Goal: Task Accomplishment & Management: Use online tool/utility

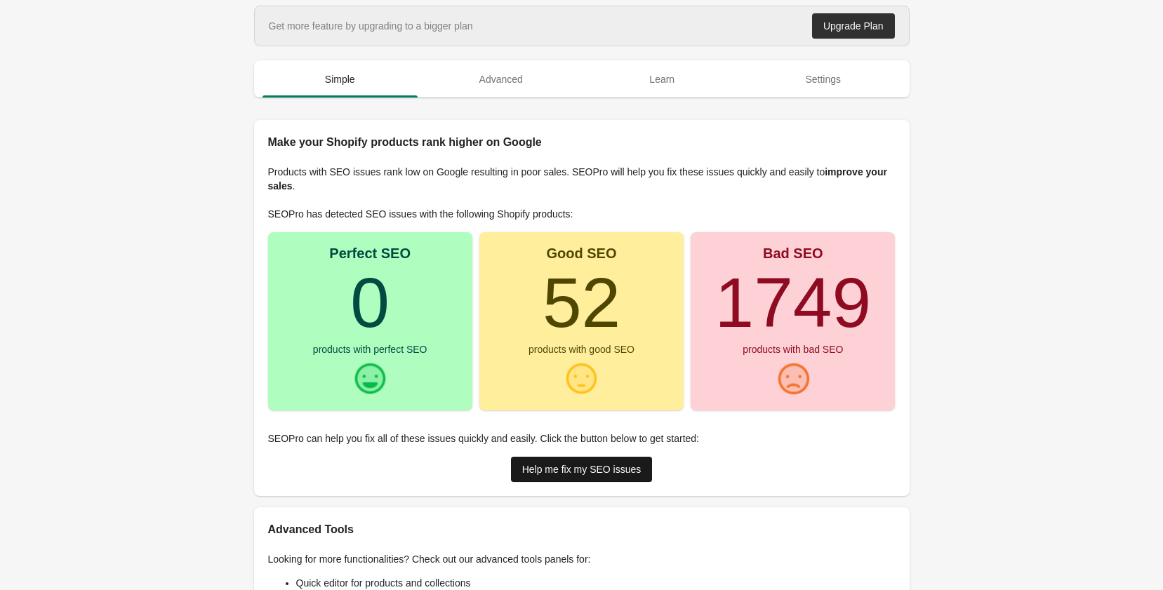
click at [602, 467] on div "Help me fix my SEO issues" at bounding box center [581, 469] width 119 height 11
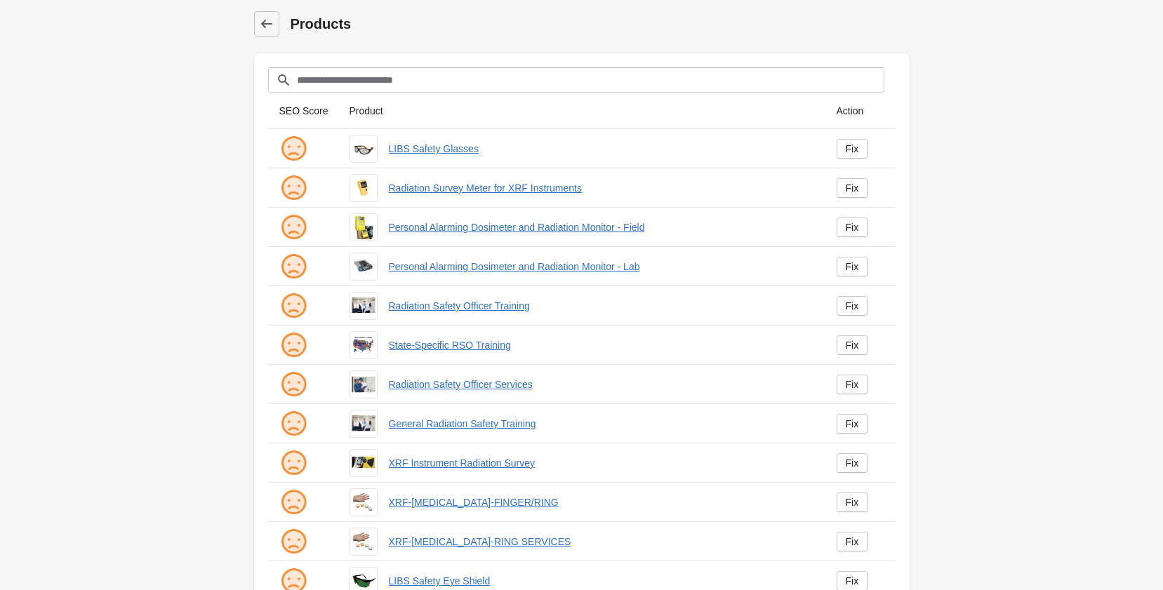
scroll to position [185, 0]
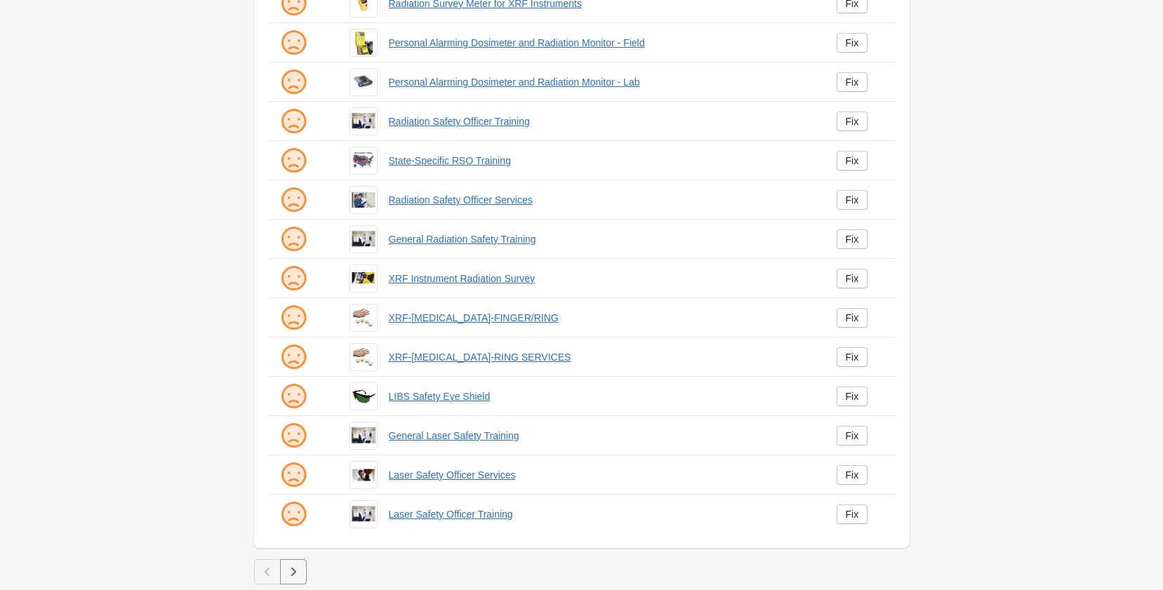
click at [305, 570] on button "button" at bounding box center [293, 571] width 27 height 25
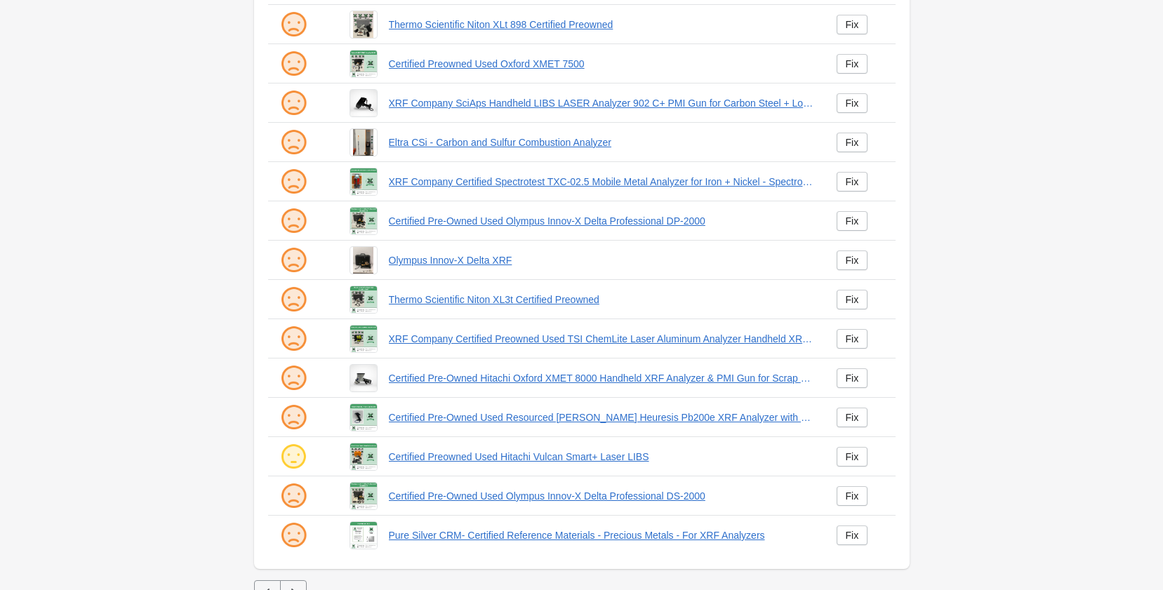
scroll to position [185, 0]
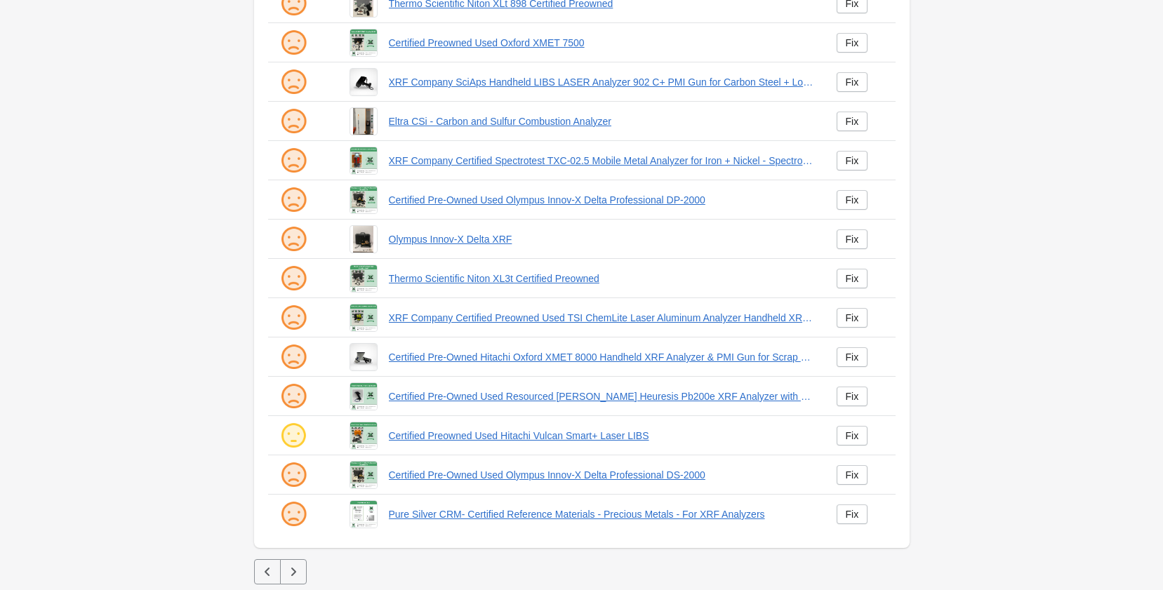
click at [295, 567] on icon "button" at bounding box center [293, 572] width 14 height 14
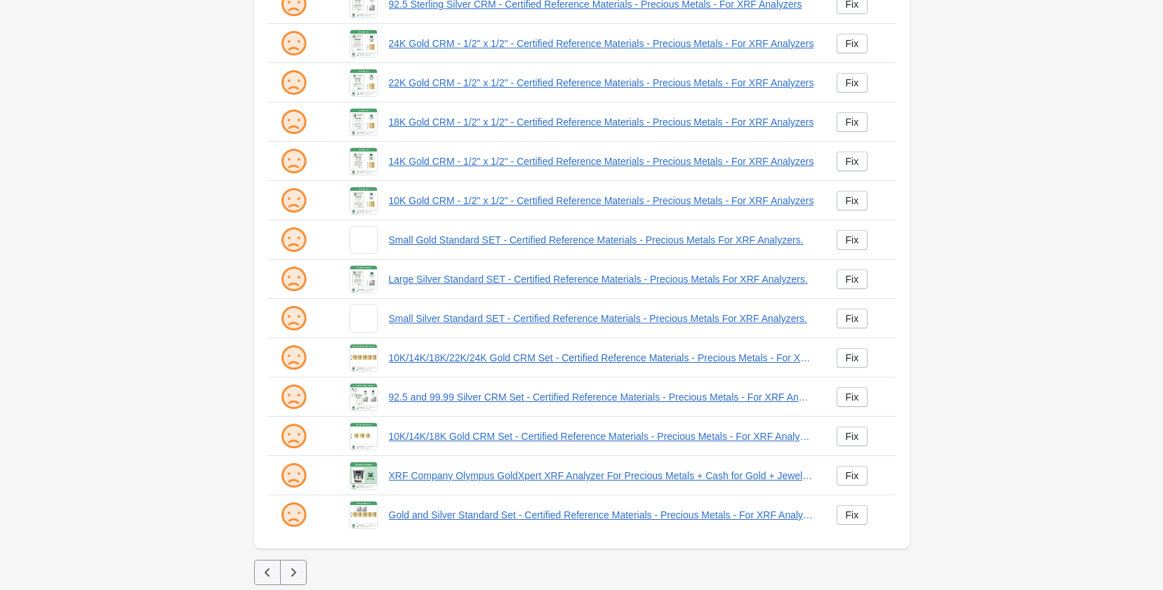
scroll to position [185, 0]
click at [287, 571] on icon "button" at bounding box center [293, 572] width 14 height 14
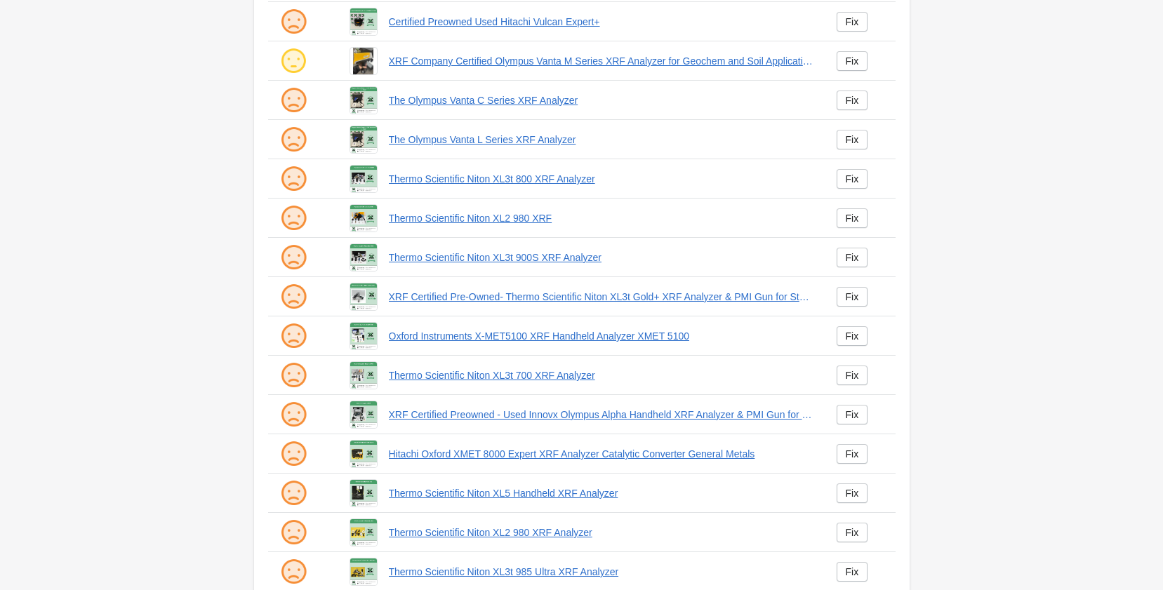
scroll to position [185, 0]
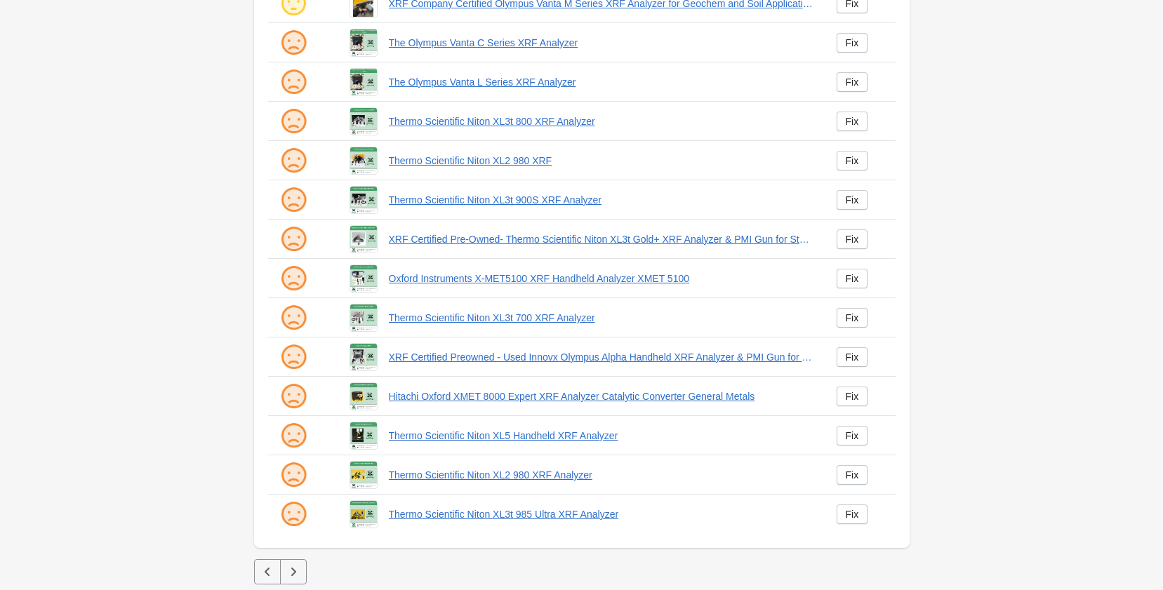
click at [290, 576] on icon "button" at bounding box center [293, 572] width 14 height 14
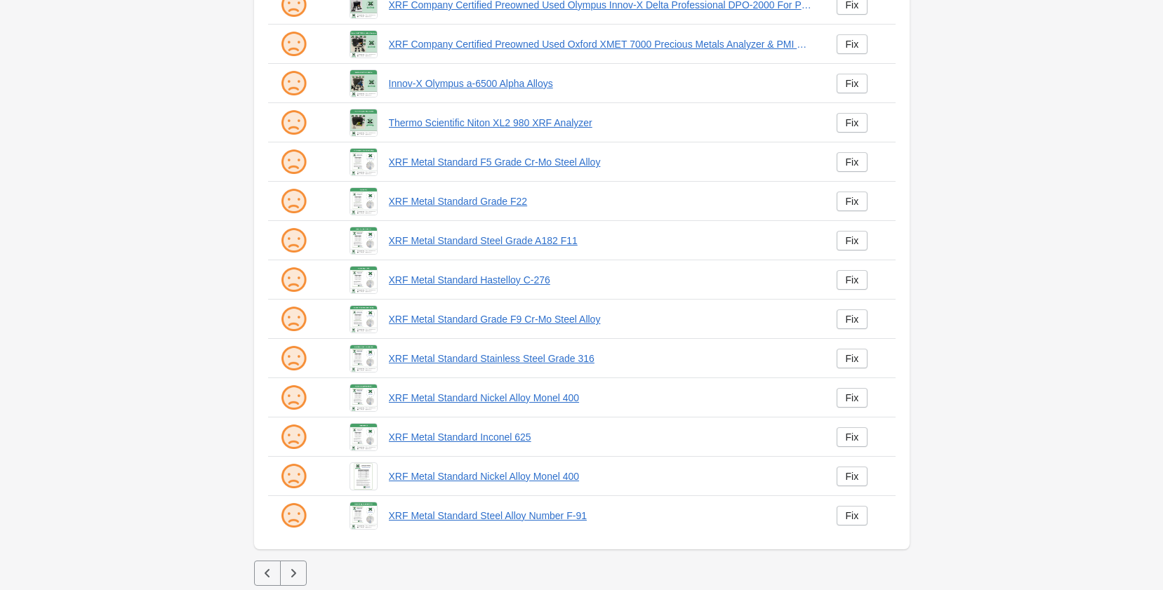
scroll to position [185, 0]
click at [301, 570] on button "button" at bounding box center [293, 571] width 27 height 25
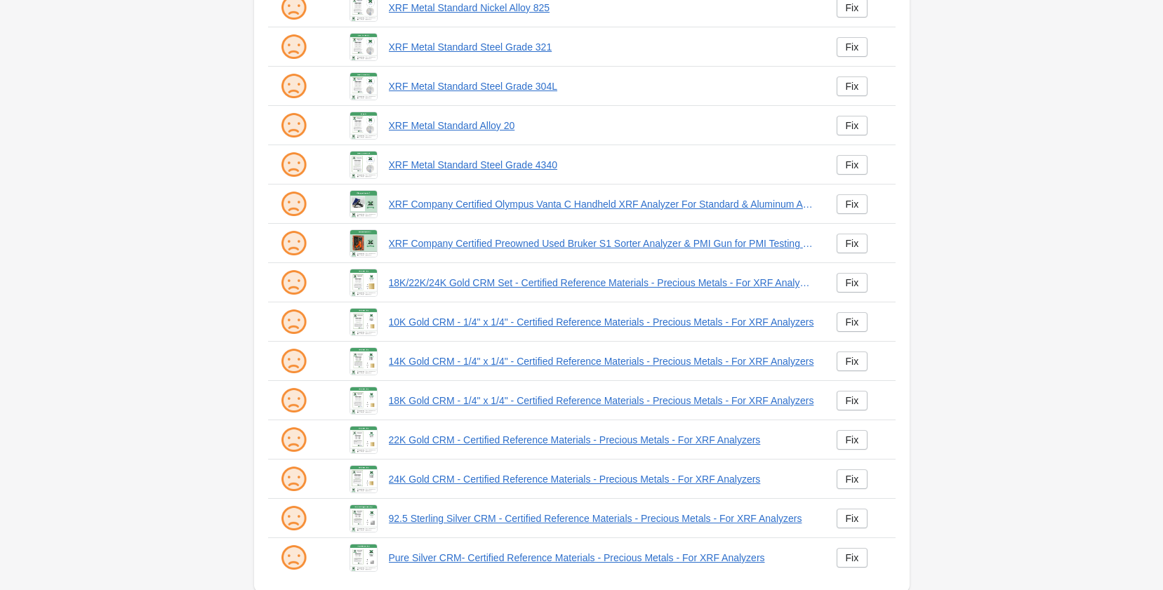
scroll to position [185, 0]
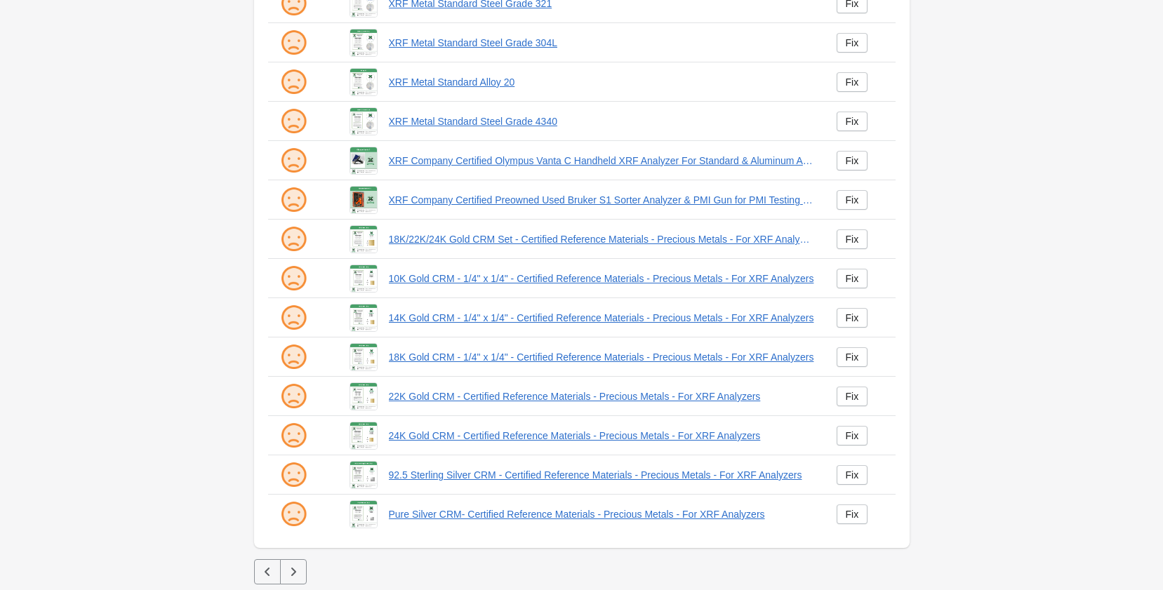
click at [299, 572] on icon "button" at bounding box center [293, 572] width 14 height 14
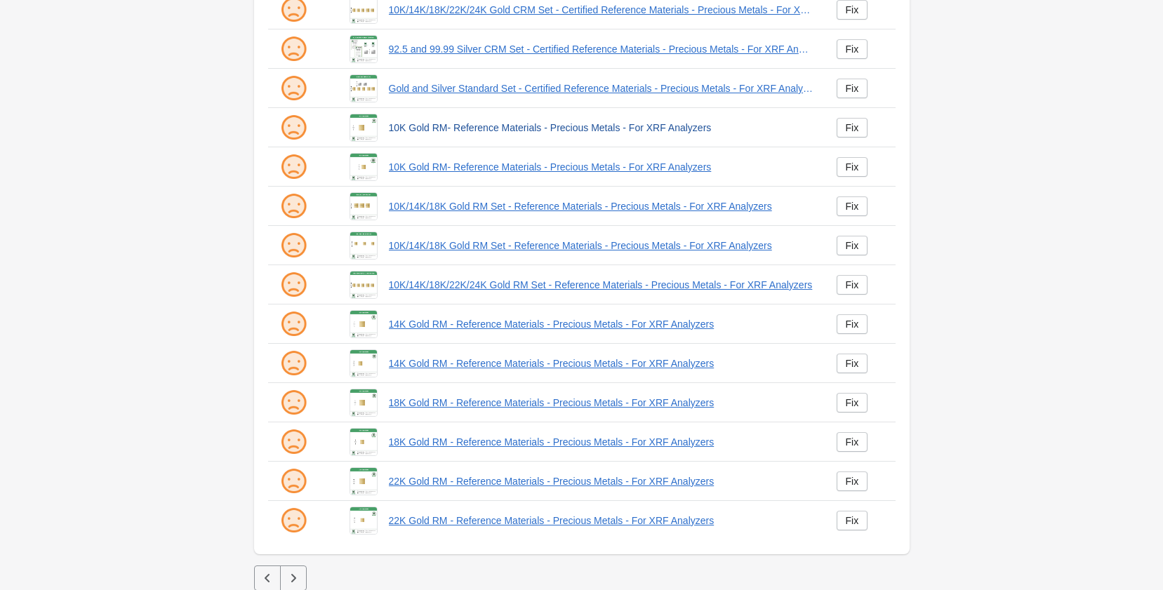
scroll to position [185, 0]
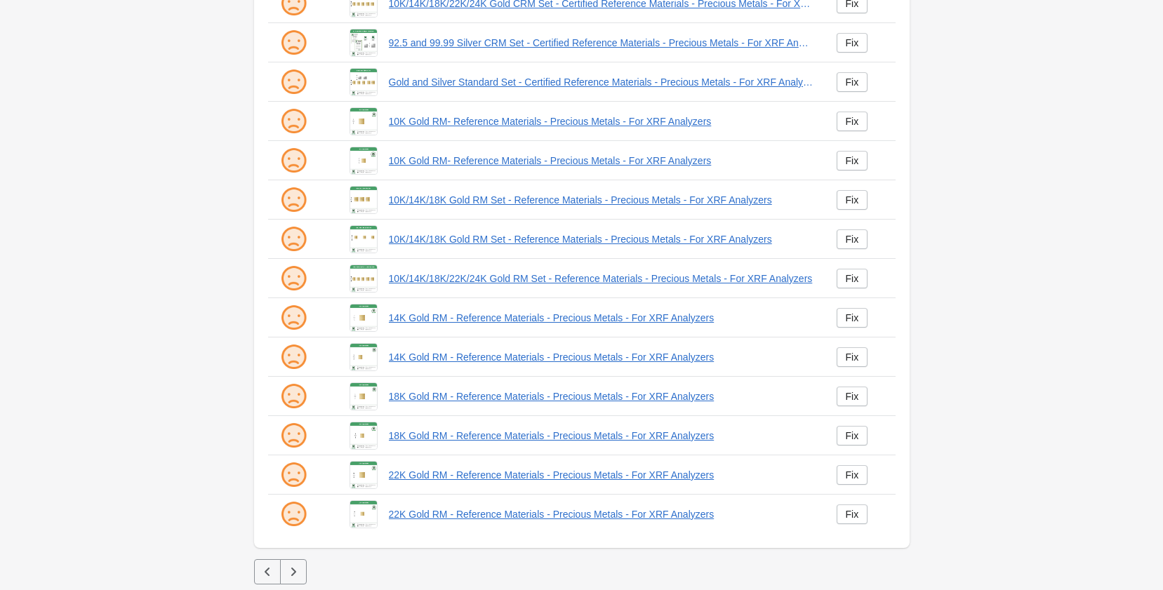
click at [293, 571] on icon "button" at bounding box center [293, 572] width 14 height 14
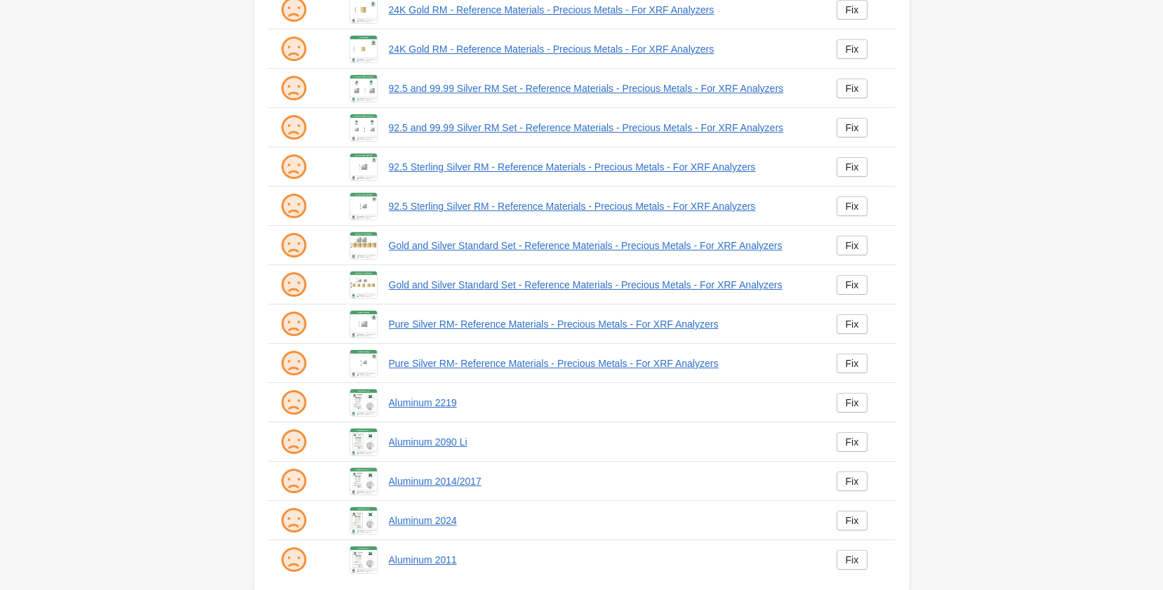
scroll to position [185, 0]
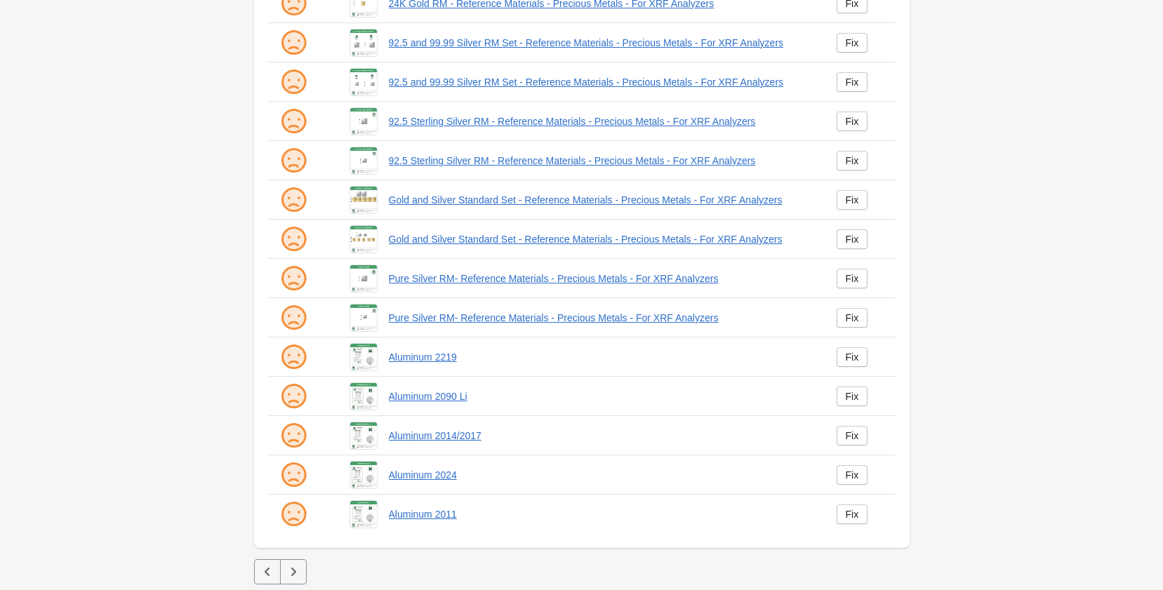
click at [290, 564] on button "button" at bounding box center [293, 571] width 27 height 25
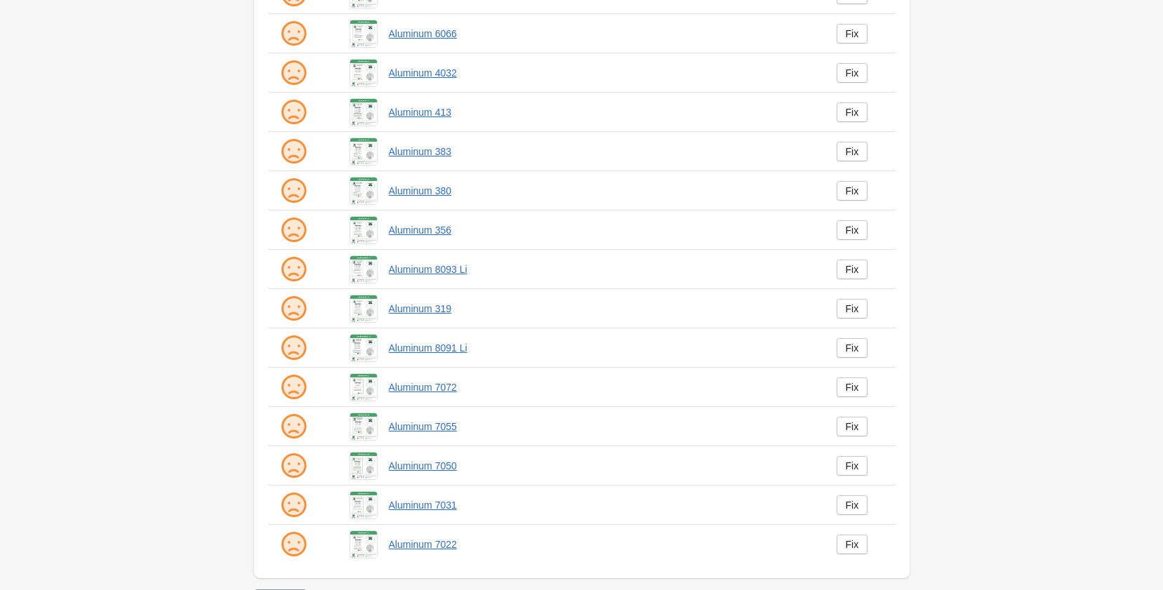
scroll to position [185, 0]
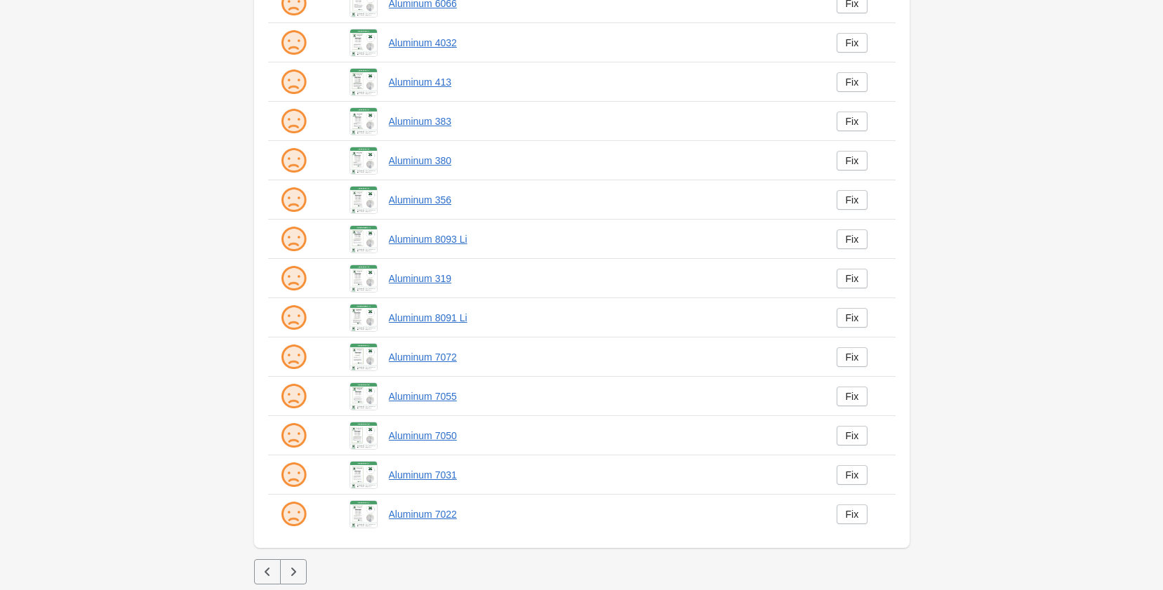
click at [300, 573] on icon "button" at bounding box center [293, 572] width 14 height 14
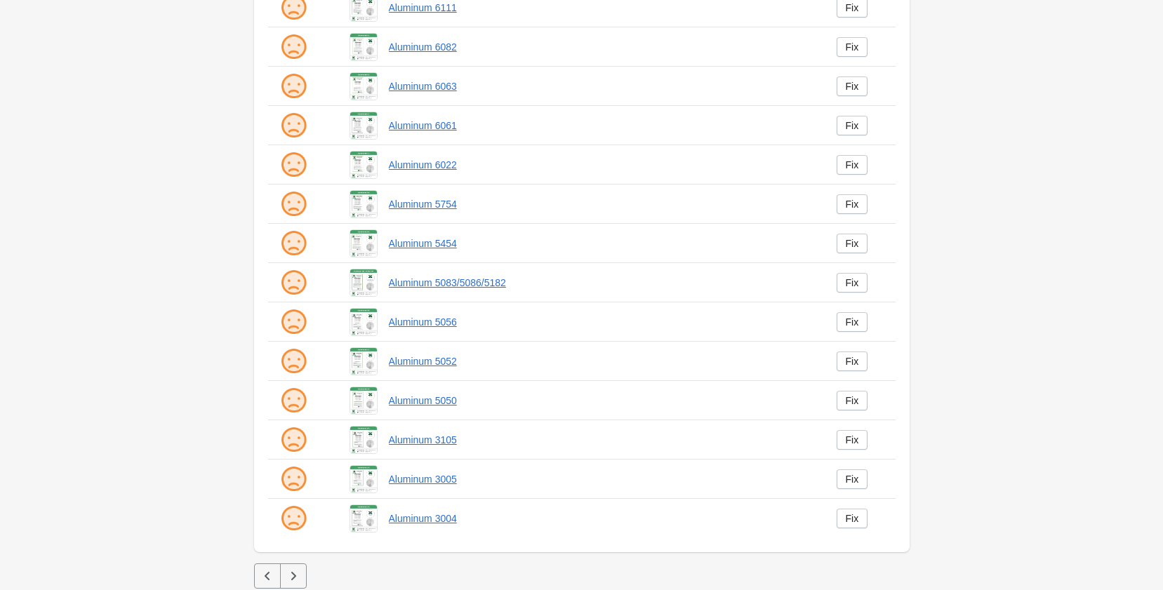
scroll to position [185, 0]
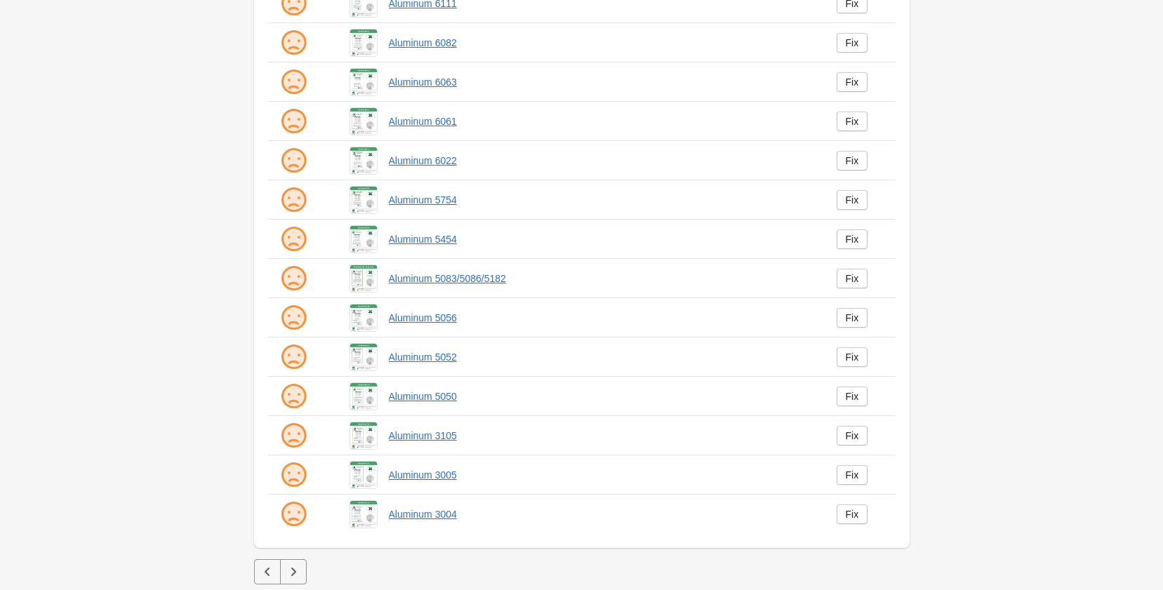
click at [303, 564] on button "button" at bounding box center [293, 571] width 27 height 25
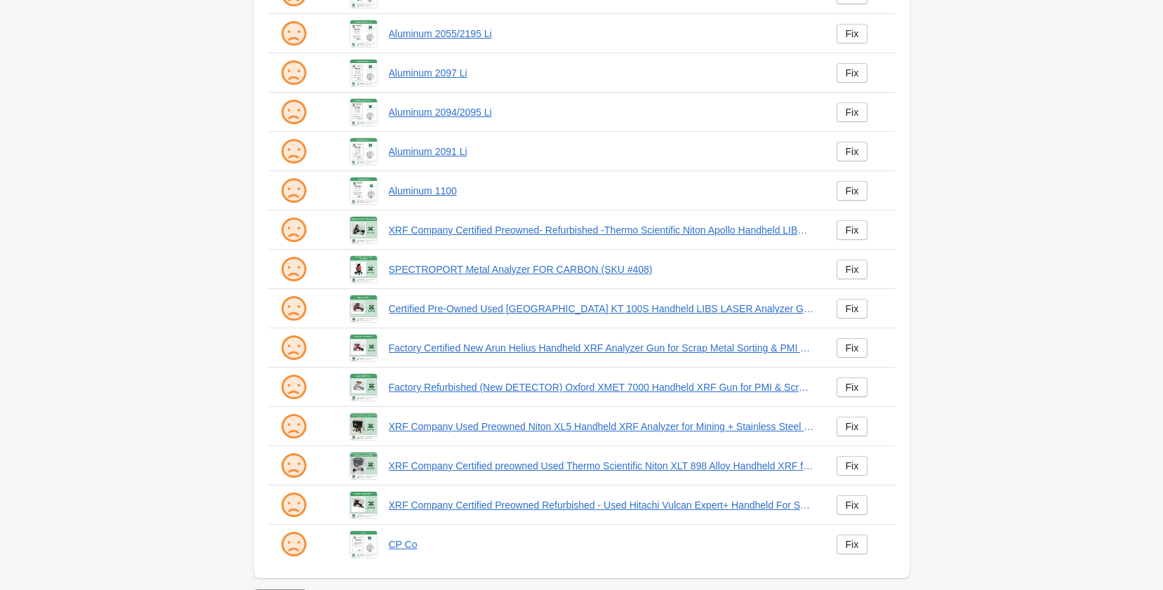
scroll to position [185, 0]
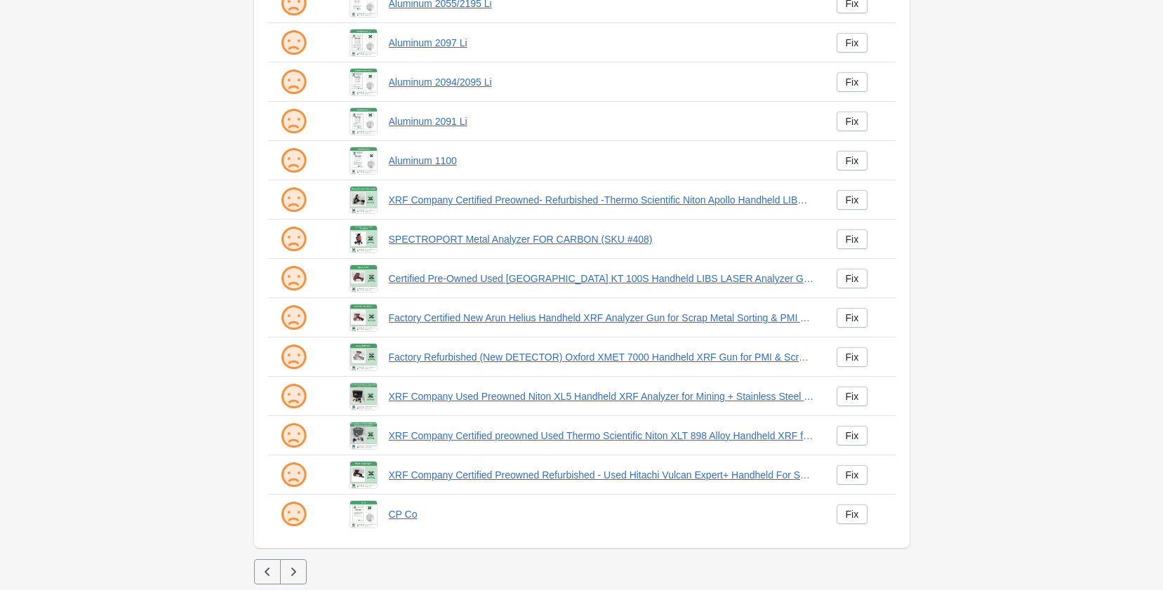
click at [300, 571] on icon "button" at bounding box center [293, 572] width 14 height 14
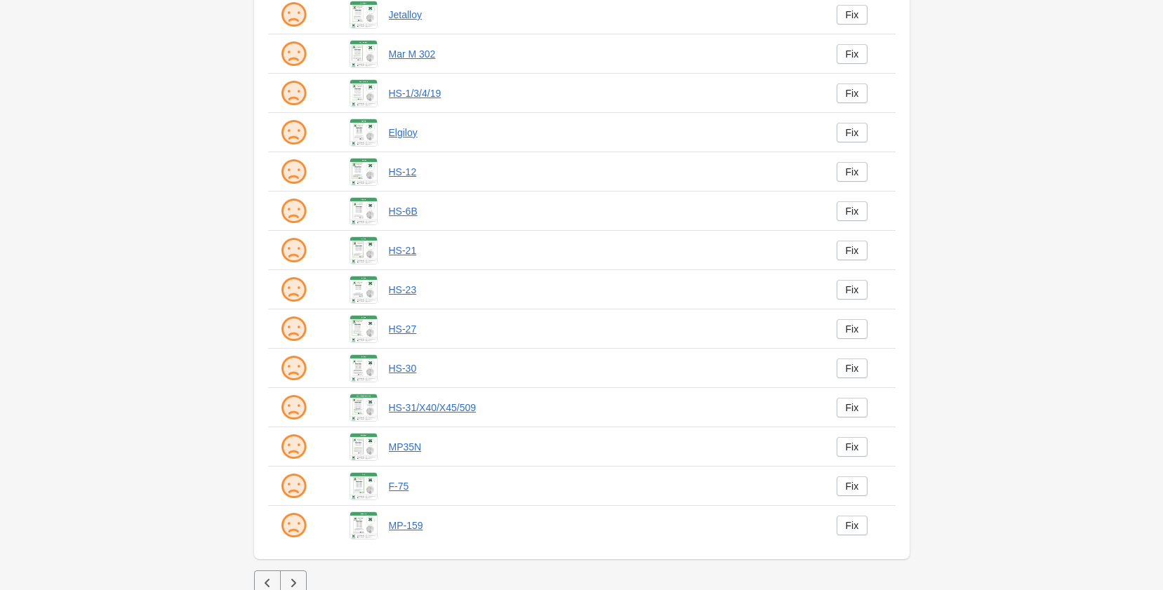
scroll to position [185, 0]
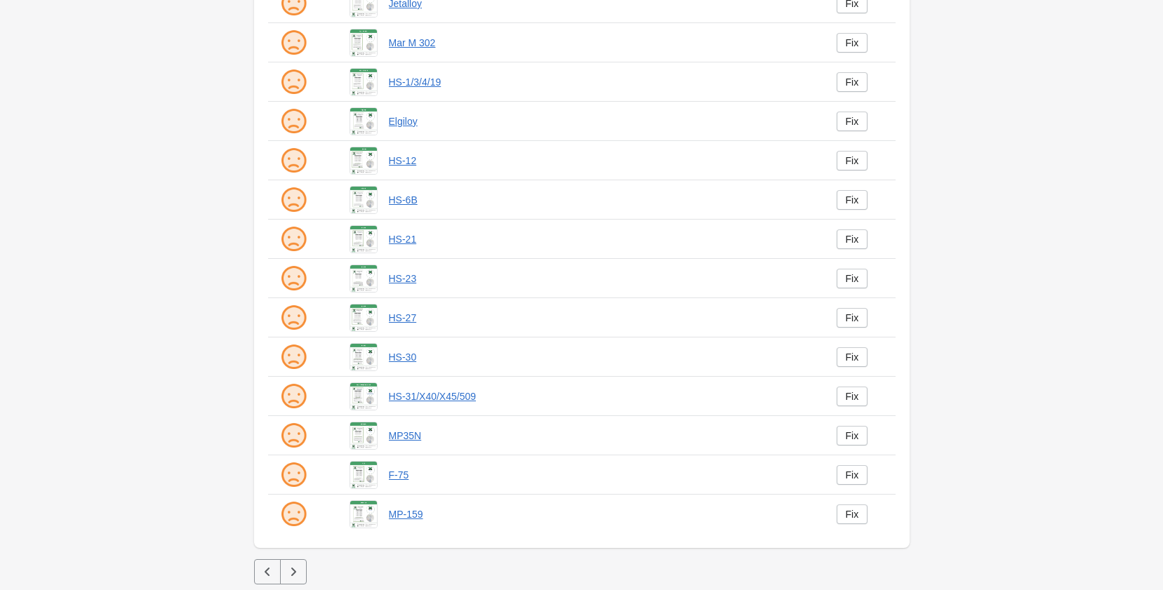
click at [300, 572] on icon "button" at bounding box center [293, 572] width 14 height 14
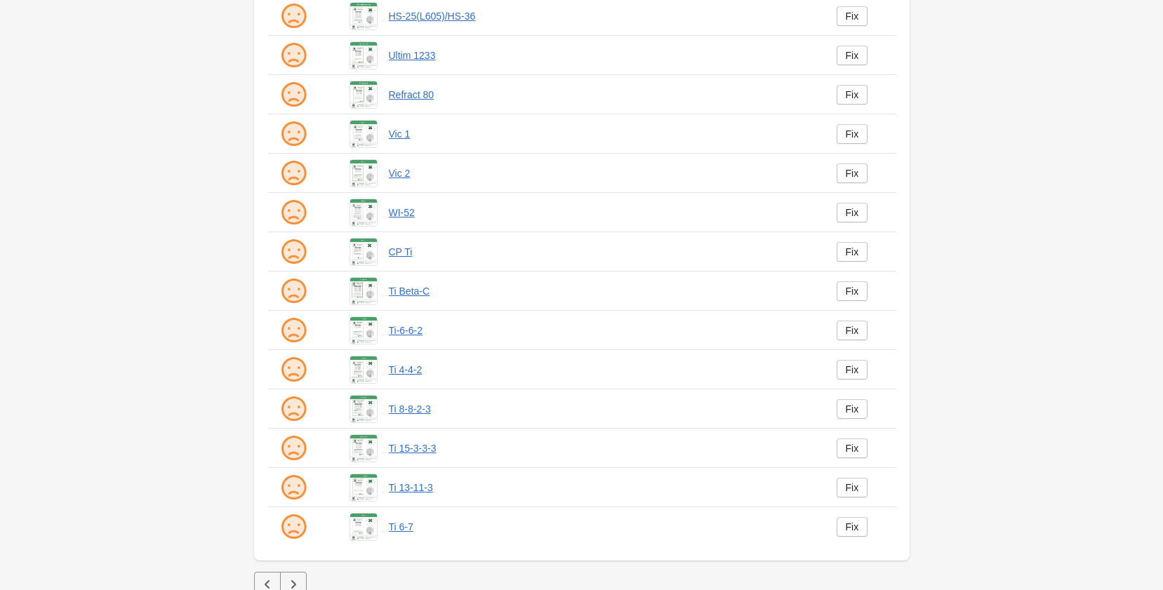
scroll to position [185, 0]
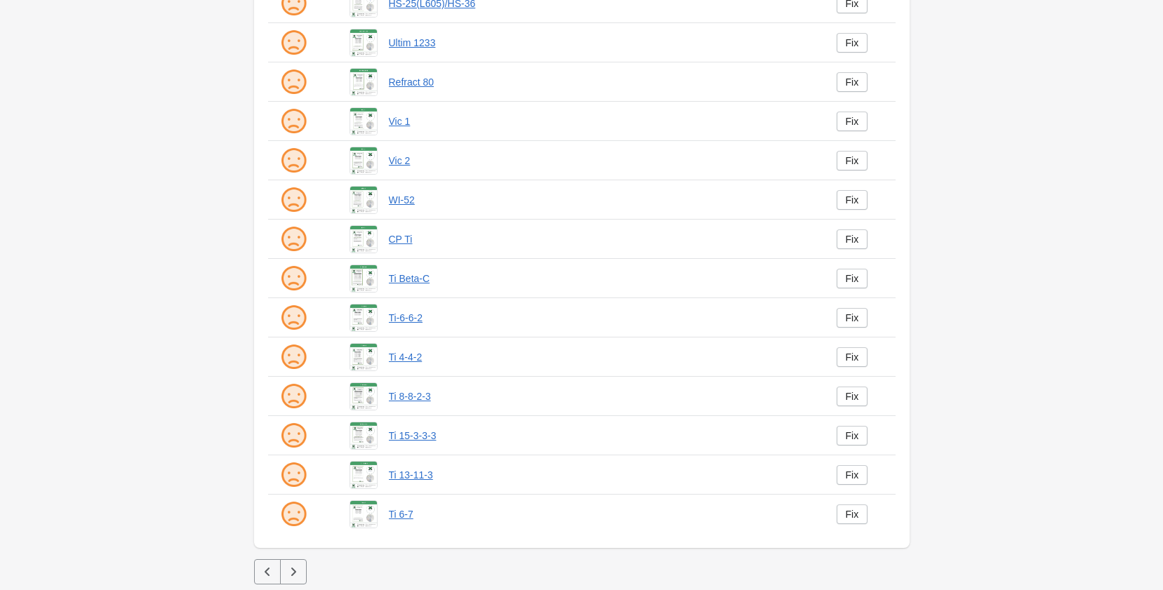
click at [300, 572] on icon "button" at bounding box center [293, 572] width 14 height 14
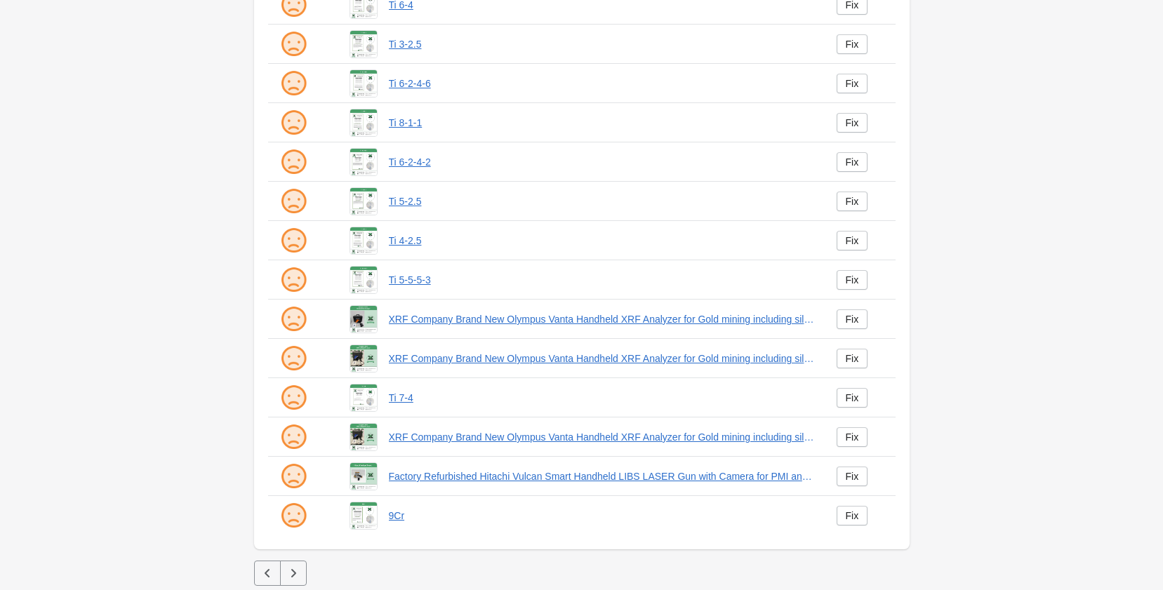
scroll to position [185, 0]
click at [300, 572] on icon "button" at bounding box center [293, 572] width 14 height 14
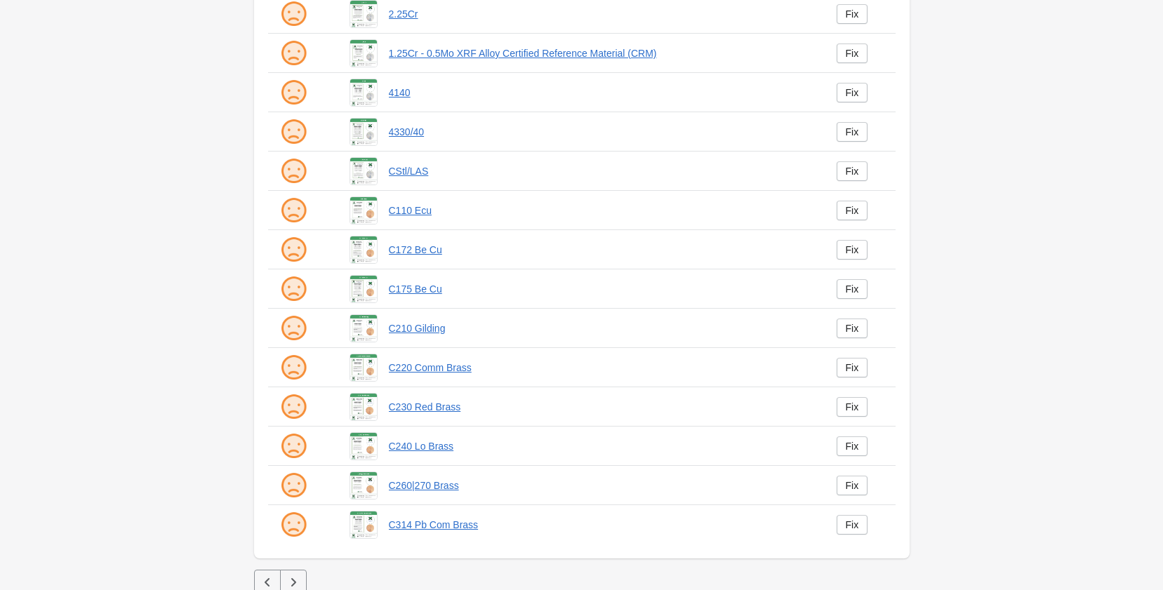
scroll to position [185, 0]
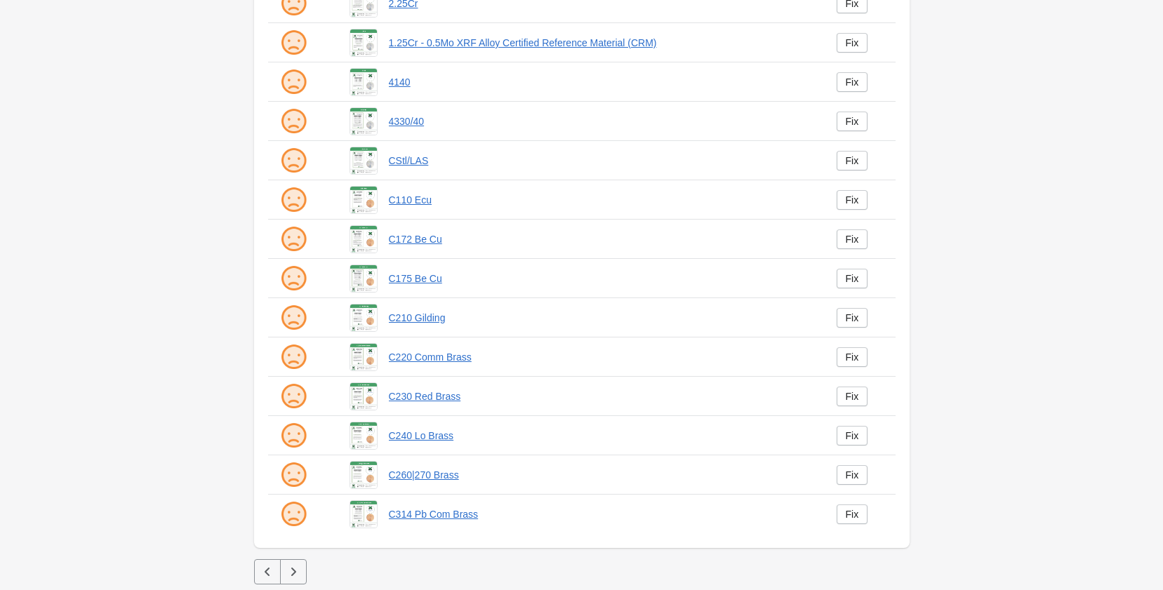
click at [300, 572] on icon "button" at bounding box center [293, 572] width 14 height 14
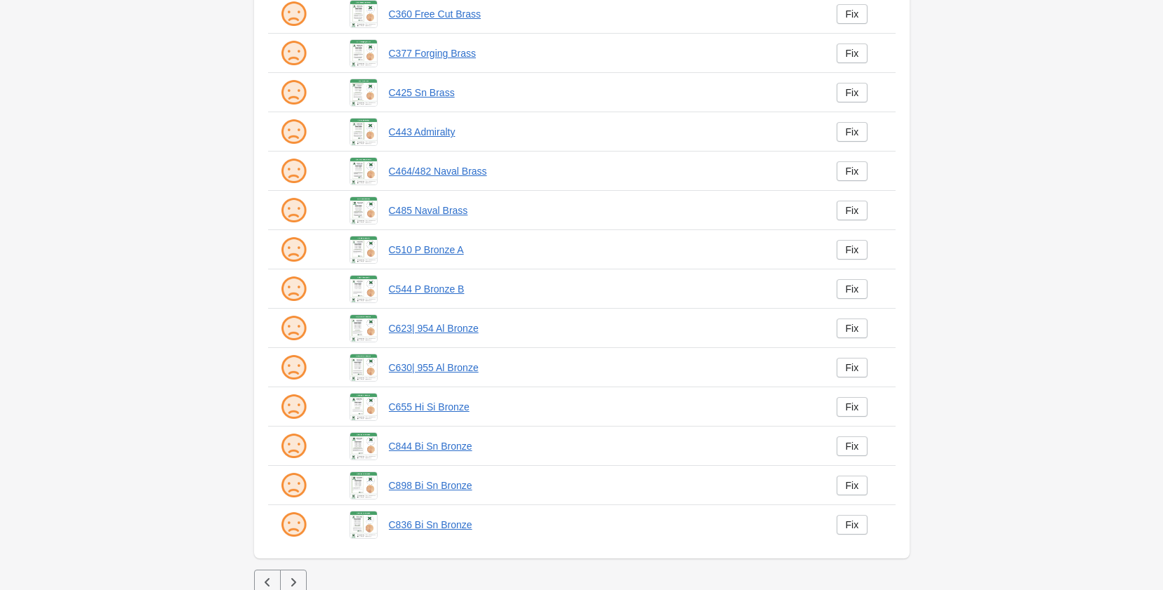
scroll to position [185, 0]
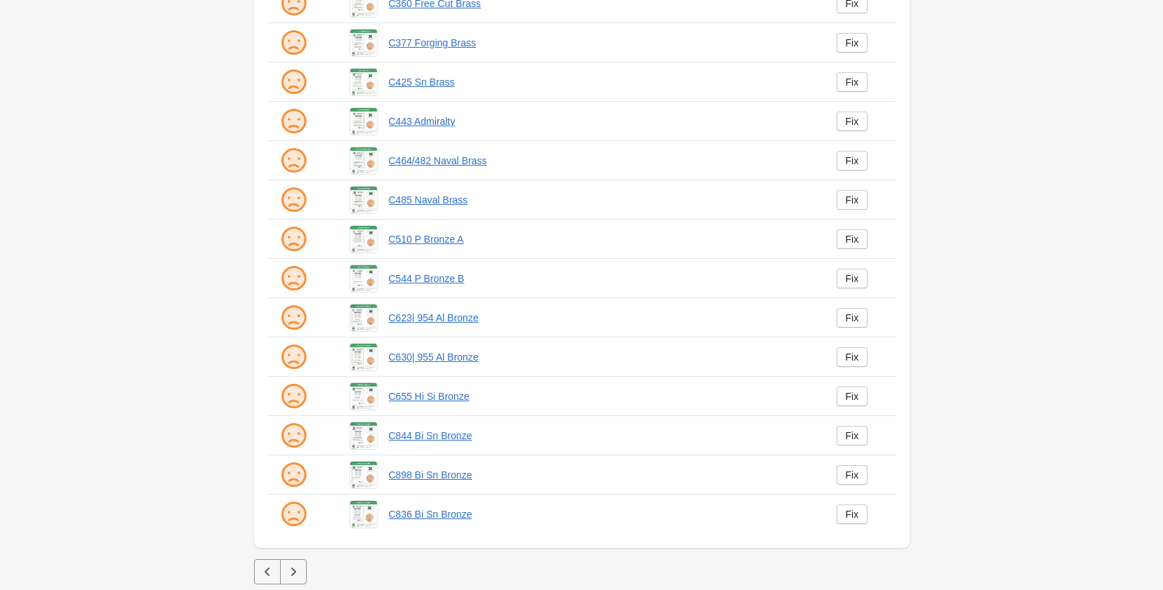
click at [300, 572] on icon "button" at bounding box center [293, 572] width 14 height 14
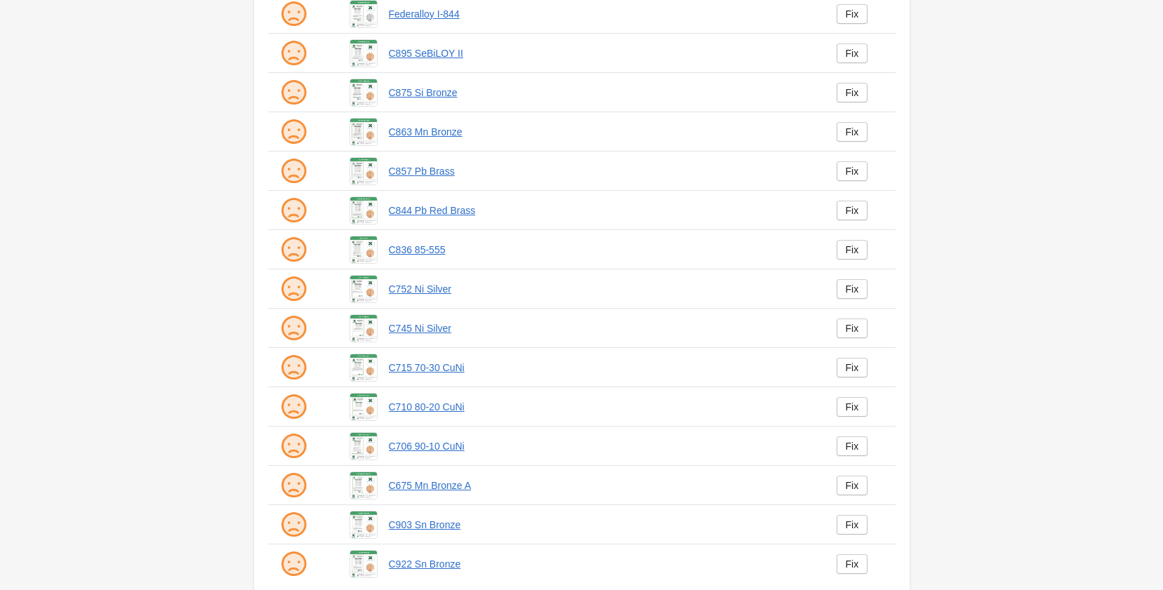
scroll to position [185, 0]
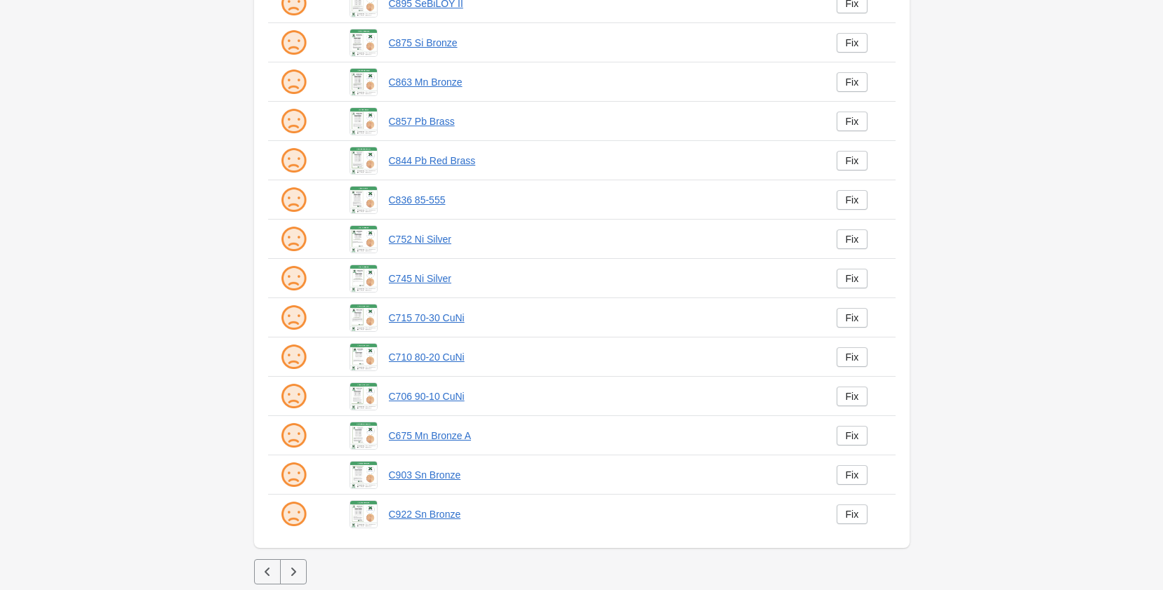
click at [300, 572] on icon "button" at bounding box center [293, 572] width 14 height 14
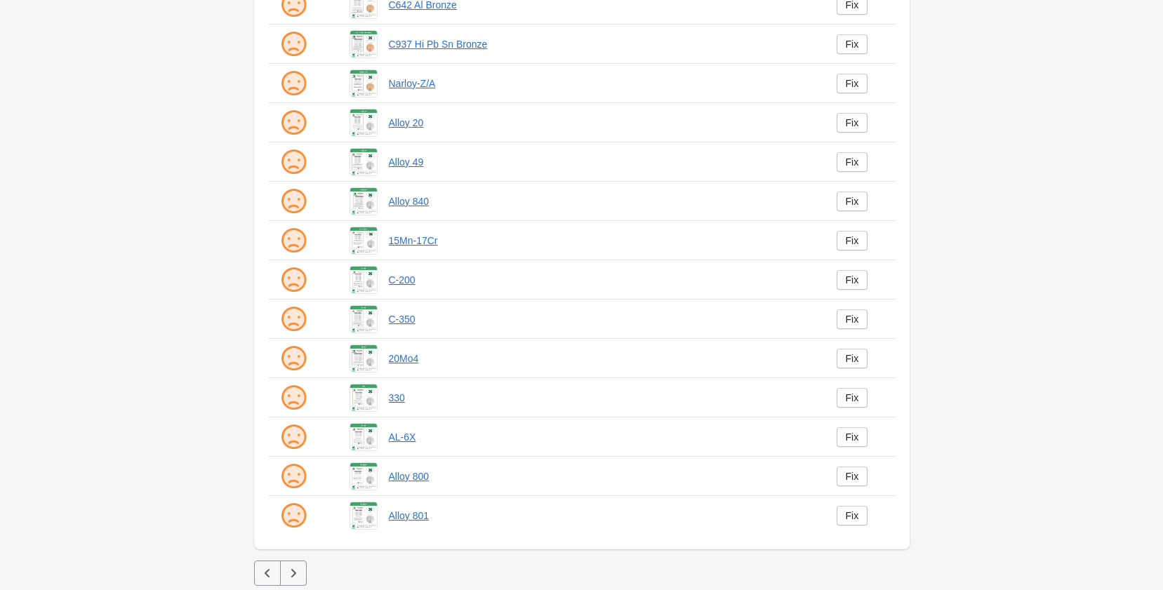
scroll to position [185, 0]
click at [300, 572] on icon "button" at bounding box center [293, 572] width 14 height 14
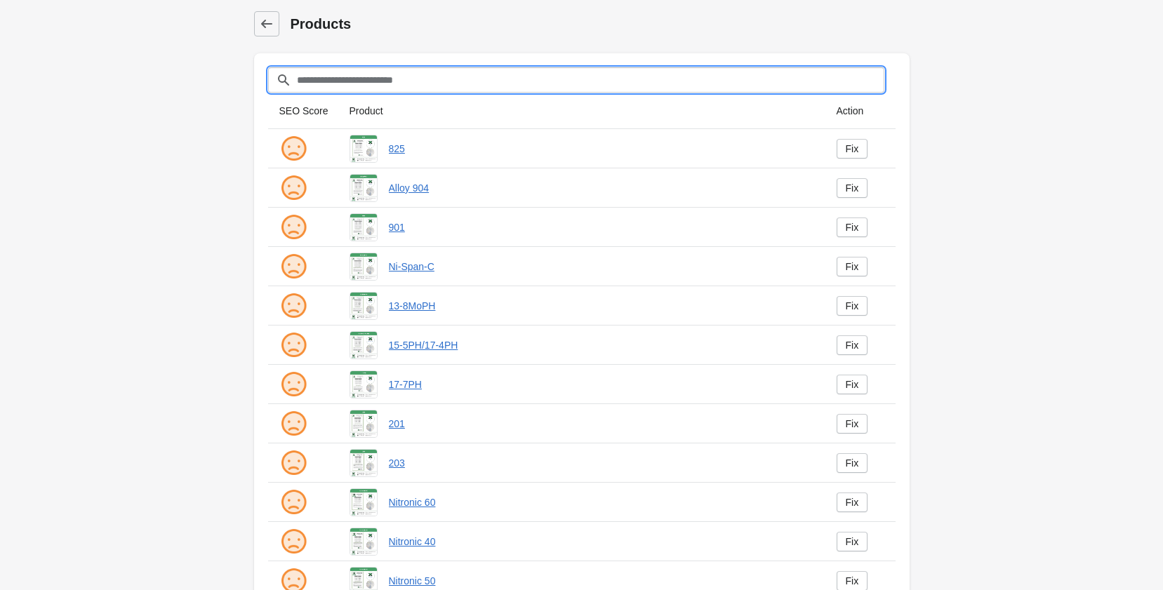
click at [457, 81] on input "Filter[title]" at bounding box center [590, 79] width 588 height 25
type input "***"
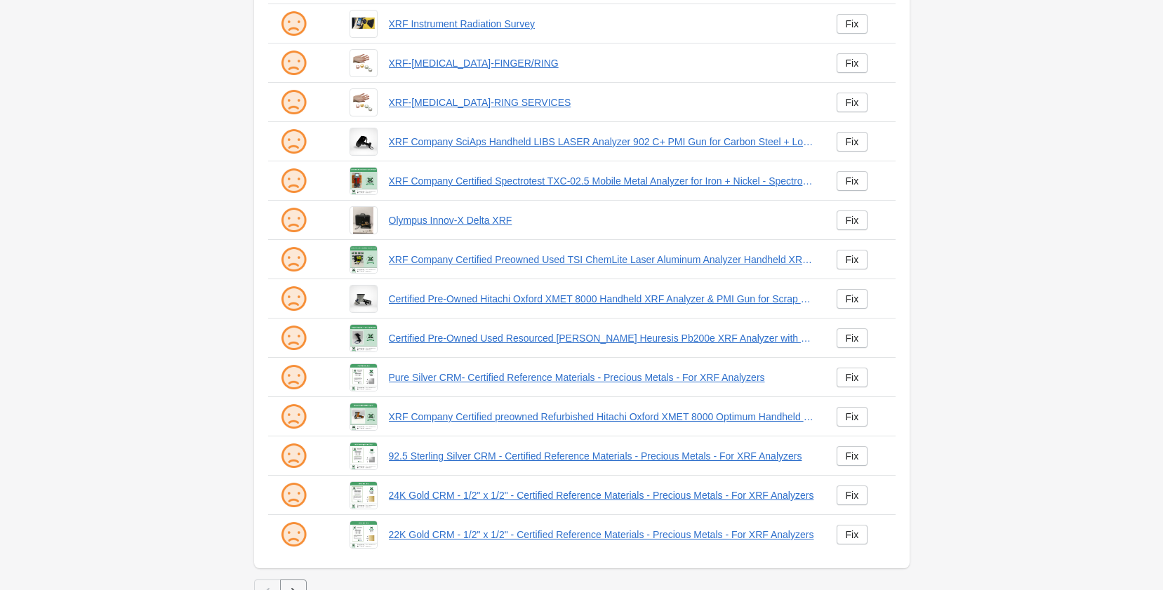
scroll to position [185, 0]
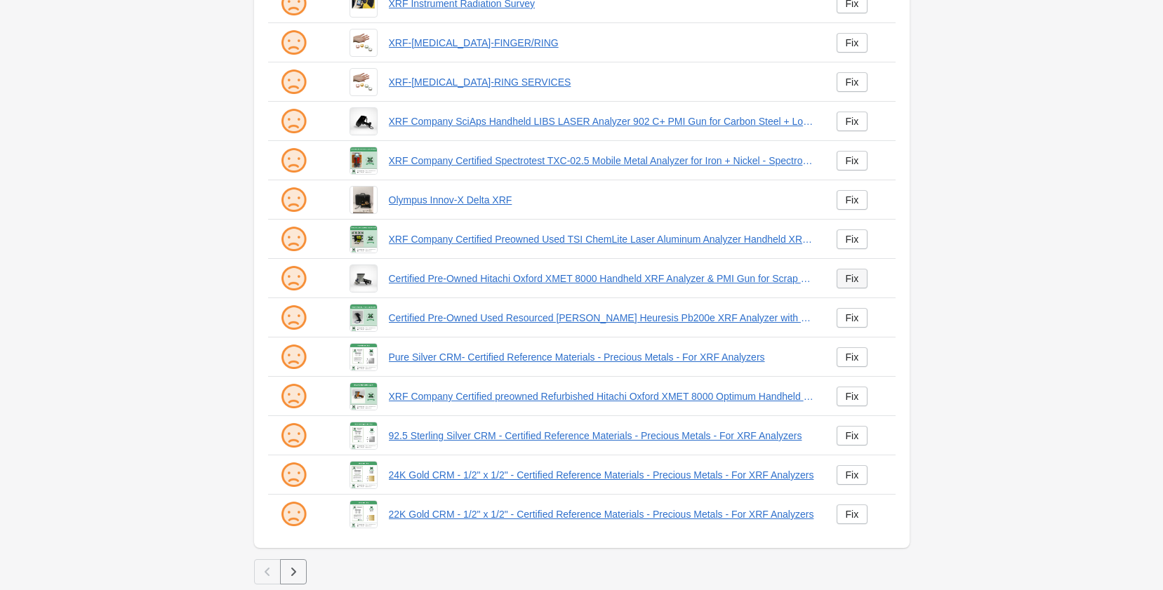
click at [856, 282] on div "Fix" at bounding box center [852, 278] width 13 height 11
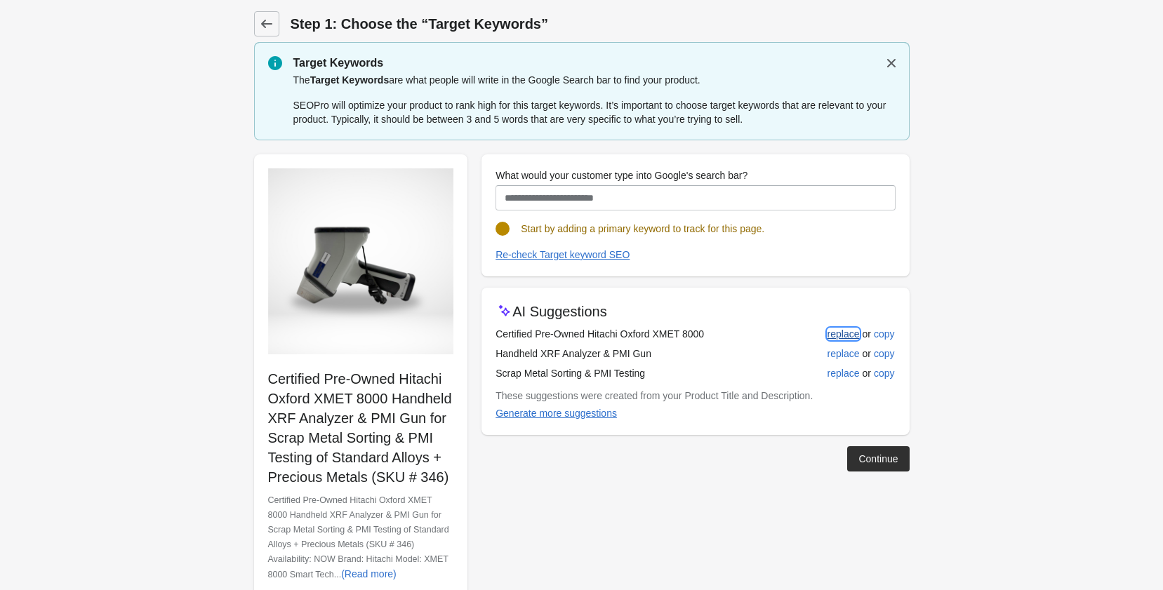
click at [838, 333] on div "replace" at bounding box center [843, 333] width 32 height 11
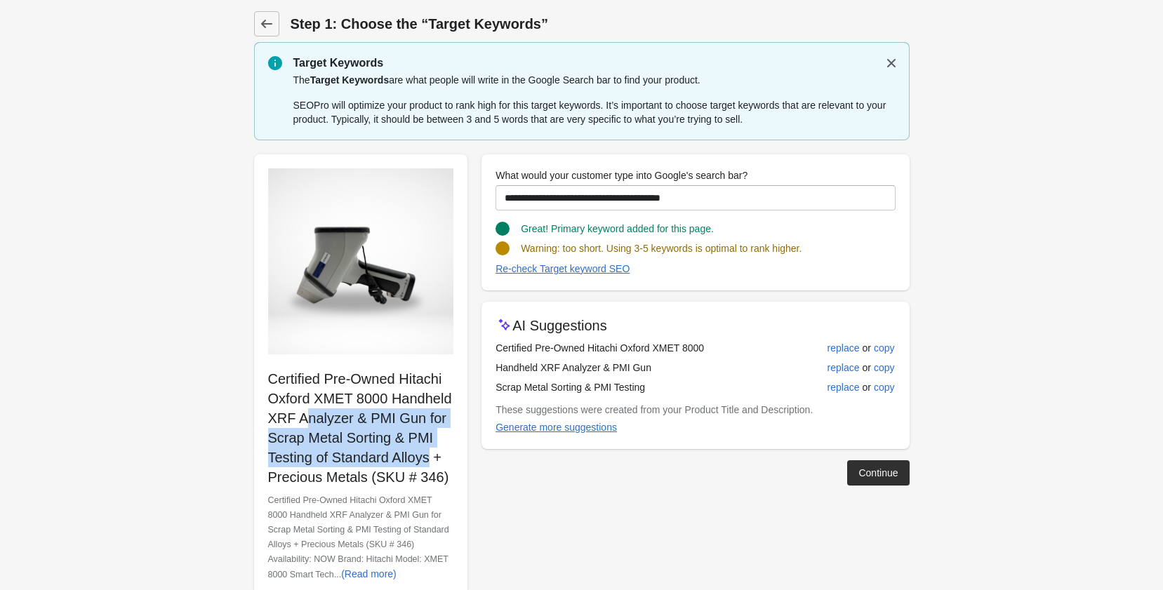
drag, startPoint x: 269, startPoint y: 413, endPoint x: 396, endPoint y: 455, distance: 133.6
click at [396, 455] on p "Certified Pre-Owned Hitachi Oxford XMET 8000 Handheld XRF Analyzer & PMI Gun fo…" at bounding box center [361, 428] width 186 height 118
click at [396, 444] on p "Certified Pre-Owned Hitachi Oxford XMET 8000 Handheld XRF Analyzer & PMI Gun fo…" at bounding box center [361, 428] width 186 height 118
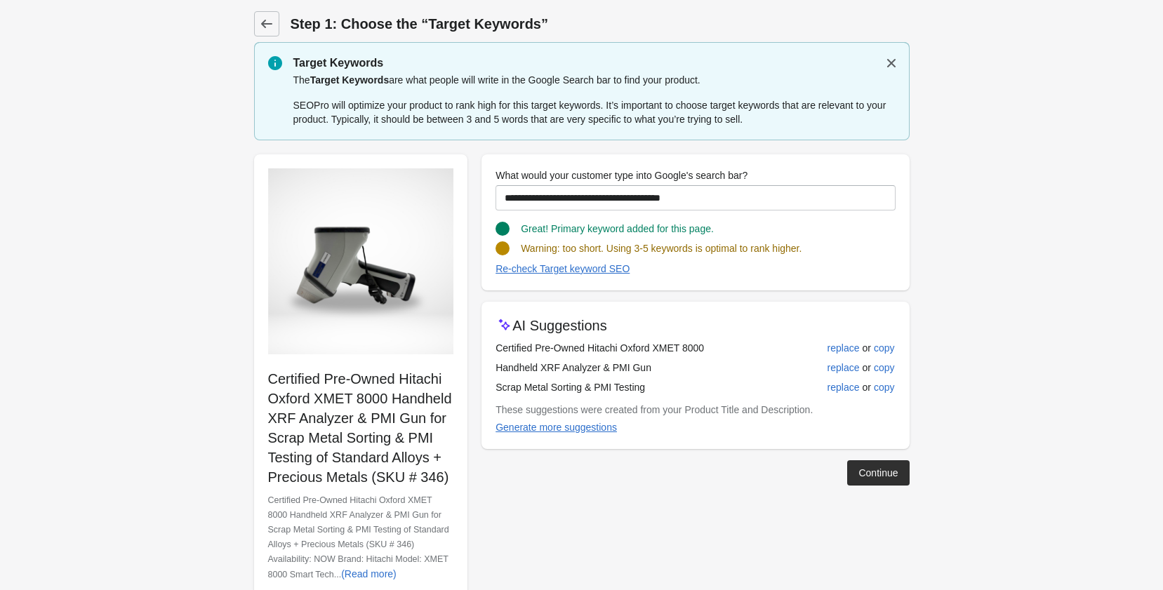
drag, startPoint x: 420, startPoint y: 421, endPoint x: 441, endPoint y: 479, distance: 61.9
click at [441, 479] on p "Certified Pre-Owned Hitachi Oxford XMET 8000 Handheld XRF Analyzer & PMI Gun fo…" at bounding box center [361, 428] width 186 height 118
copy p "for Scrap Metal Sorting & PMI Testing of Standard Alloys + Precious Metals (SKU…"
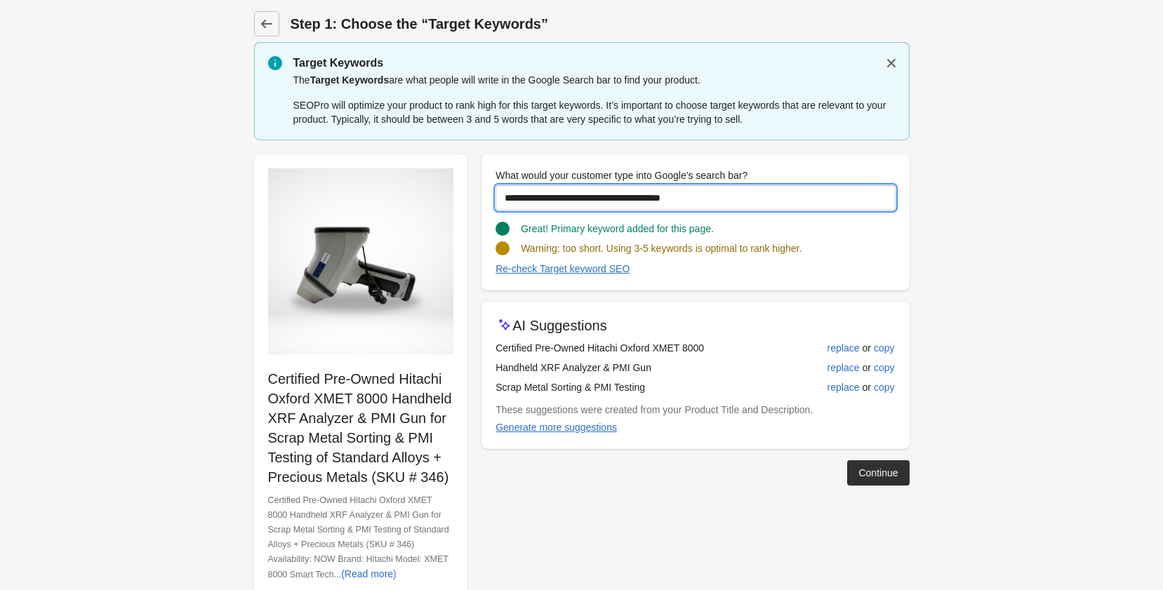
click at [752, 194] on input "**********" at bounding box center [694, 197] width 399 height 25
paste input "**********"
type input "**********"
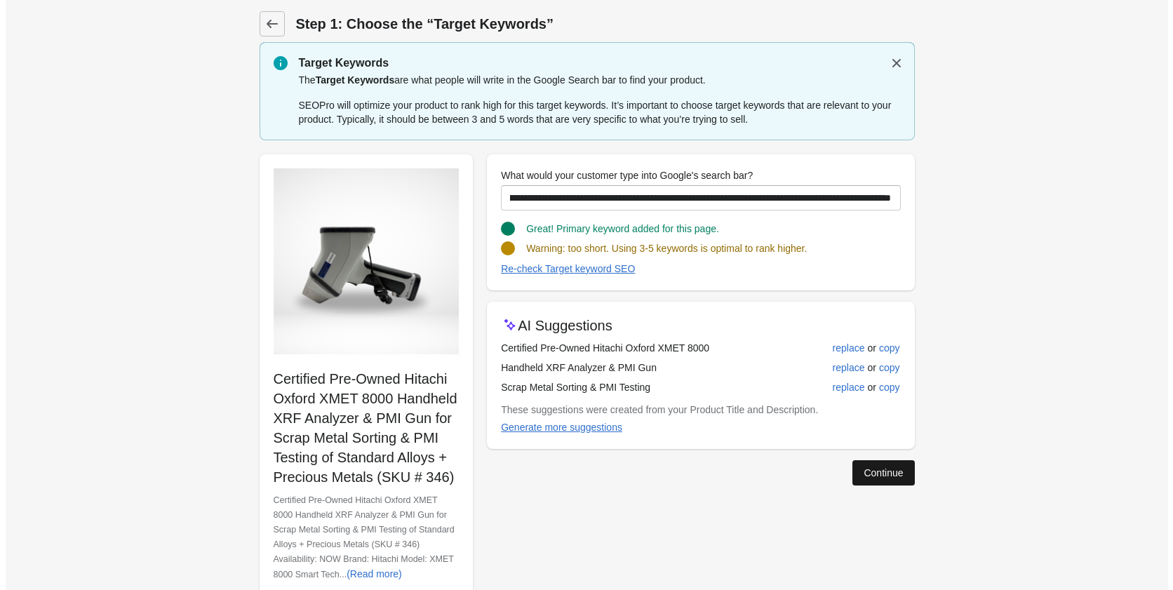
scroll to position [0, 0]
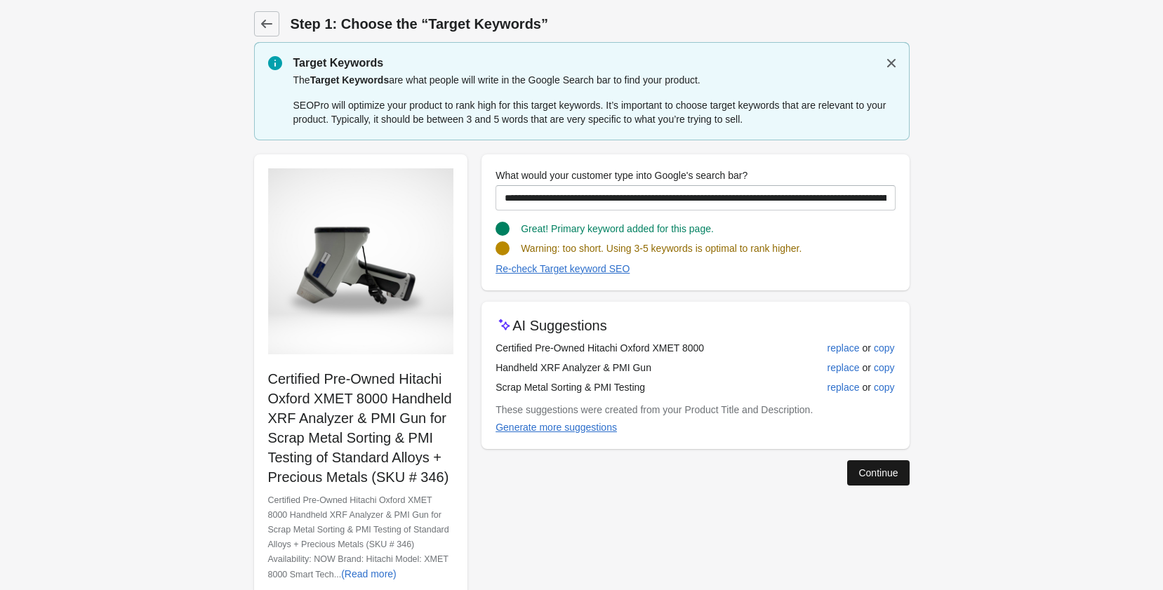
click at [879, 472] on div "Continue" at bounding box center [877, 472] width 39 height 11
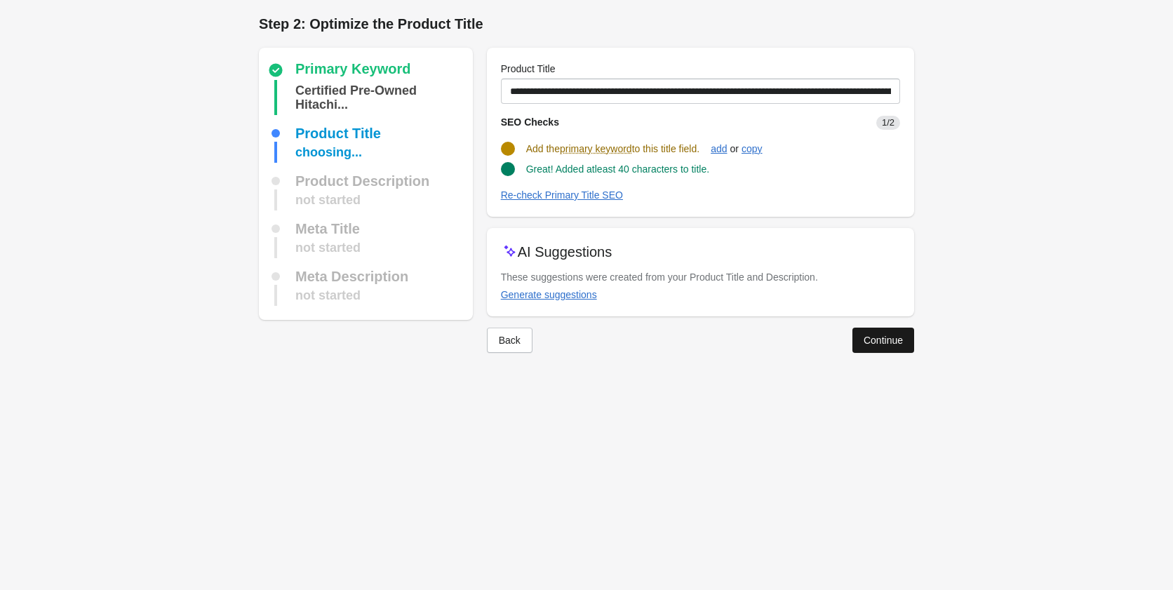
click at [886, 349] on button "Continue" at bounding box center [884, 340] width 62 height 25
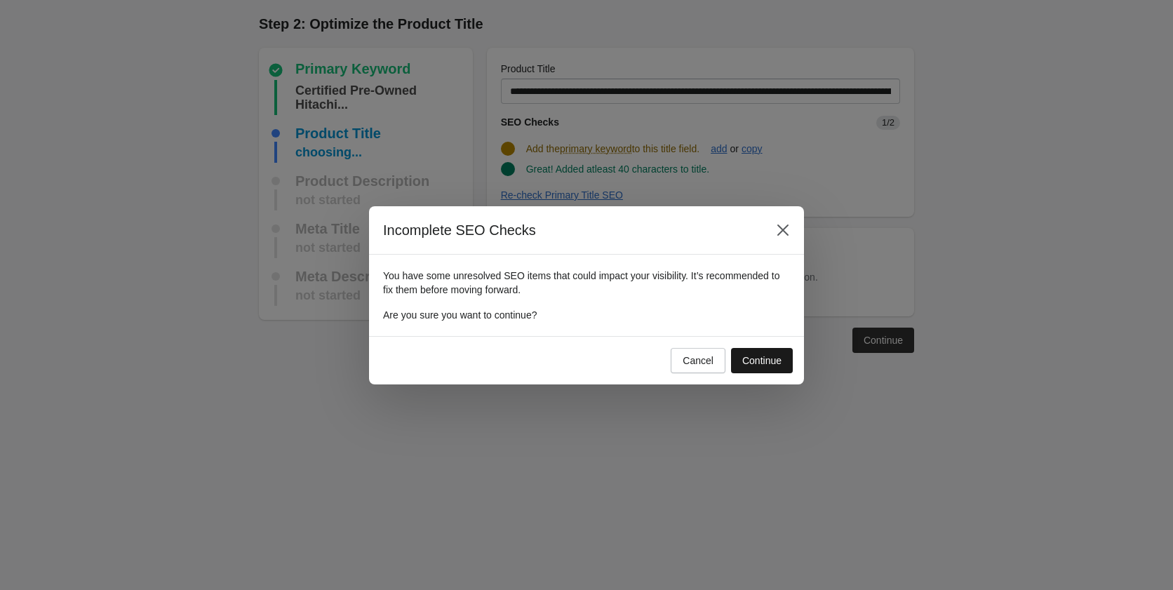
click at [767, 355] on div "Continue" at bounding box center [761, 360] width 39 height 11
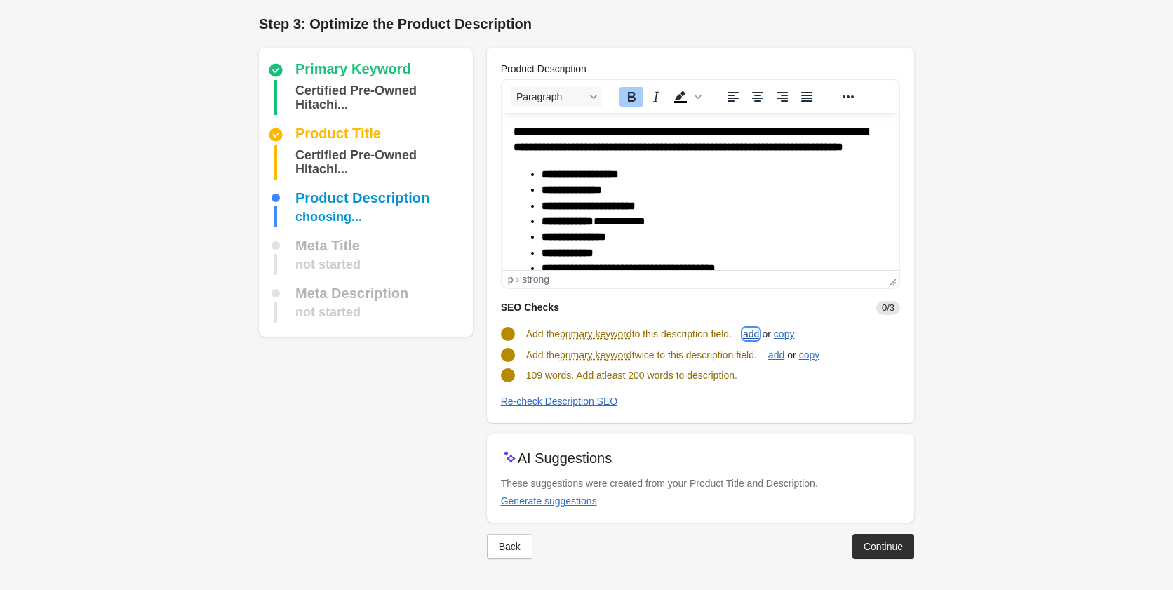
click at [759, 338] on div "add" at bounding box center [751, 333] width 16 height 11
click at [777, 350] on div "add" at bounding box center [776, 353] width 16 height 11
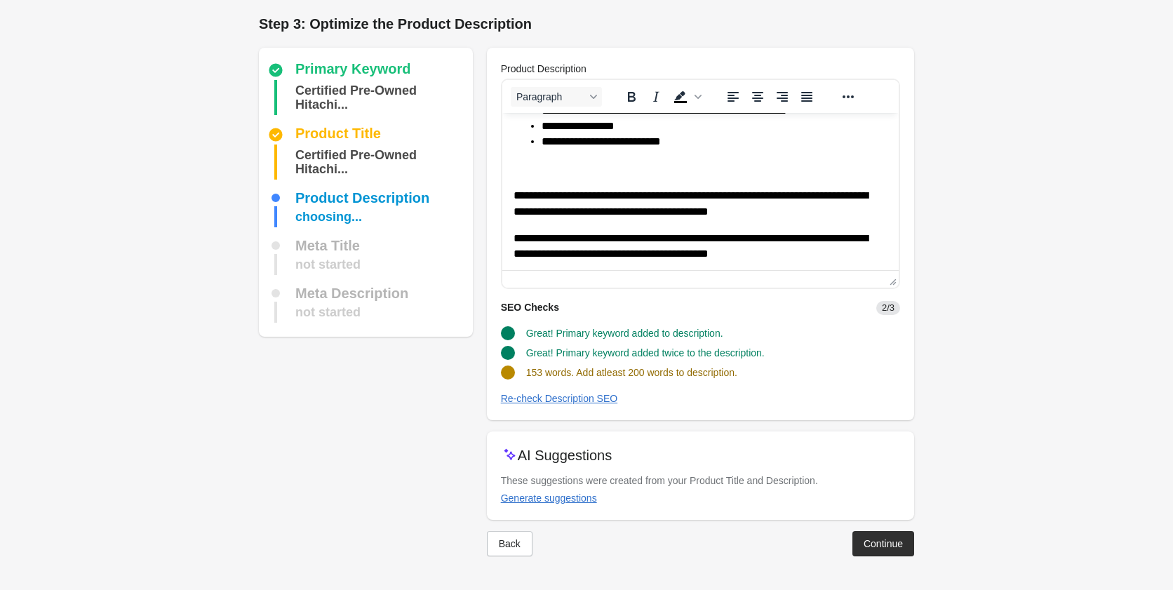
scroll to position [341, 0]
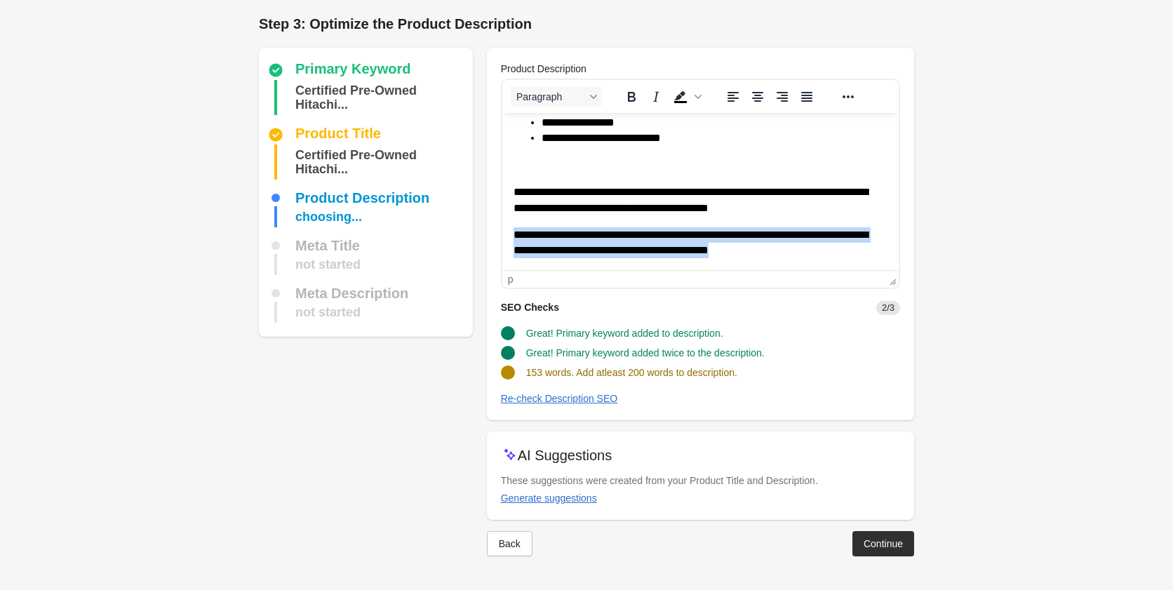
drag, startPoint x: 852, startPoint y: 253, endPoint x: 453, endPoint y: 232, distance: 399.1
click at [502, 232] on html "**********" at bounding box center [700, 28] width 396 height 483
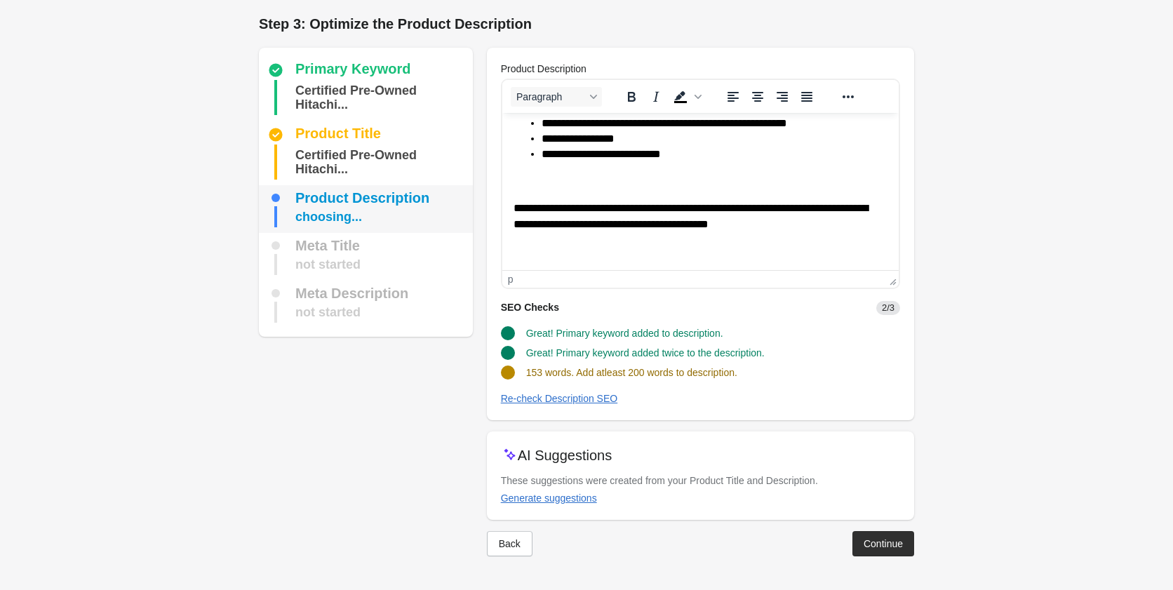
scroll to position [326, 0]
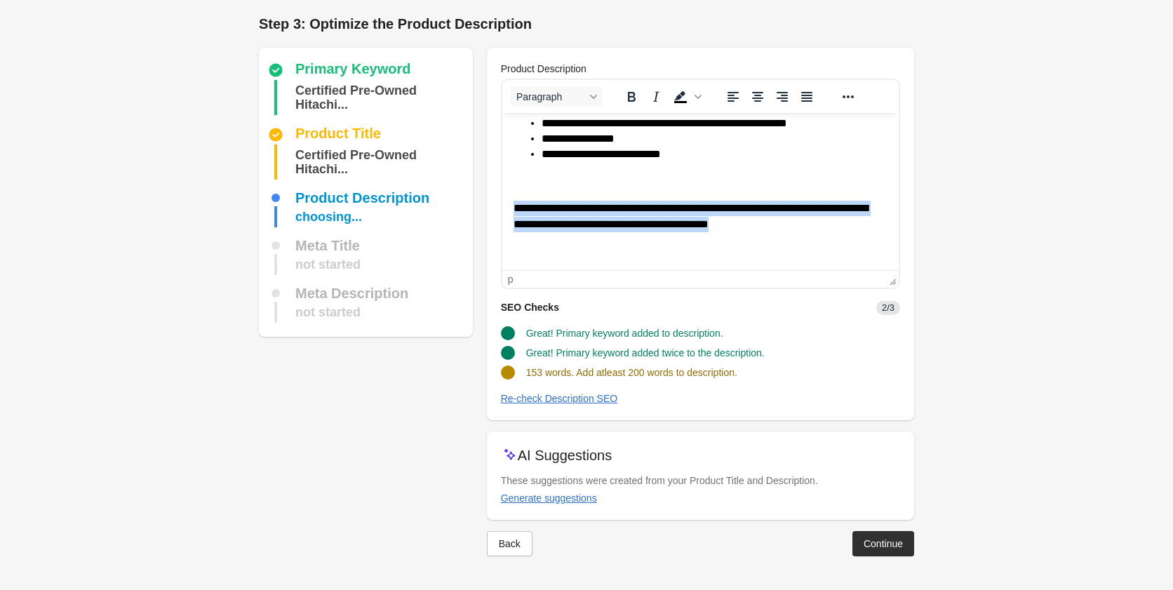
drag, startPoint x: 837, startPoint y: 221, endPoint x: 507, endPoint y: 190, distance: 331.2
click at [507, 190] on html "**********" at bounding box center [700, 37] width 396 height 467
click at [850, 222] on p "**********" at bounding box center [694, 217] width 363 height 32
drag, startPoint x: 538, startPoint y: 199, endPoint x: 943, endPoint y: 316, distance: 421.5
click at [502, 203] on html "**********" at bounding box center [700, 37] width 396 height 467
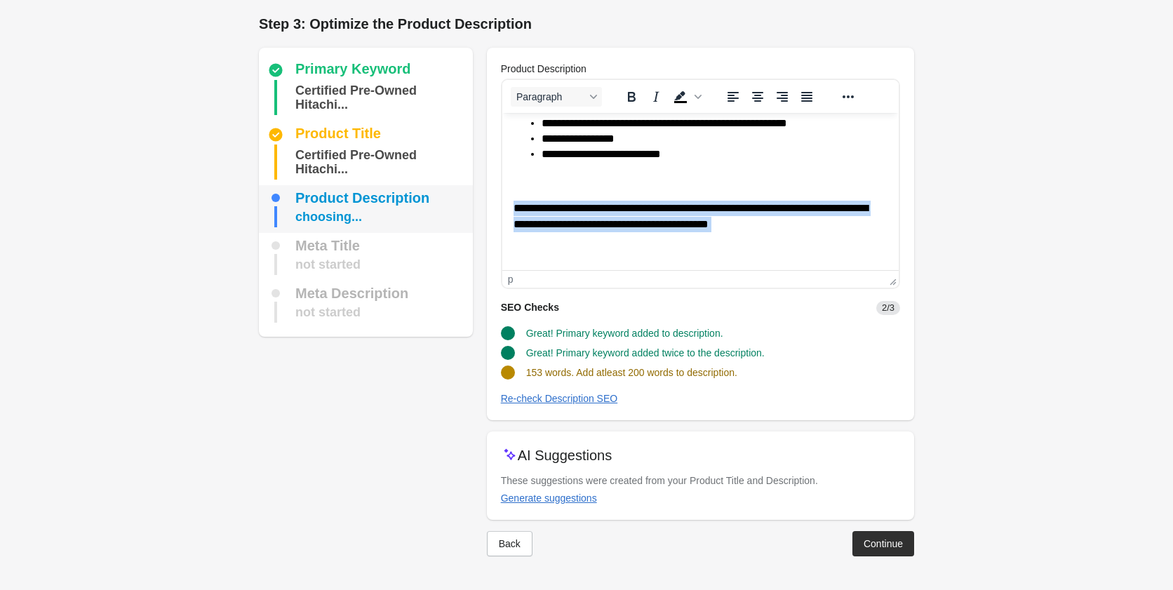
copy p "**********"
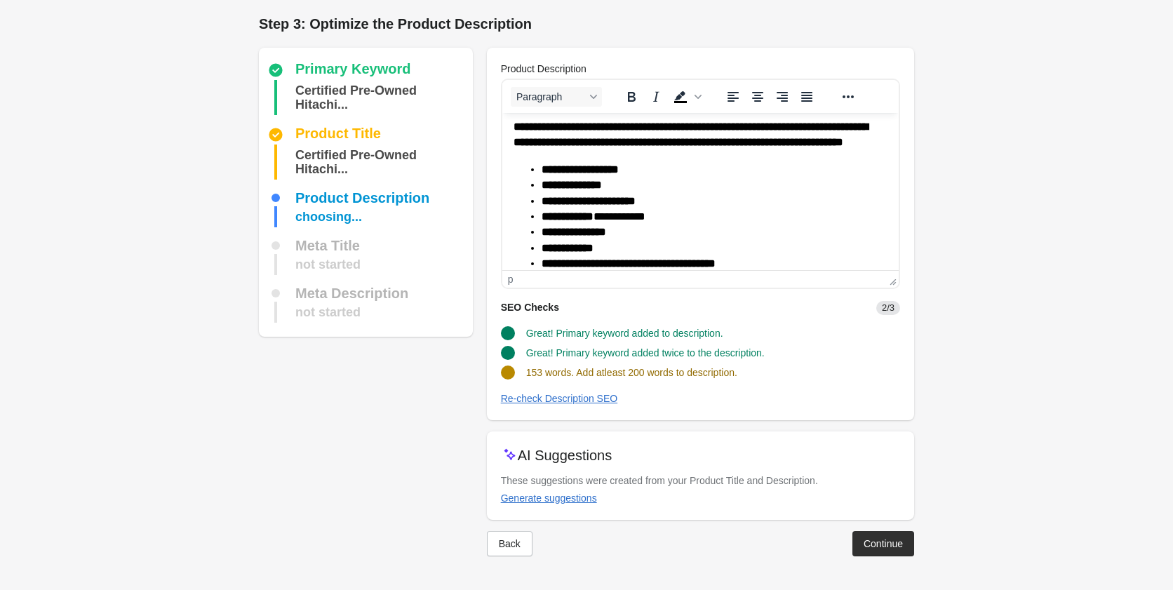
scroll to position [0, 0]
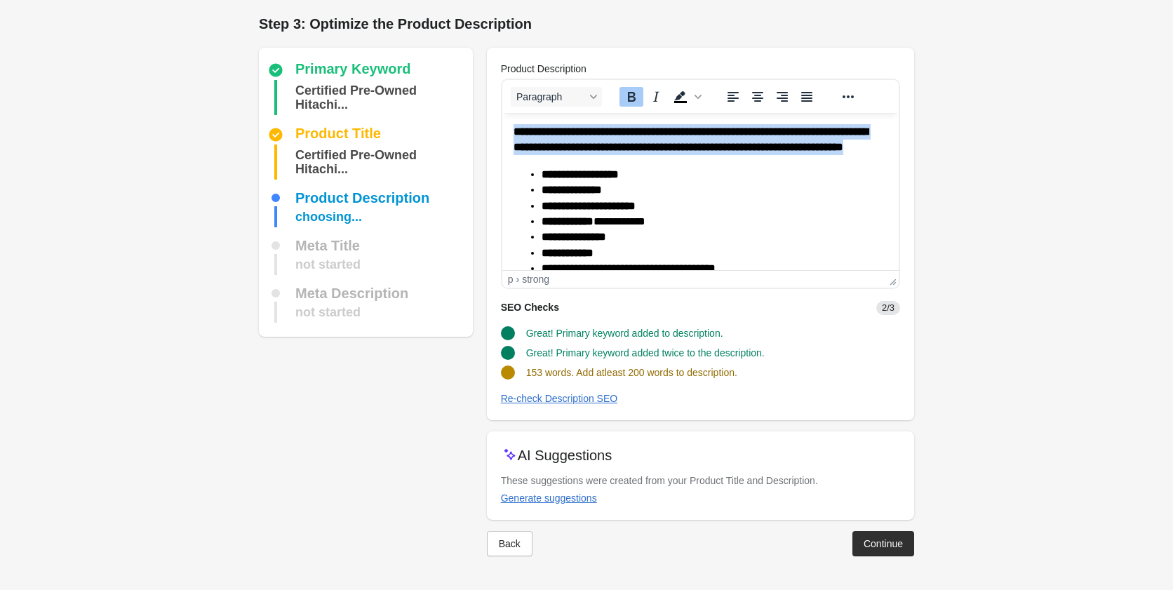
drag, startPoint x: 751, startPoint y: 165, endPoint x: 495, endPoint y: 128, distance: 258.7
click at [502, 128] on html "**********" at bounding box center [700, 346] width 396 height 467
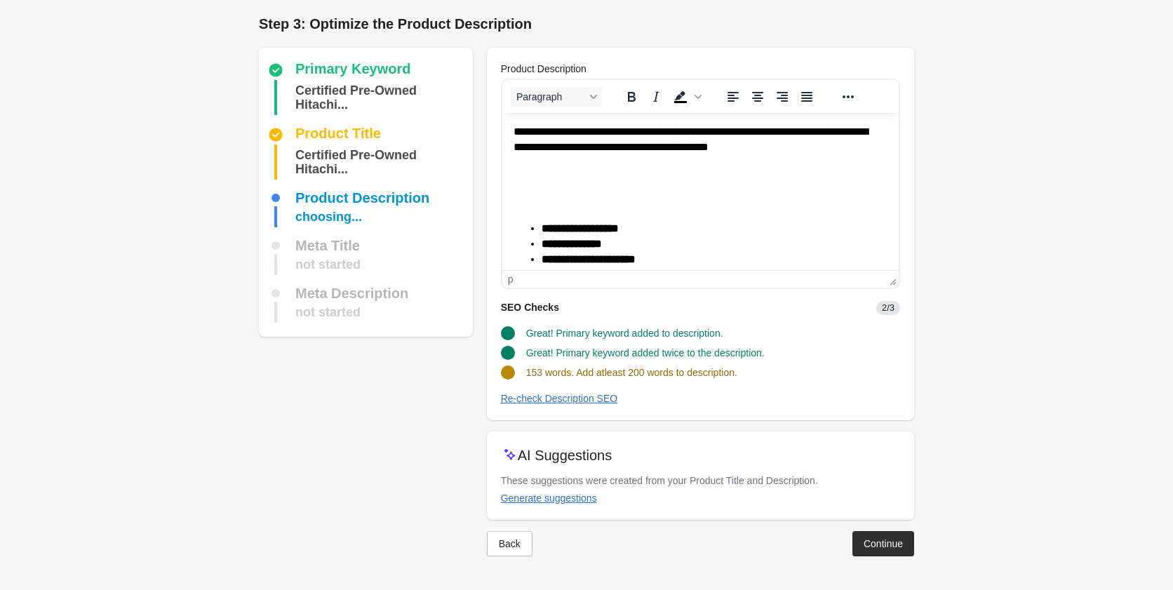
click at [573, 198] on p "﻿" at bounding box center [700, 201] width 374 height 15
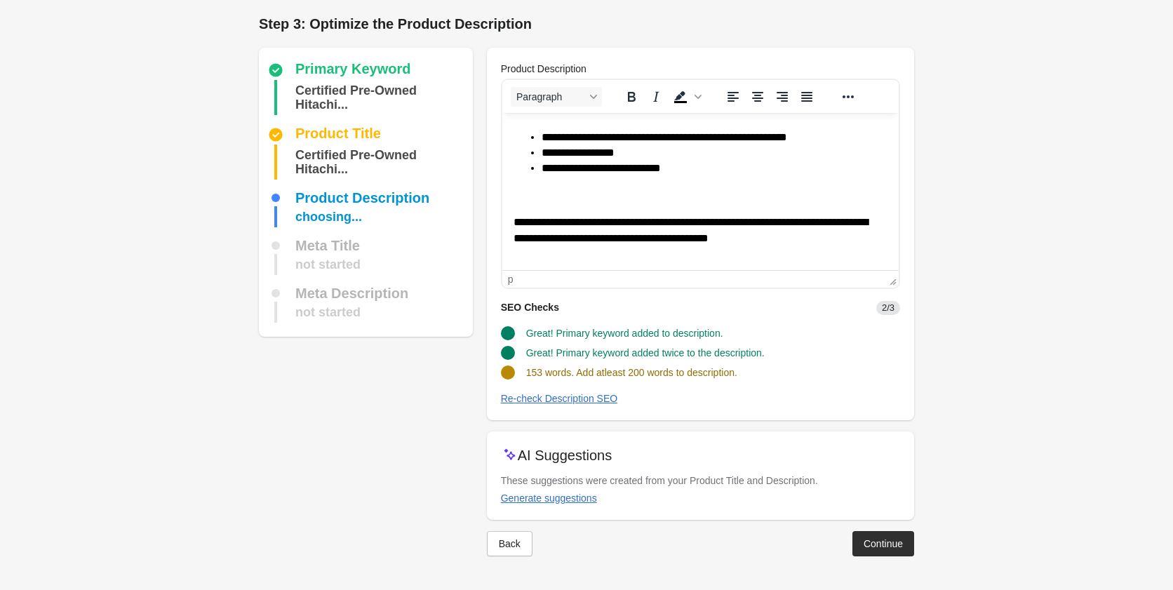
scroll to position [309, 0]
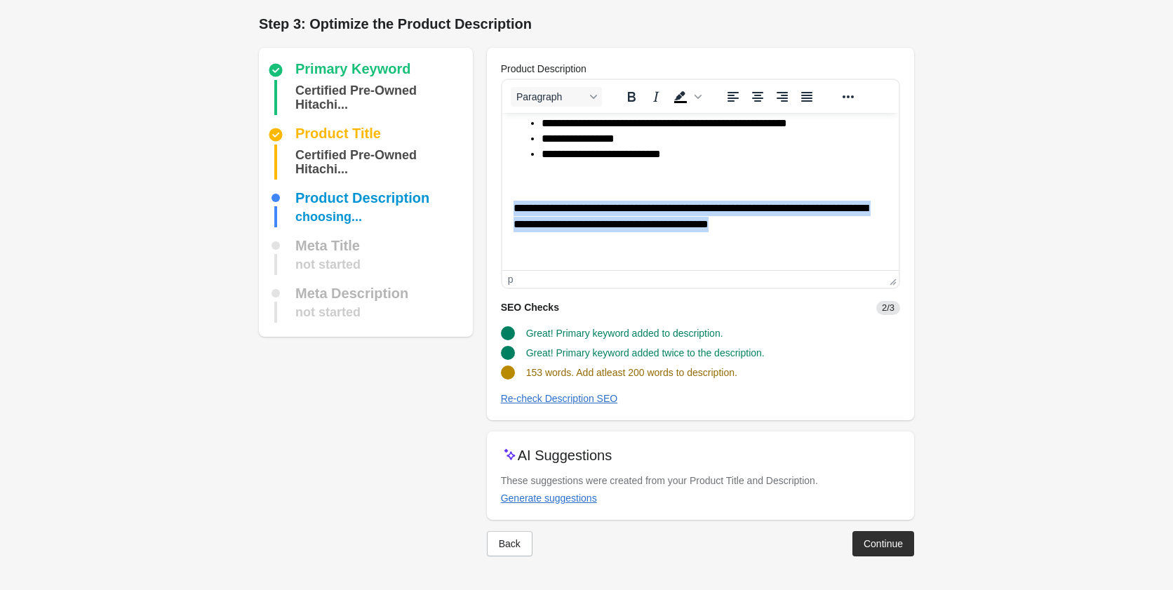
drag, startPoint x: 849, startPoint y: 229, endPoint x: 500, endPoint y: 189, distance: 351.7
click at [502, 189] on html "**********" at bounding box center [700, 37] width 396 height 467
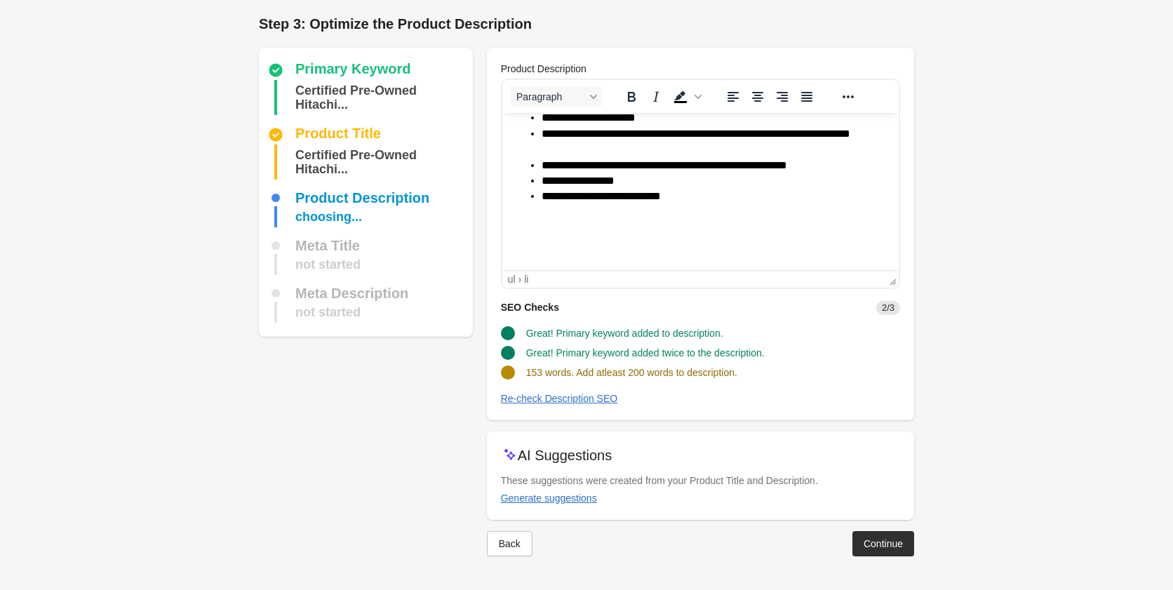
scroll to position [240, 0]
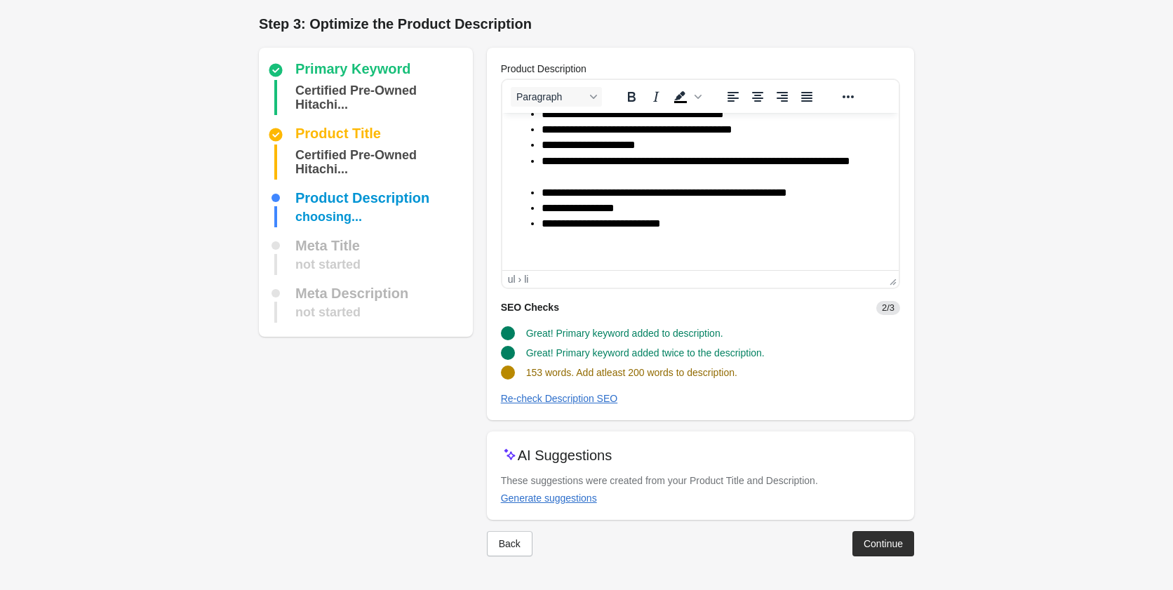
click at [575, 253] on p "Rich Text Area. Press ALT-0 for help." at bounding box center [694, 250] width 363 height 15
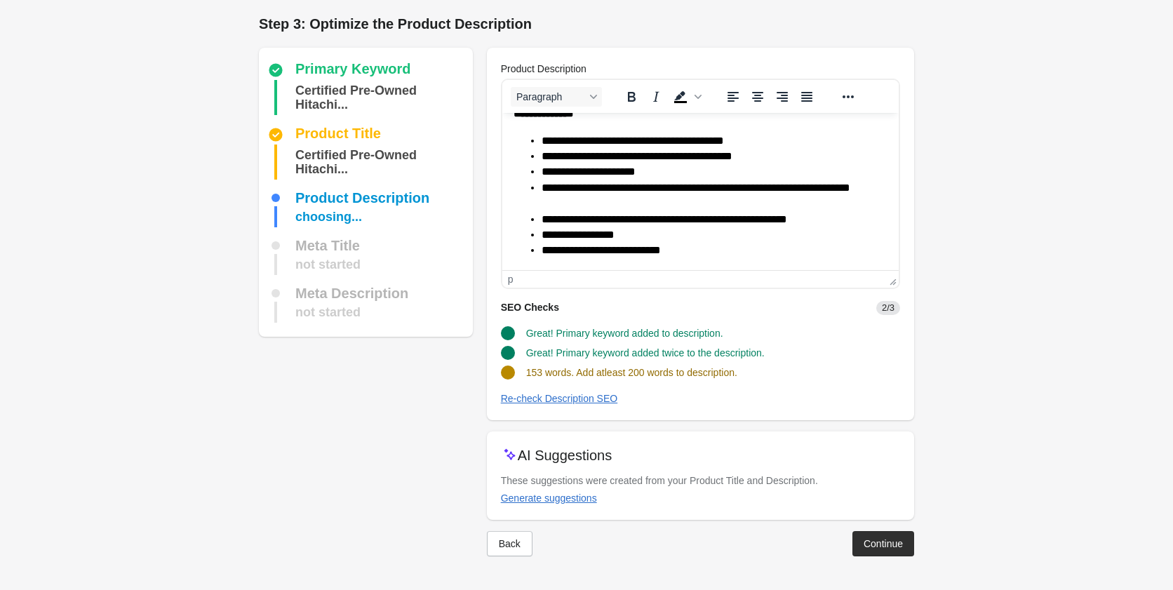
scroll to position [213, 0]
click at [876, 549] on button "Continue" at bounding box center [884, 543] width 62 height 25
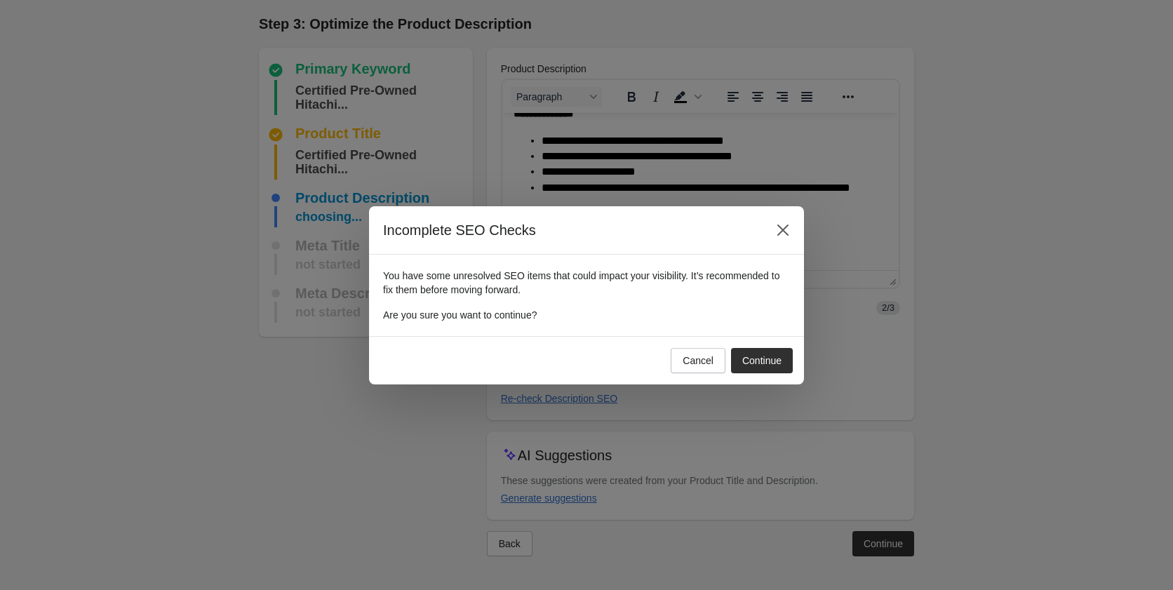
click at [749, 346] on div "Cancel Continue" at bounding box center [729, 357] width 128 height 31
click at [749, 361] on div "Continue" at bounding box center [761, 360] width 39 height 11
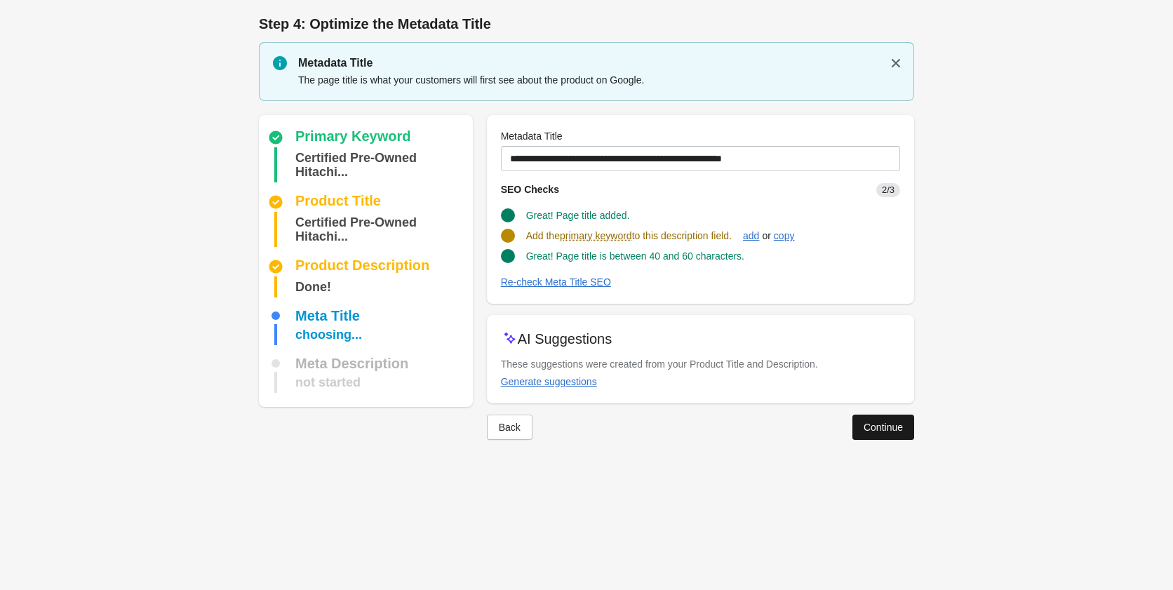
click at [887, 422] on div "Continue" at bounding box center [883, 427] width 39 height 11
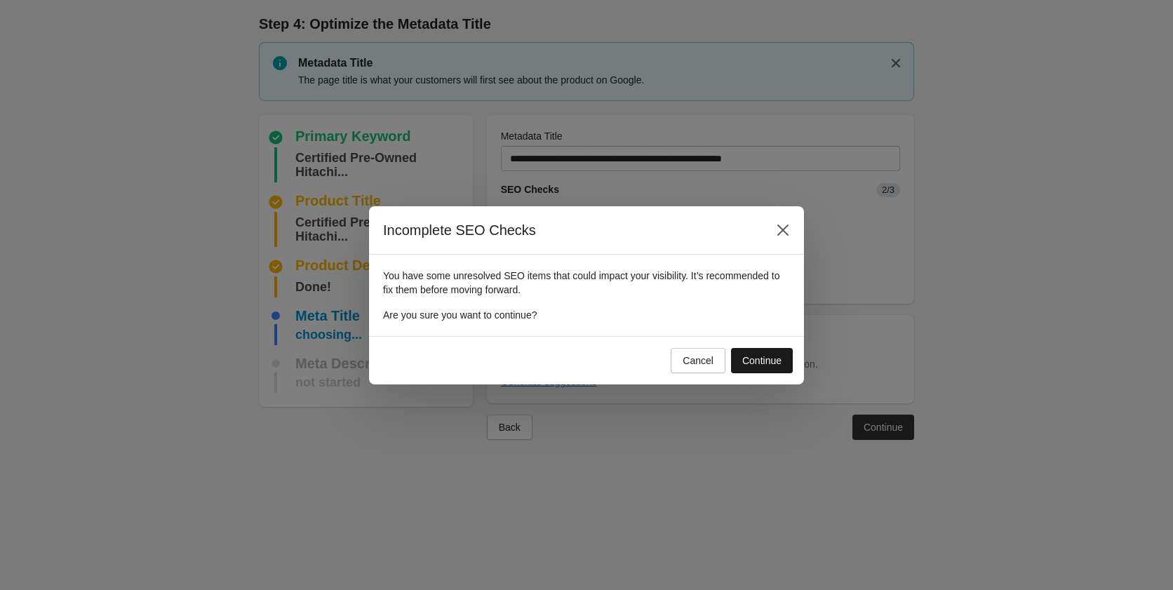
click at [751, 360] on div "Continue" at bounding box center [761, 360] width 39 height 11
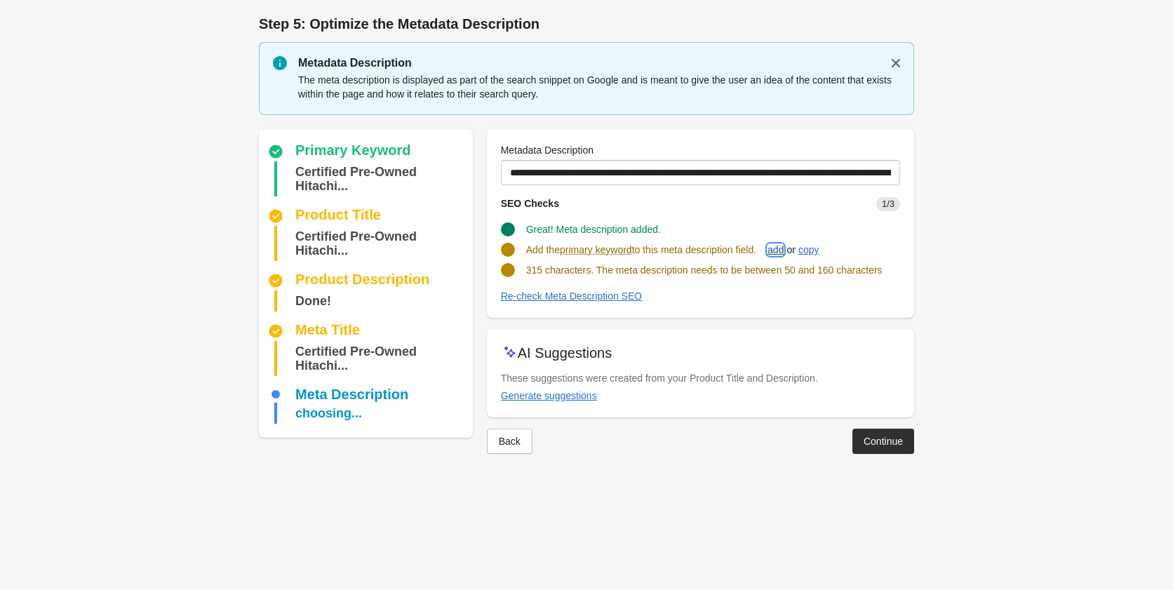
click at [784, 251] on div "add" at bounding box center [776, 249] width 16 height 11
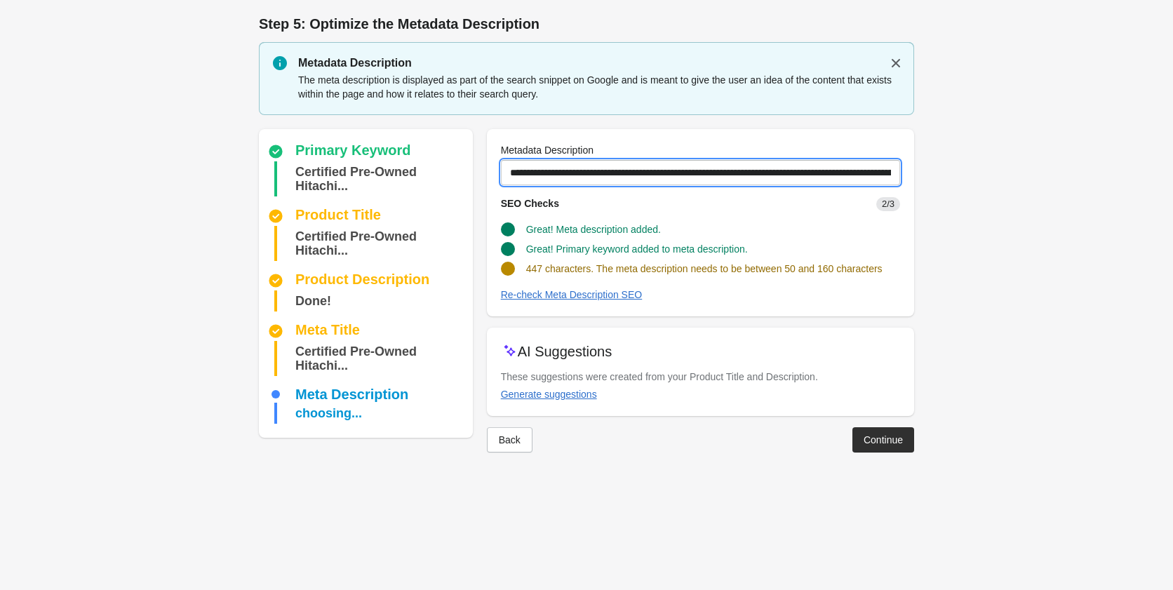
click at [577, 170] on input "**********" at bounding box center [700, 172] width 399 height 25
click at [582, 175] on input "**********" at bounding box center [700, 172] width 399 height 25
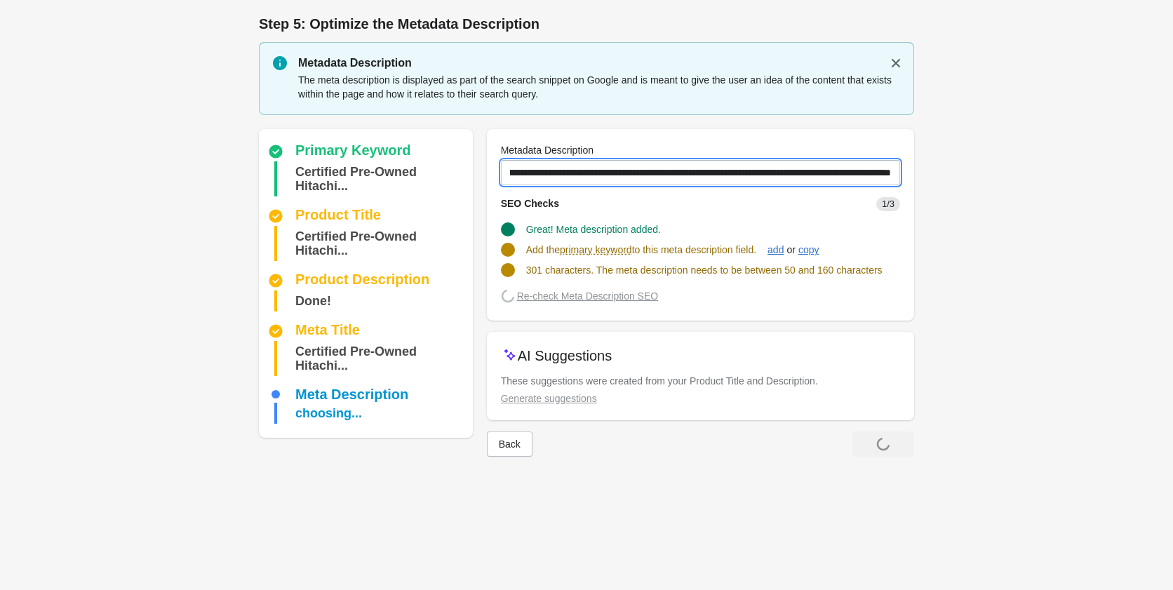
scroll to position [0, 867]
type input "**********"
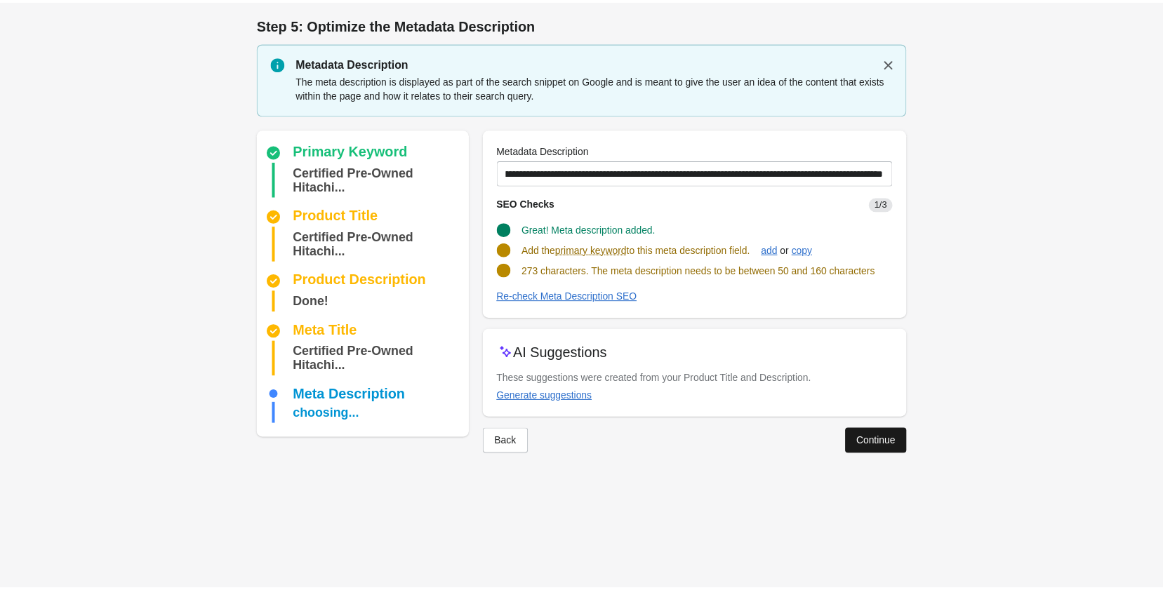
scroll to position [0, 0]
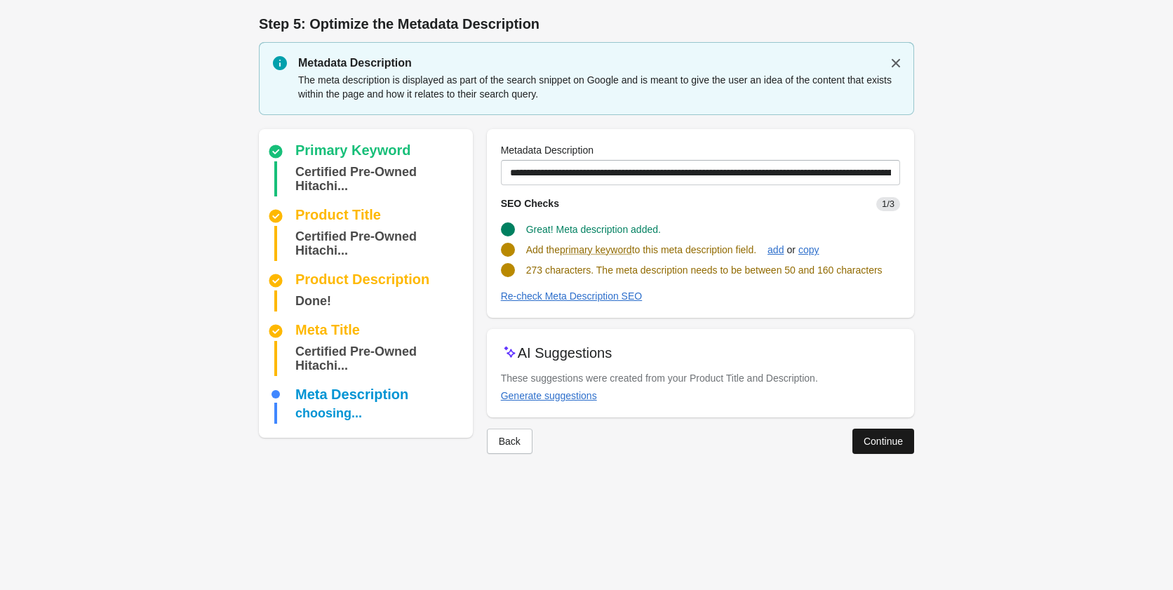
click at [876, 453] on button "Continue" at bounding box center [884, 441] width 62 height 25
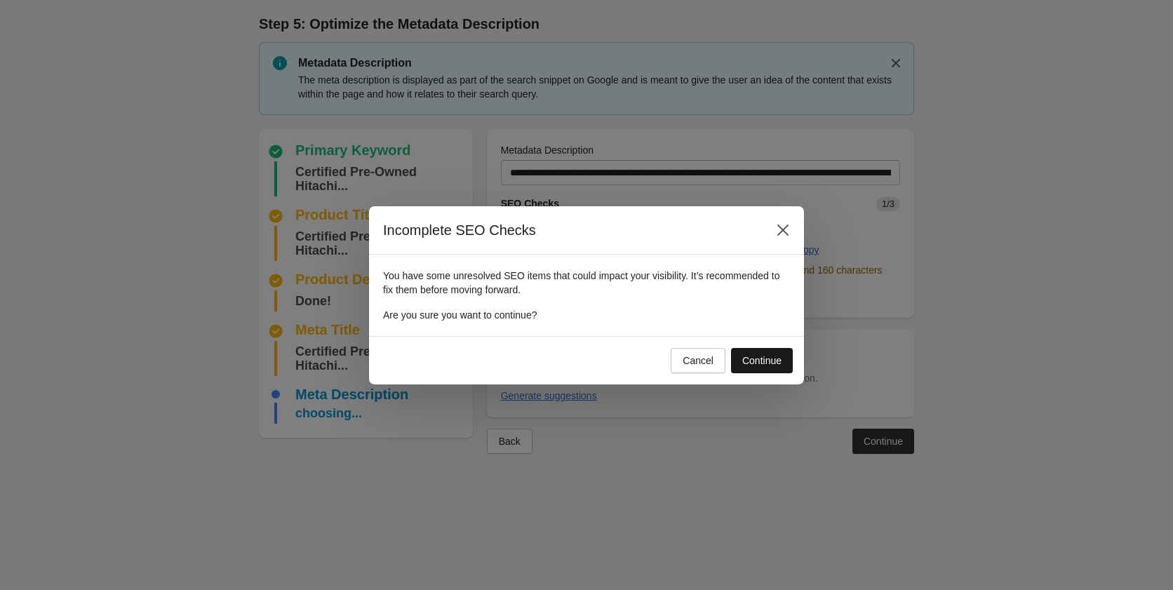
click at [758, 361] on div "Continue" at bounding box center [761, 360] width 39 height 11
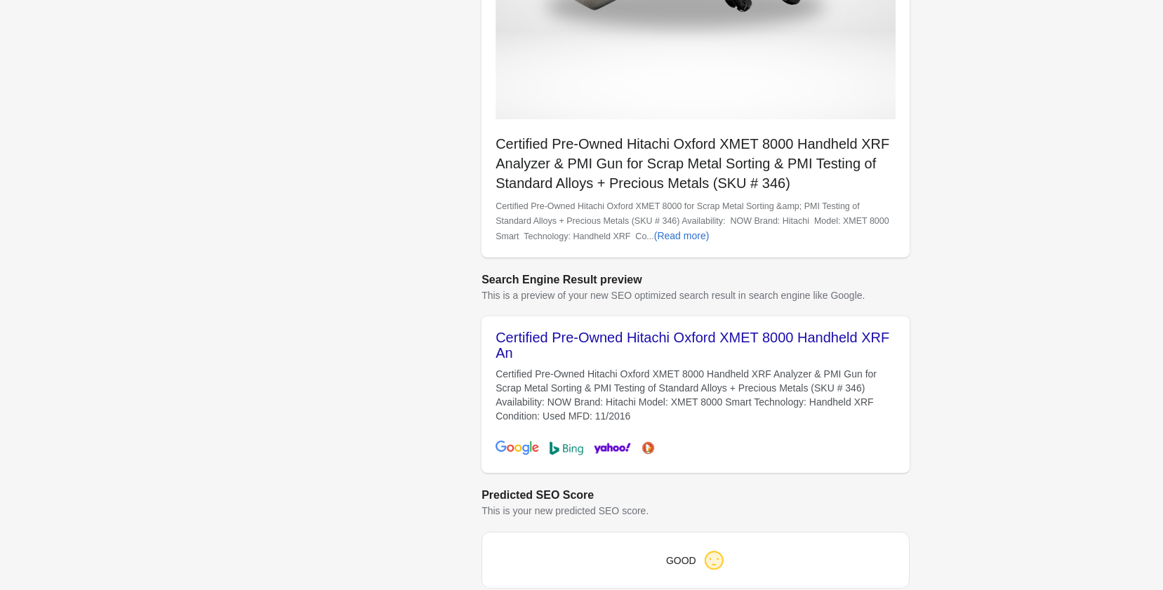
scroll to position [453, 0]
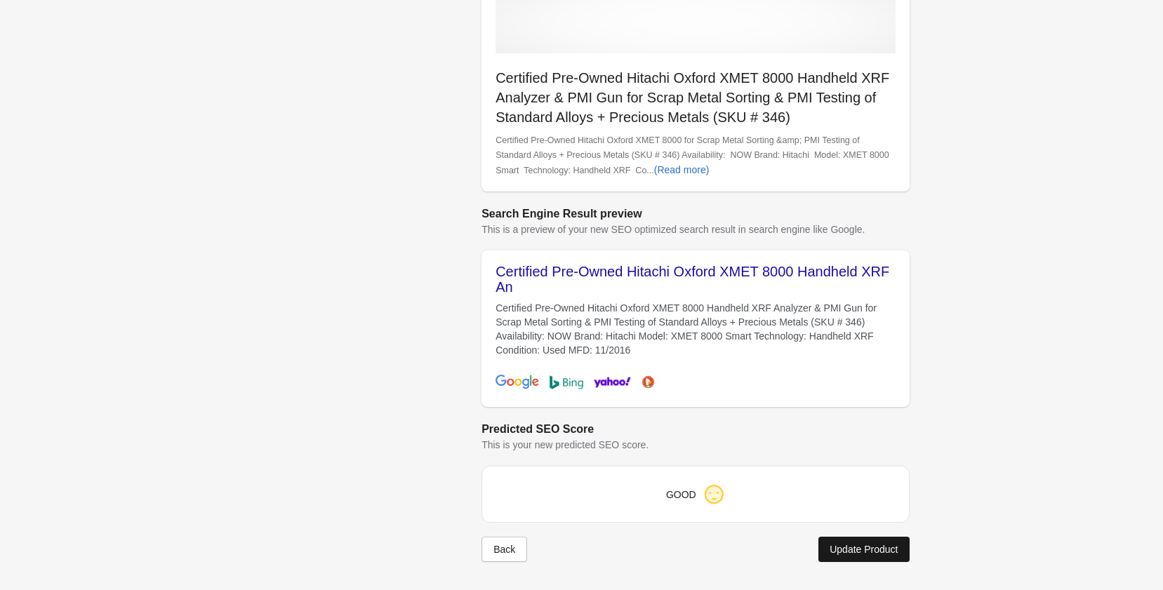
click at [875, 553] on div "Update Product" at bounding box center [863, 549] width 68 height 11
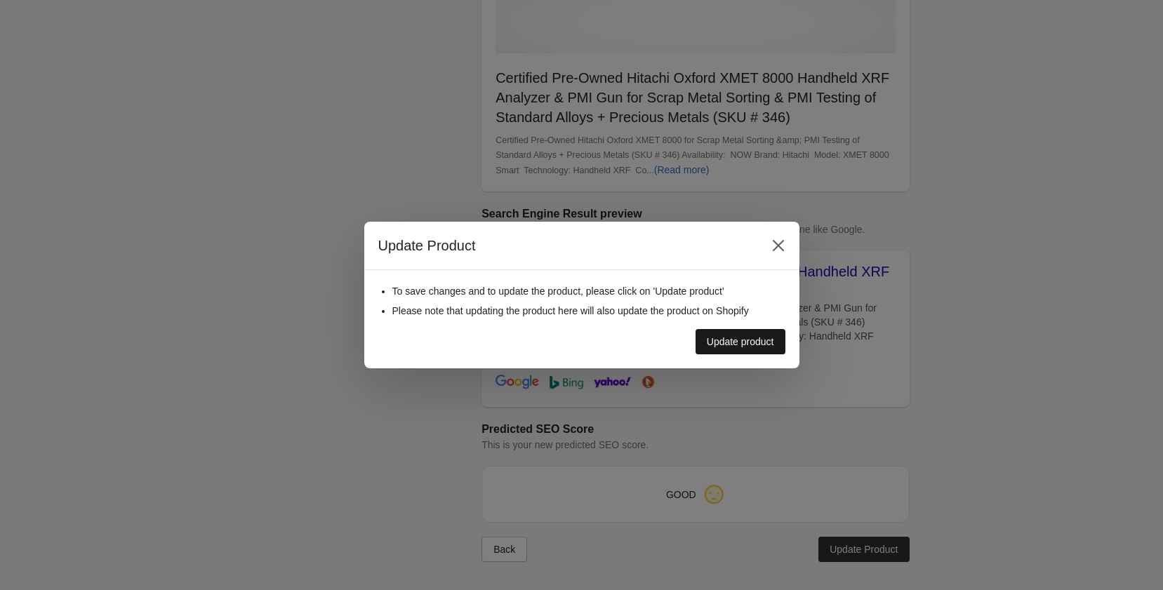
click at [764, 342] on div "Update product" at bounding box center [740, 341] width 67 height 11
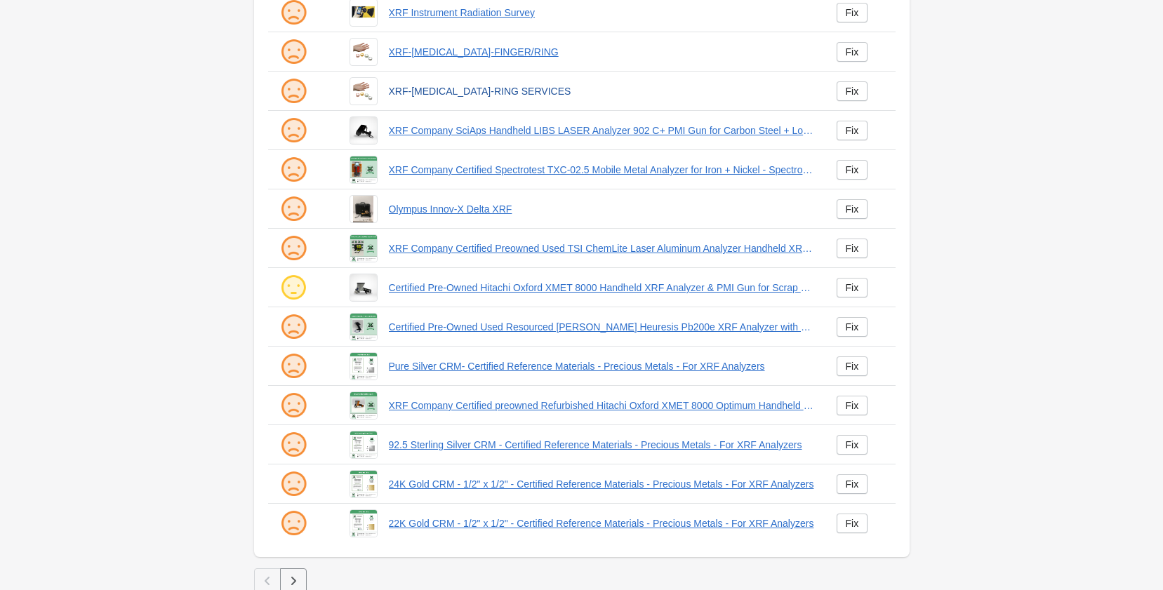
scroll to position [185, 0]
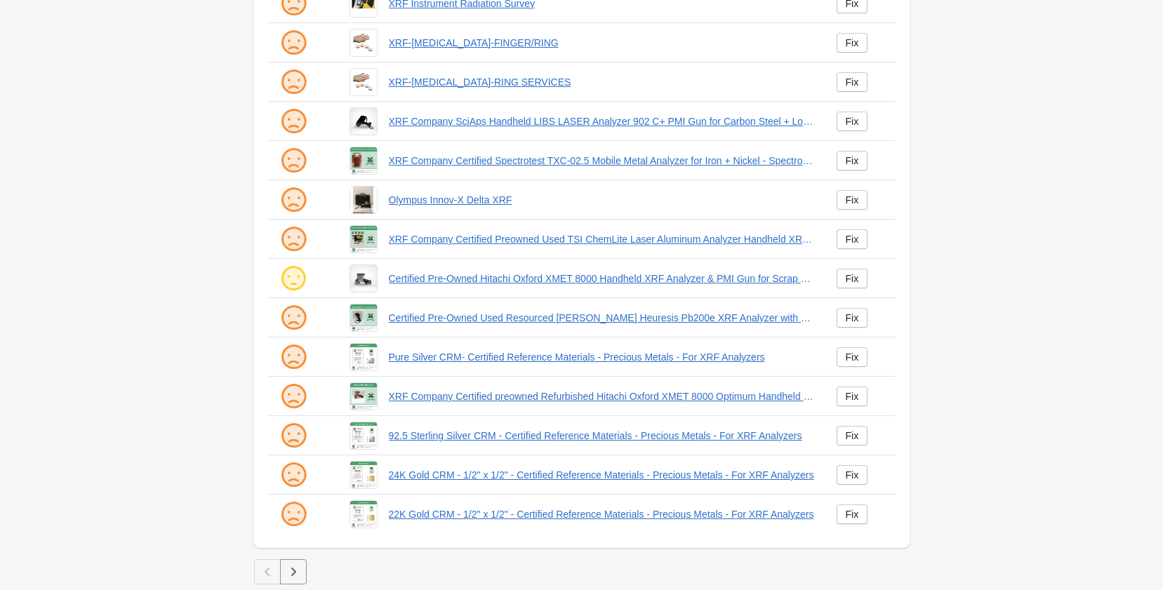
click at [290, 577] on icon "button" at bounding box center [293, 572] width 14 height 14
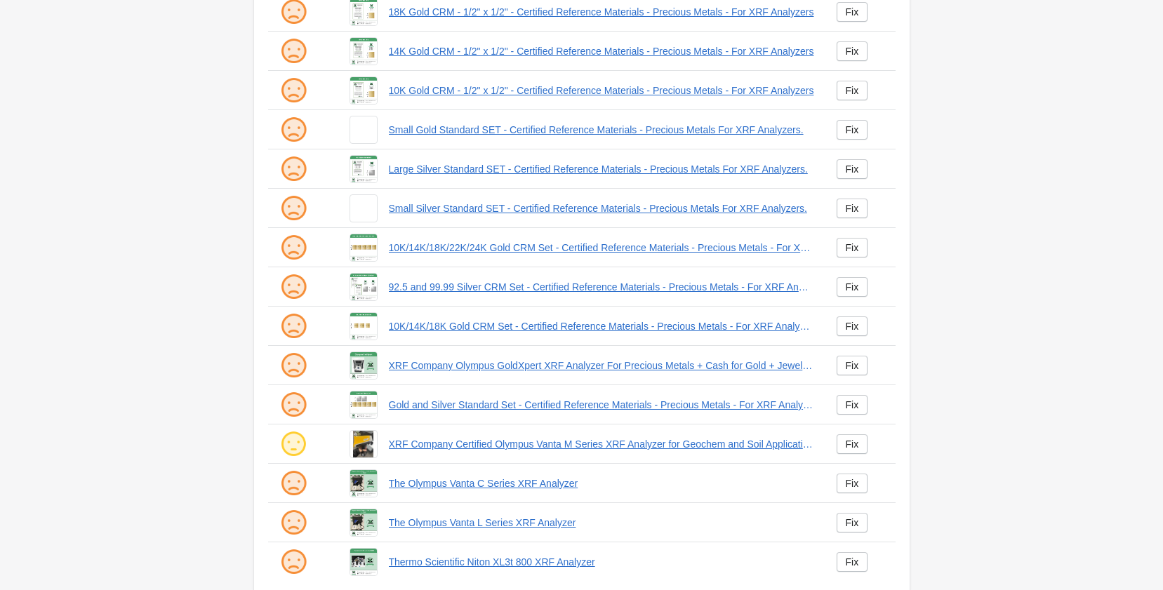
scroll to position [185, 0]
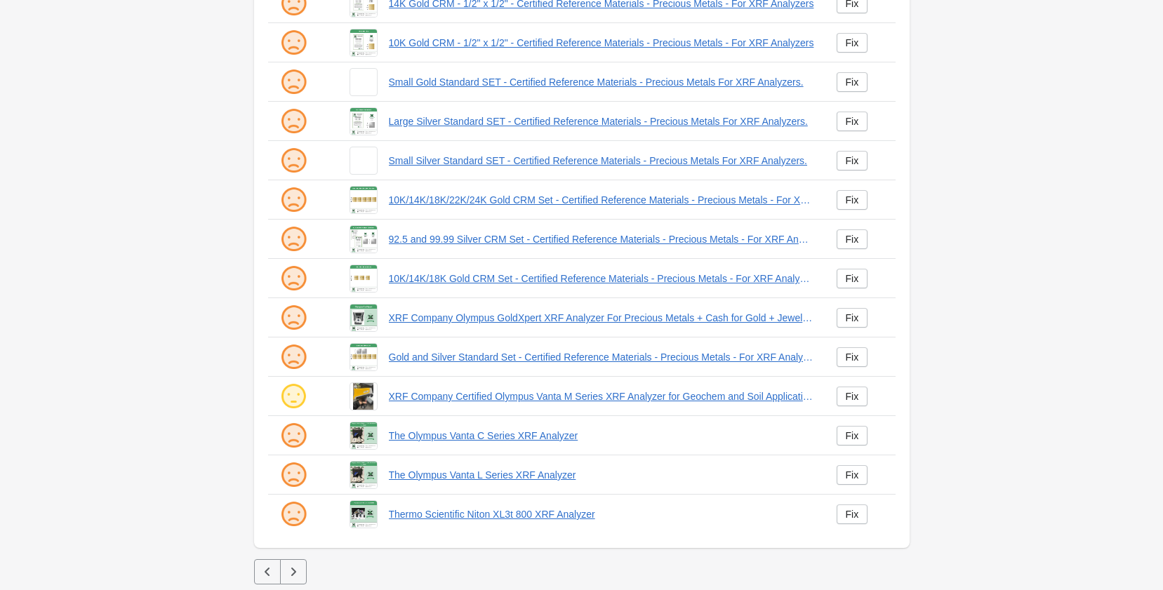
click at [293, 573] on icon "button" at bounding box center [293, 572] width 14 height 14
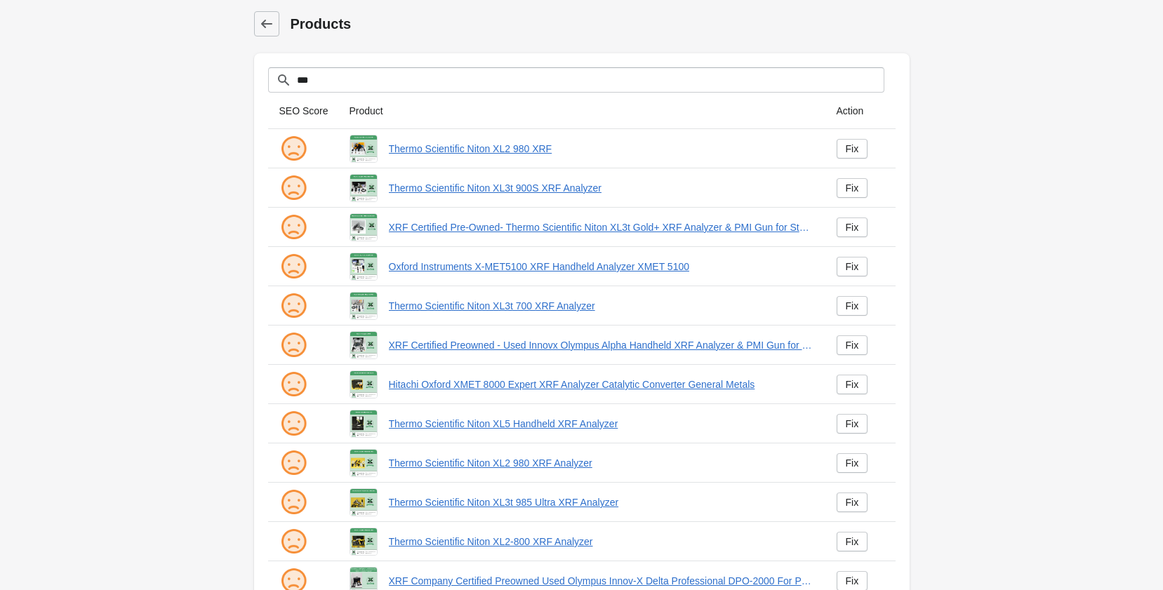
click at [293, 573] on img at bounding box center [293, 581] width 28 height 28
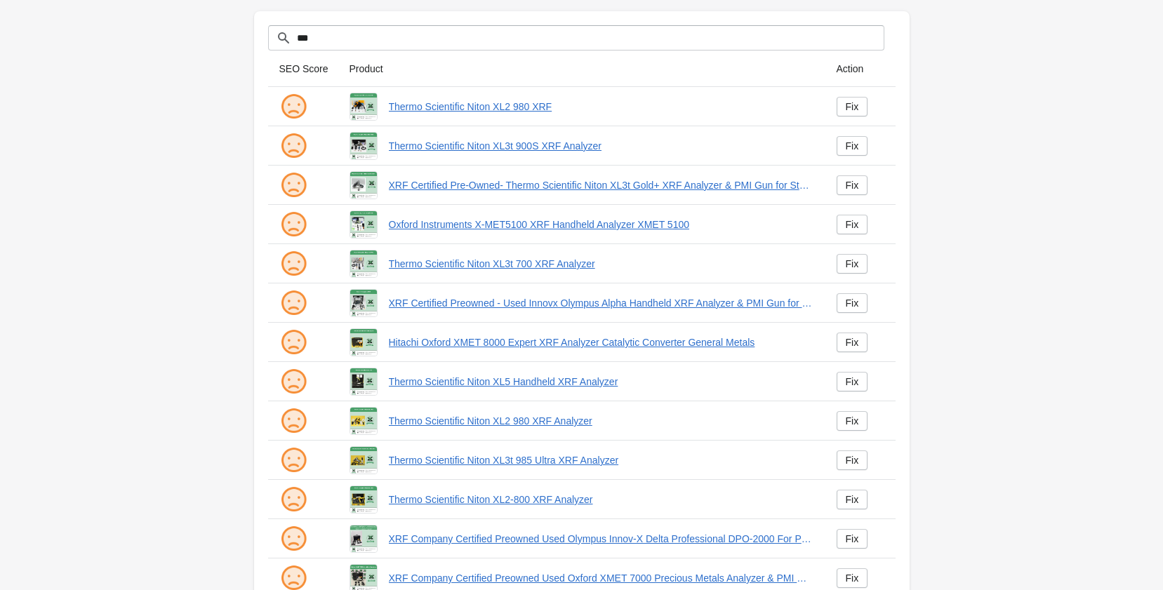
scroll to position [185, 0]
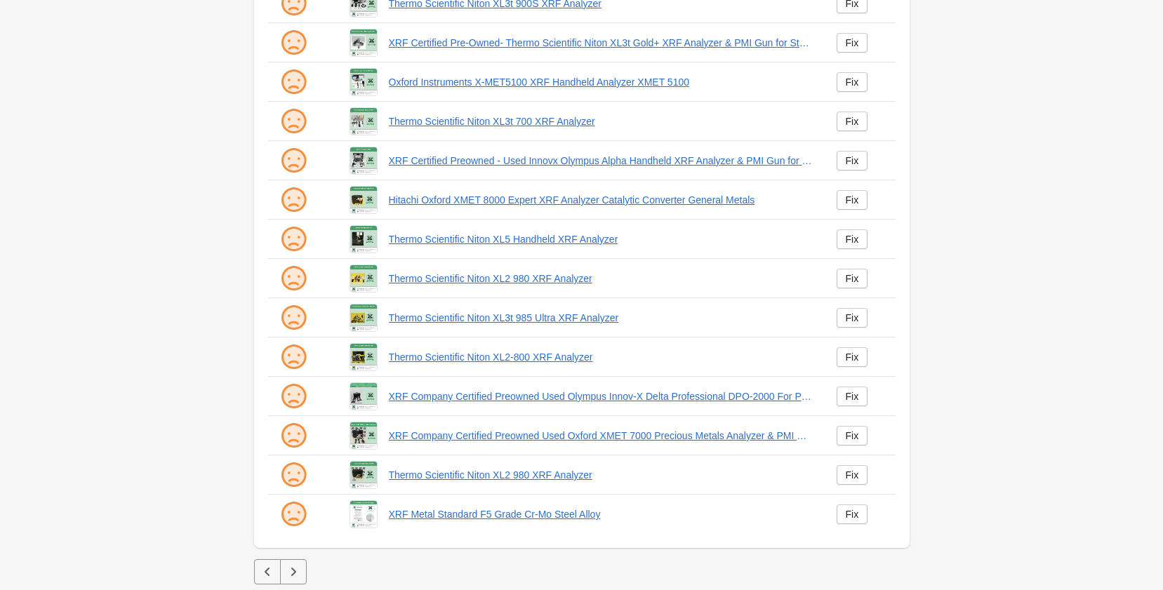
click at [290, 573] on icon "button" at bounding box center [293, 572] width 14 height 14
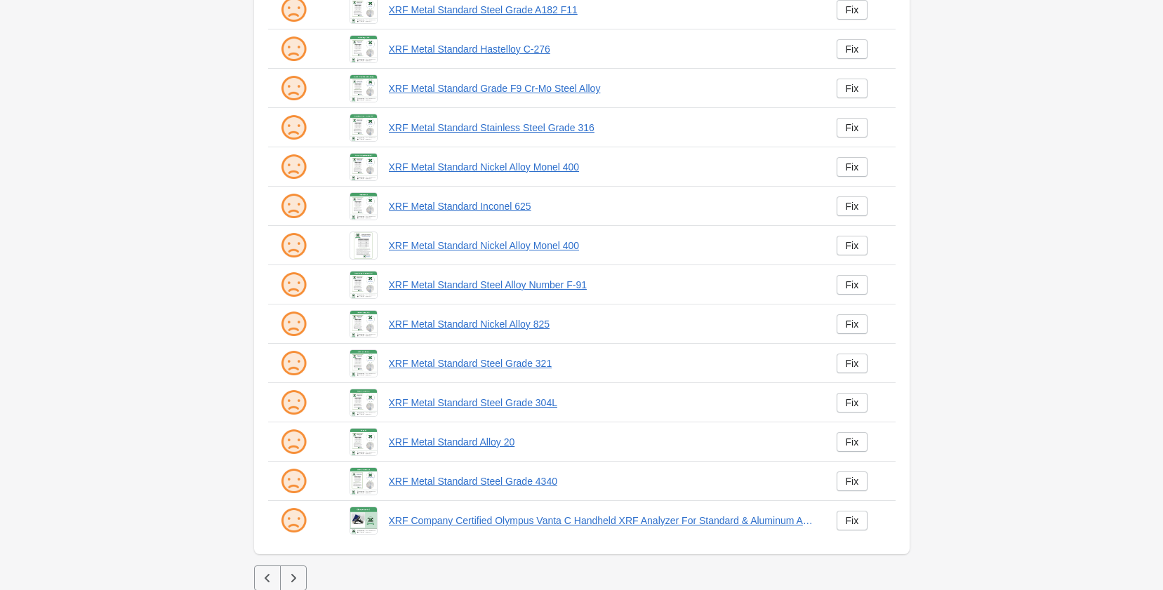
scroll to position [185, 0]
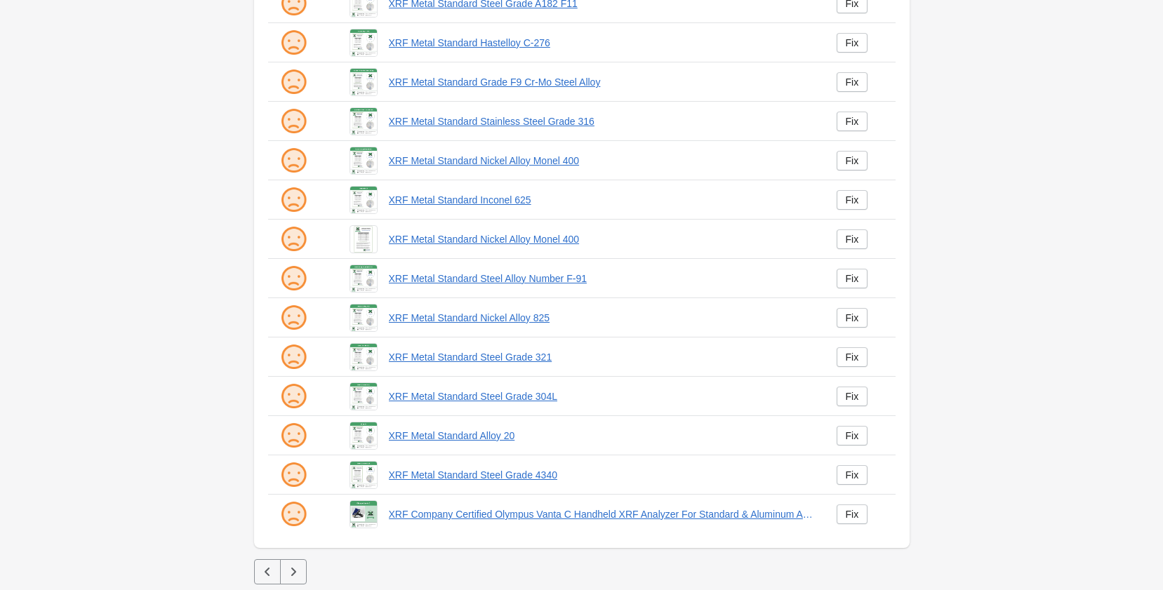
click at [290, 573] on icon "button" at bounding box center [293, 572] width 14 height 14
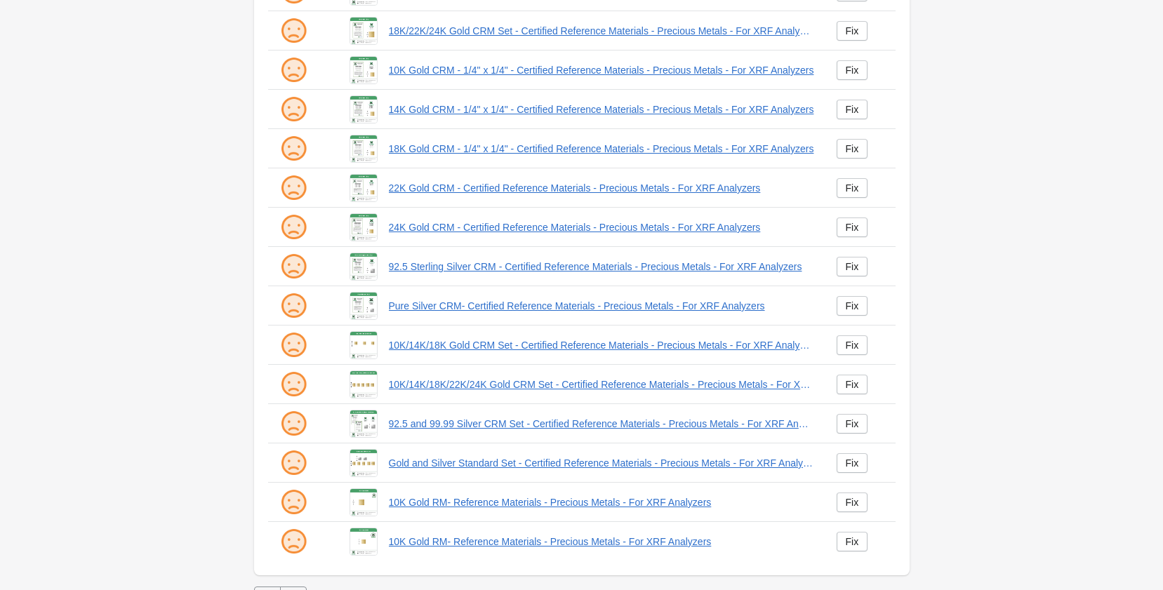
scroll to position [185, 0]
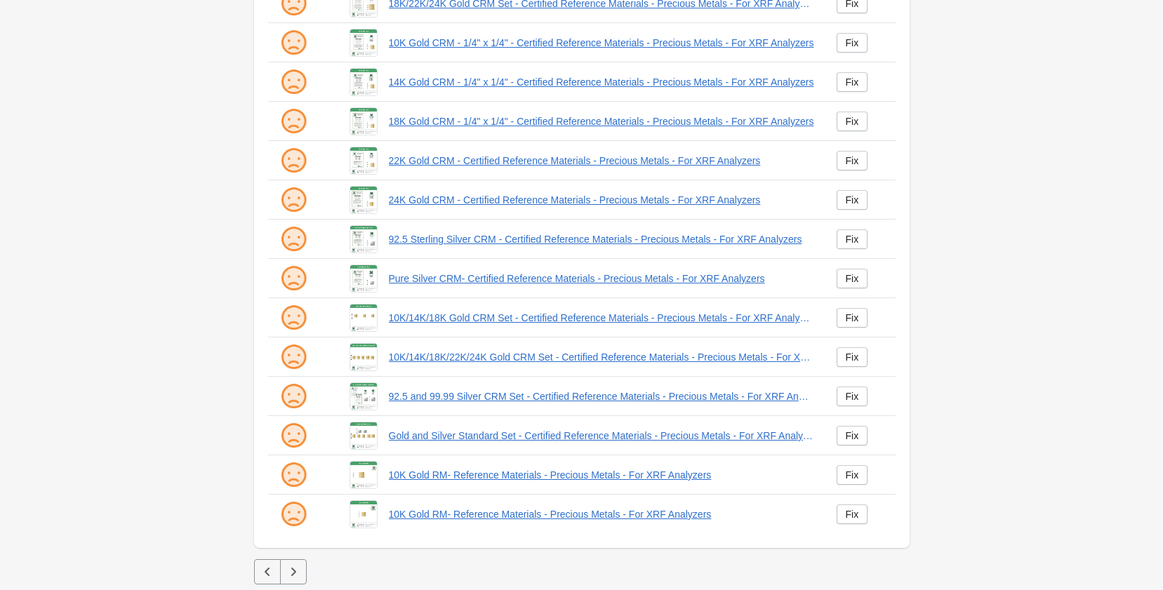
click at [290, 573] on icon "button" at bounding box center [293, 572] width 14 height 14
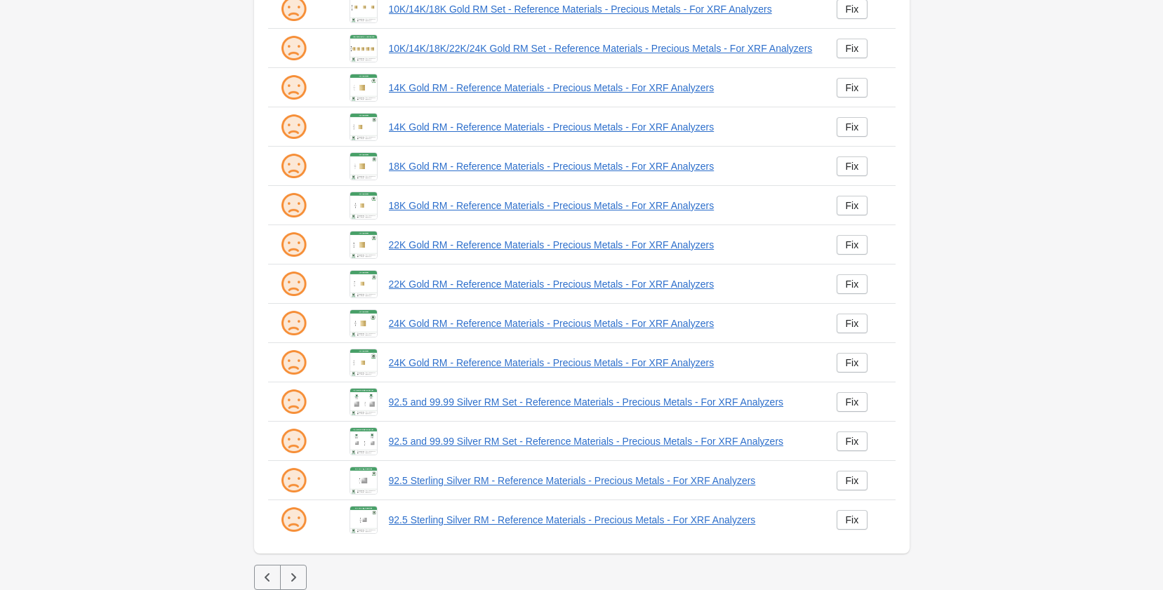
scroll to position [185, 0]
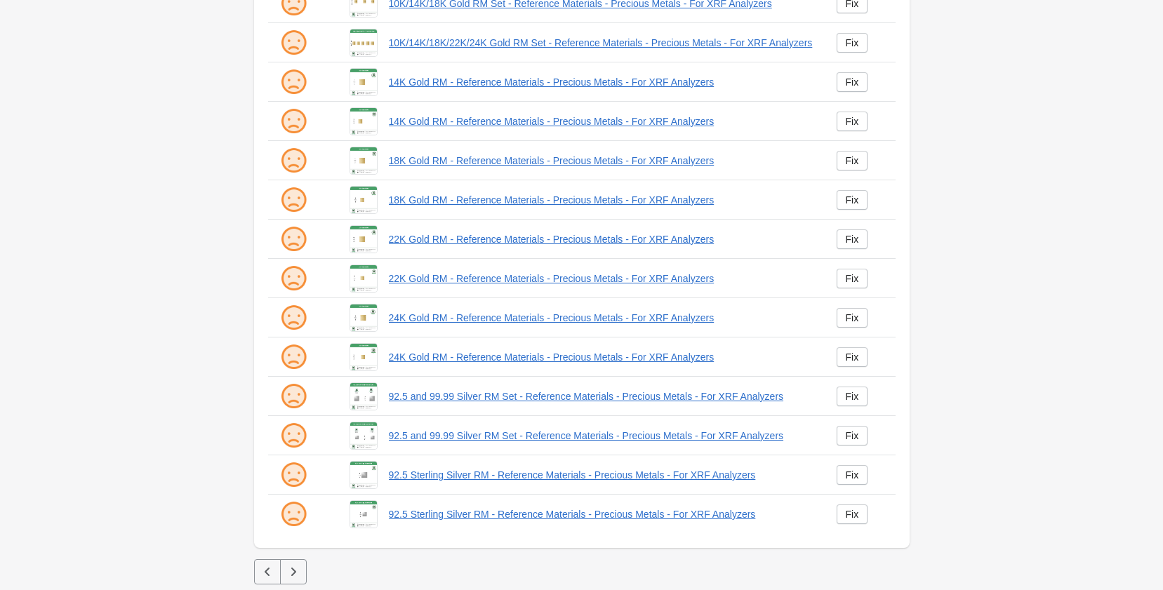
click at [290, 573] on icon "button" at bounding box center [293, 572] width 14 height 14
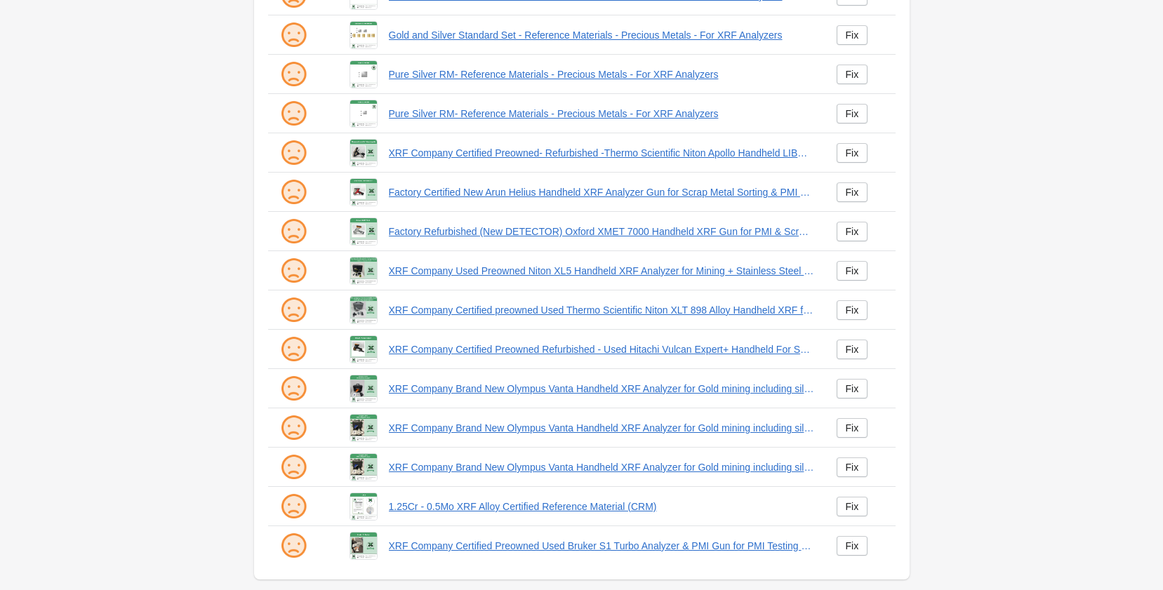
scroll to position [185, 0]
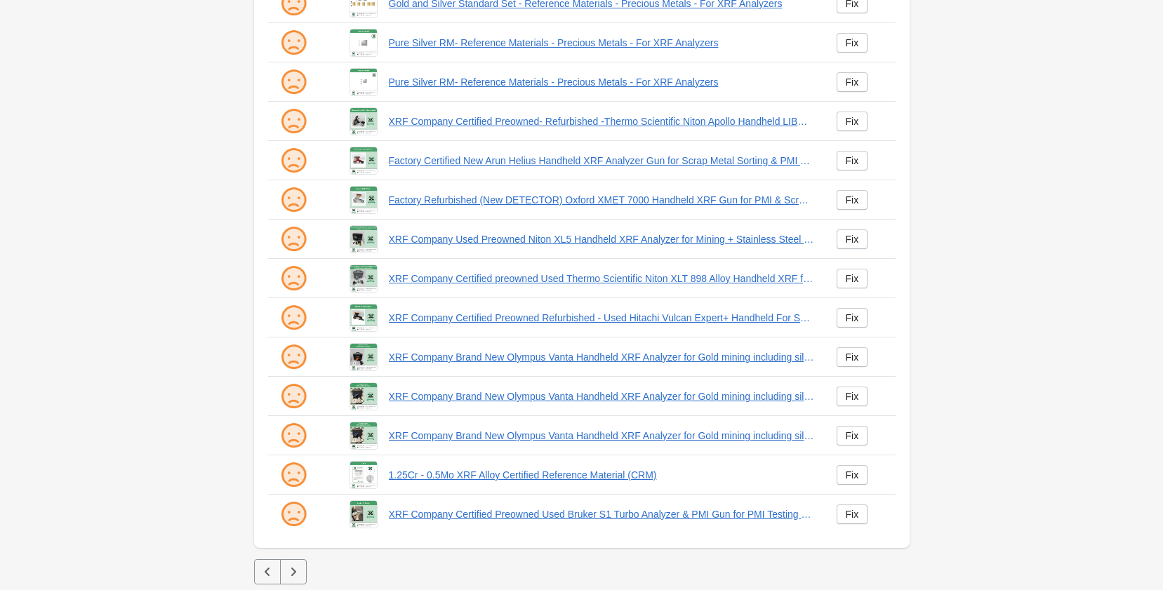
click at [290, 573] on icon "button" at bounding box center [293, 572] width 14 height 14
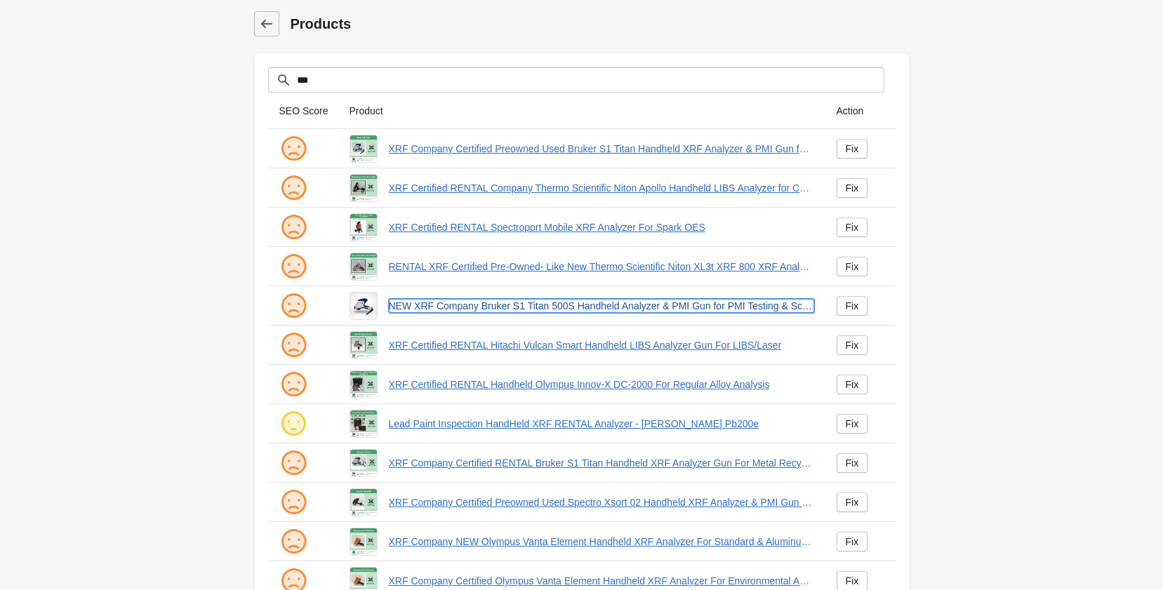
click at [528, 308] on link "NEW XRF Company Bruker S1 Titan 500S Handheld Analyzer & PMI Gun for PMI Testin…" at bounding box center [601, 306] width 425 height 14
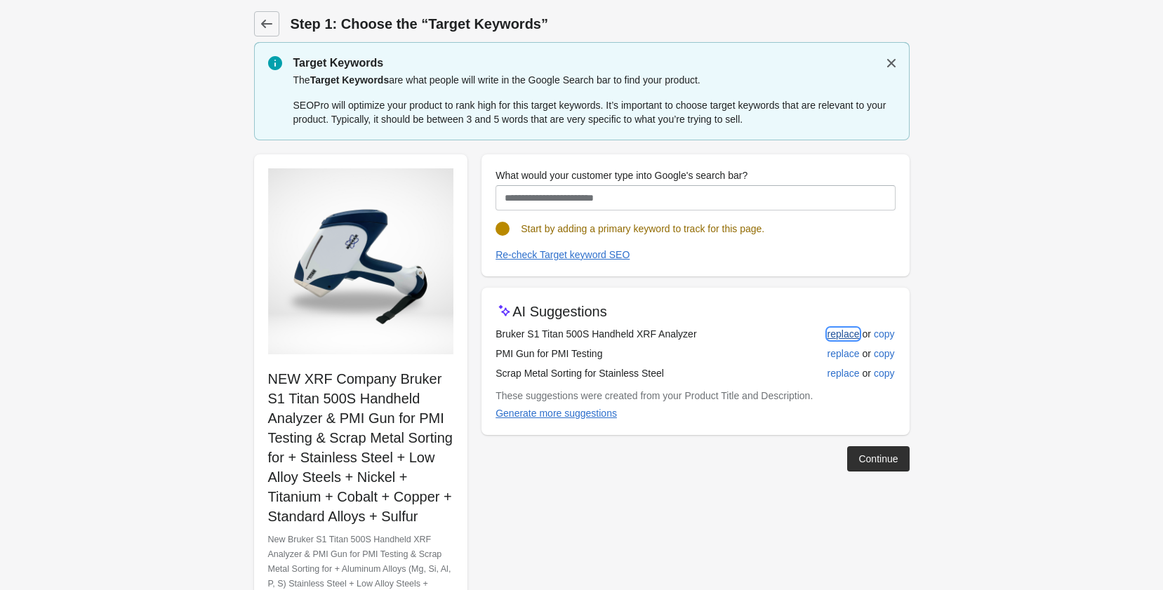
click at [857, 333] on div "replace" at bounding box center [843, 333] width 32 height 11
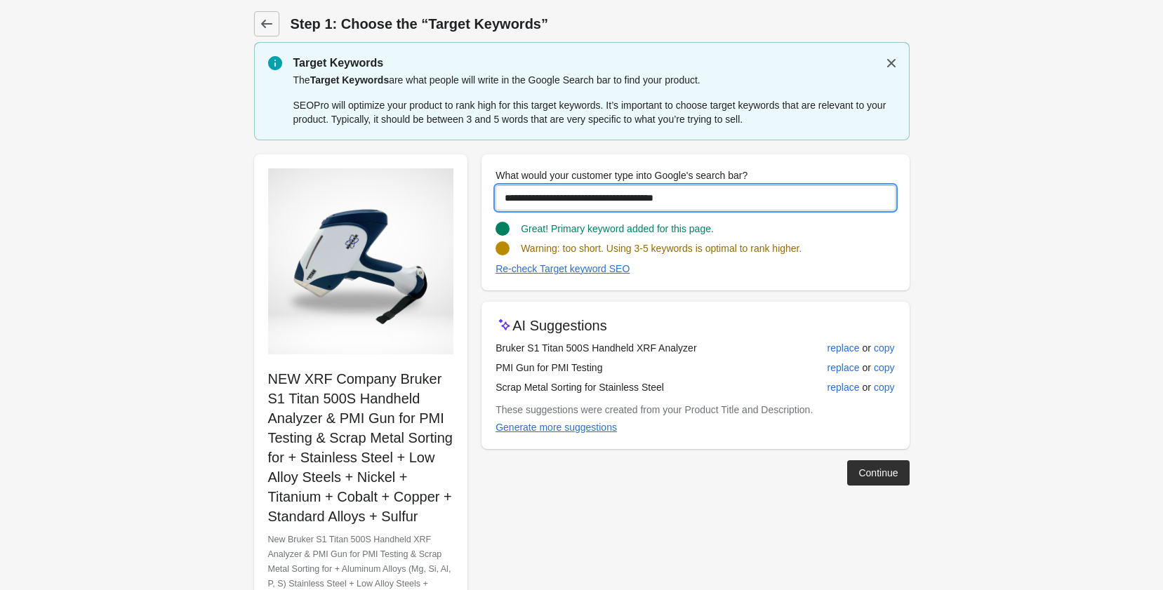
click at [507, 194] on input "**********" at bounding box center [694, 197] width 399 height 25
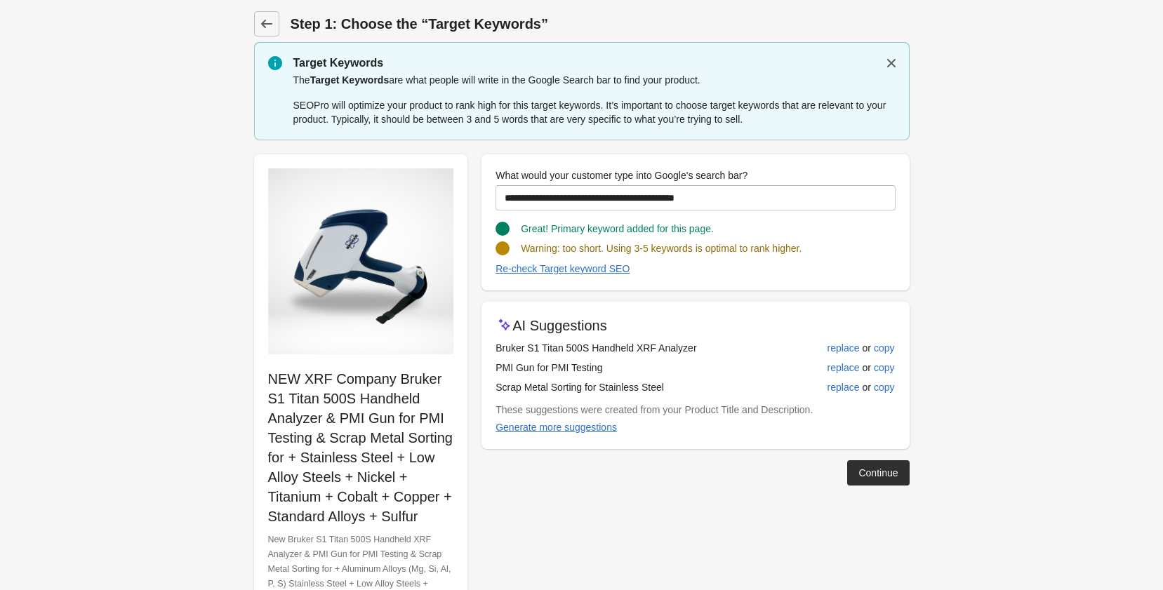
click at [338, 398] on p "NEW XRF Company Bruker S1 Titan 500S Handheld Analyzer & PMI Gun for PMI Testin…" at bounding box center [361, 447] width 186 height 157
drag, startPoint x: 285, startPoint y: 415, endPoint x: 389, endPoint y: 499, distance: 133.7
click at [427, 520] on p "NEW XRF Company Bruker S1 Titan 500S Handheld Analyzer & PMI Gun for PMI Testin…" at bounding box center [361, 447] width 186 height 157
copy p "PMI Gun for PMI Testing & Scrap Metal Sorting for + Stainless Steel + Low Alloy…"
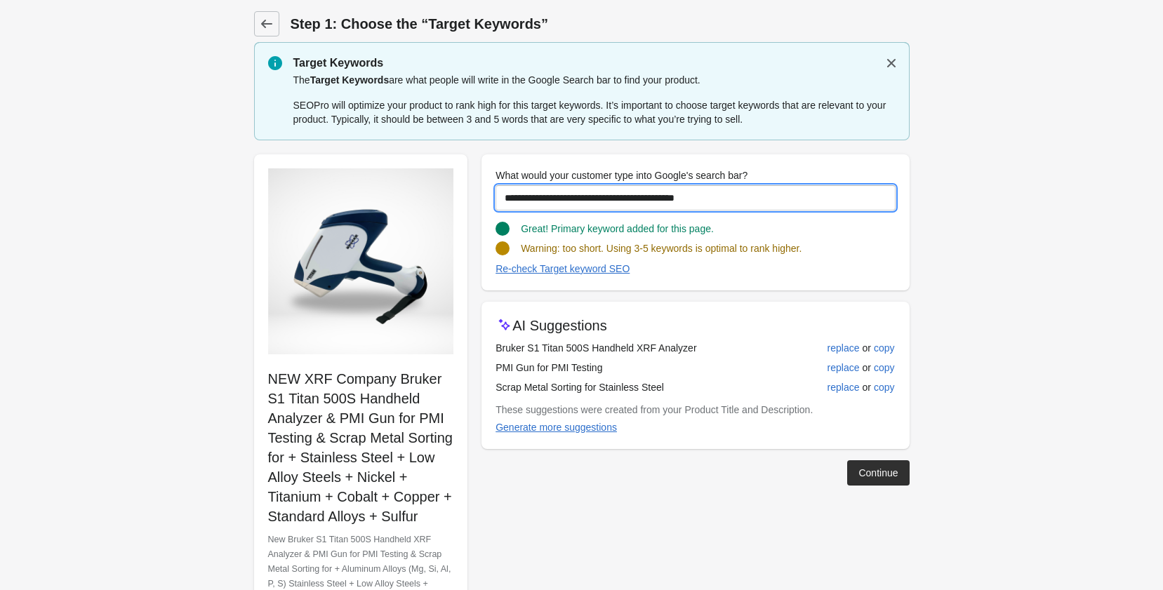
click at [738, 199] on input "**********" at bounding box center [694, 197] width 399 height 25
paste input "**********"
type input "**********"
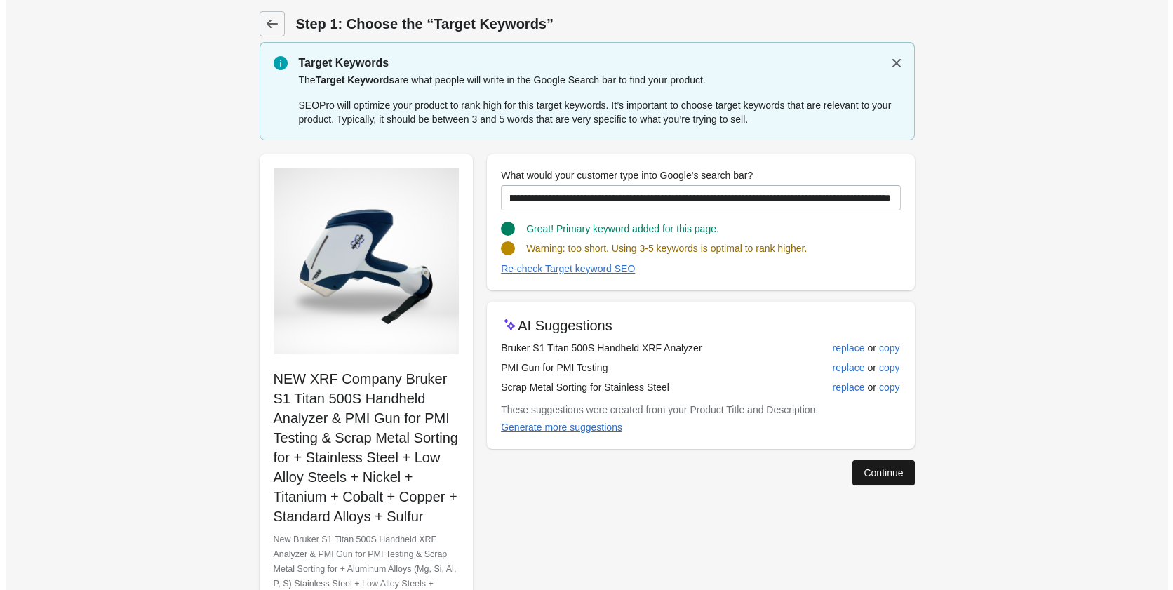
scroll to position [0, 0]
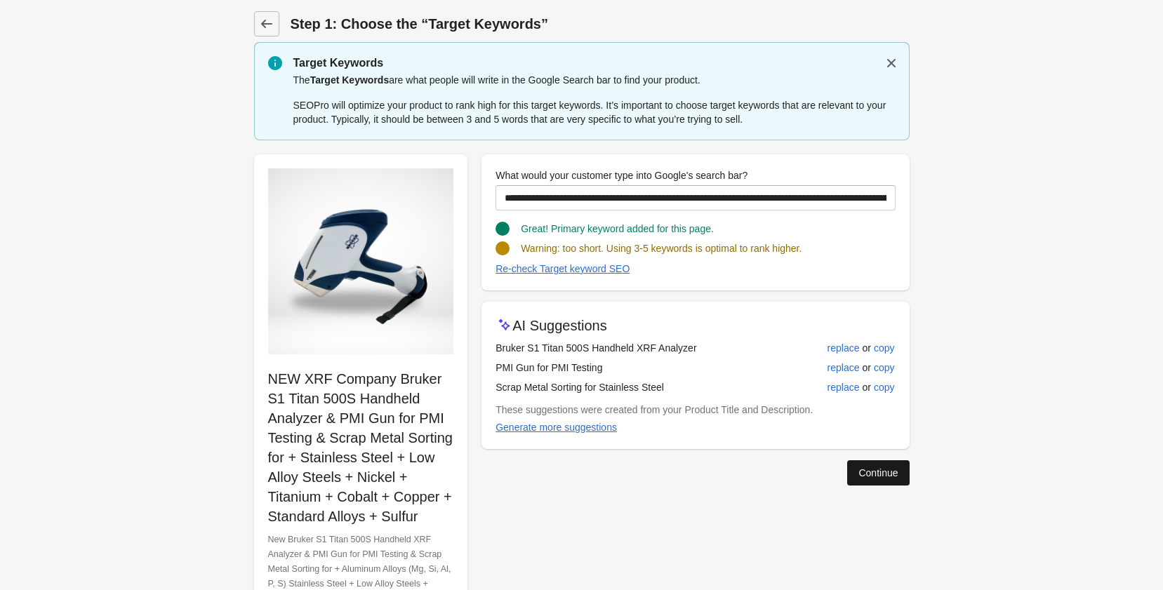
click at [867, 476] on div "Continue" at bounding box center [877, 472] width 39 height 11
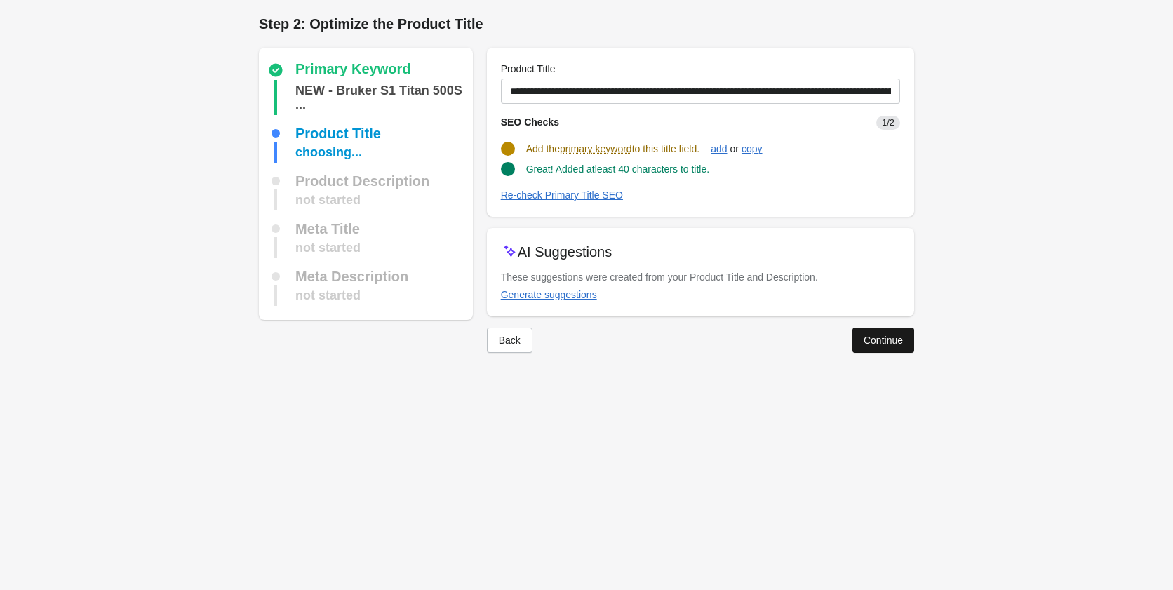
click at [872, 347] on button "Continue" at bounding box center [884, 340] width 62 height 25
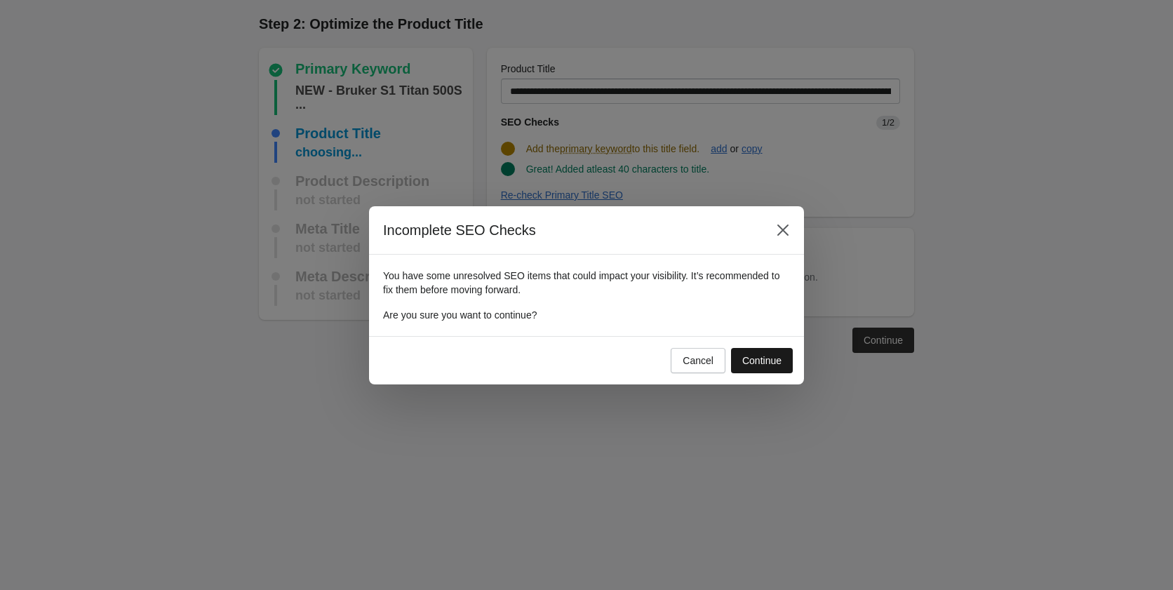
click at [757, 361] on div "Continue" at bounding box center [761, 360] width 39 height 11
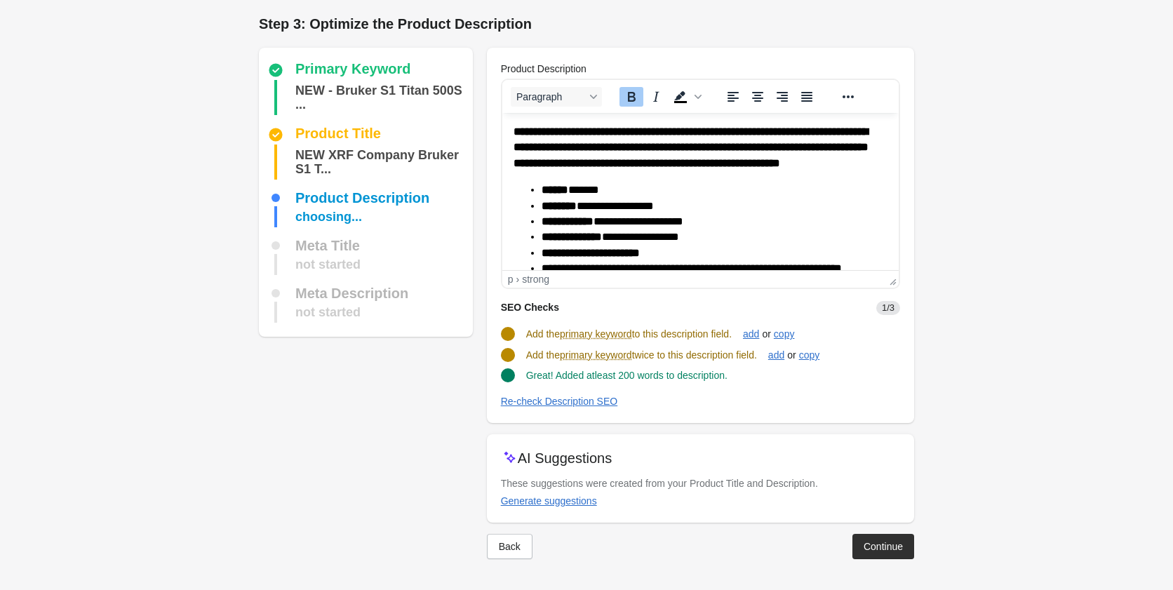
click at [514, 132] on strong "**********" at bounding box center [690, 147] width 355 height 42
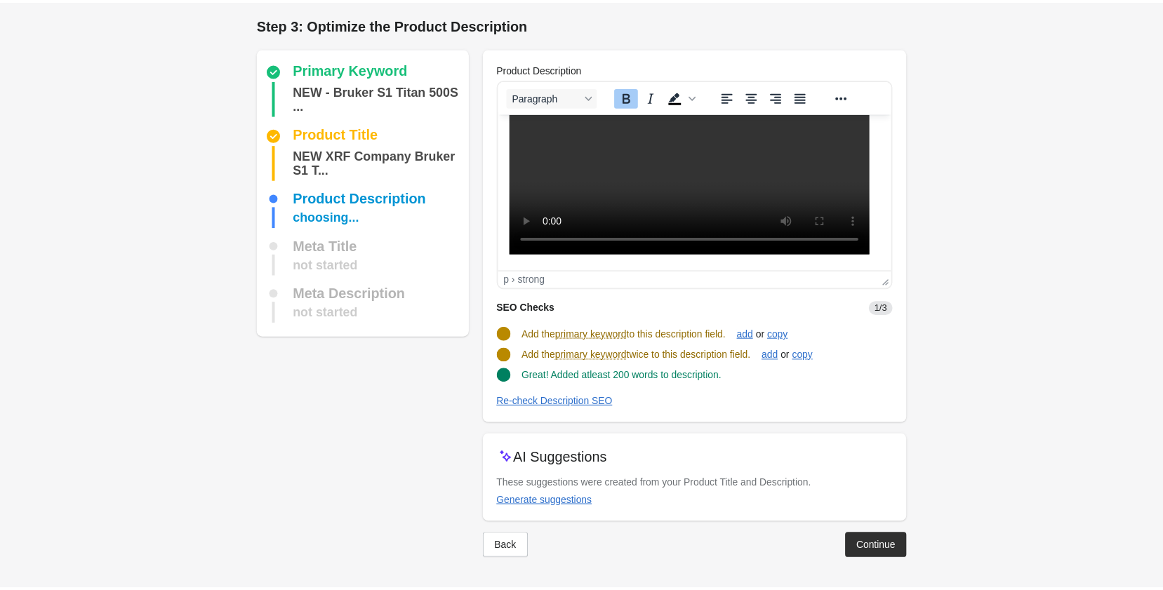
scroll to position [934, 0]
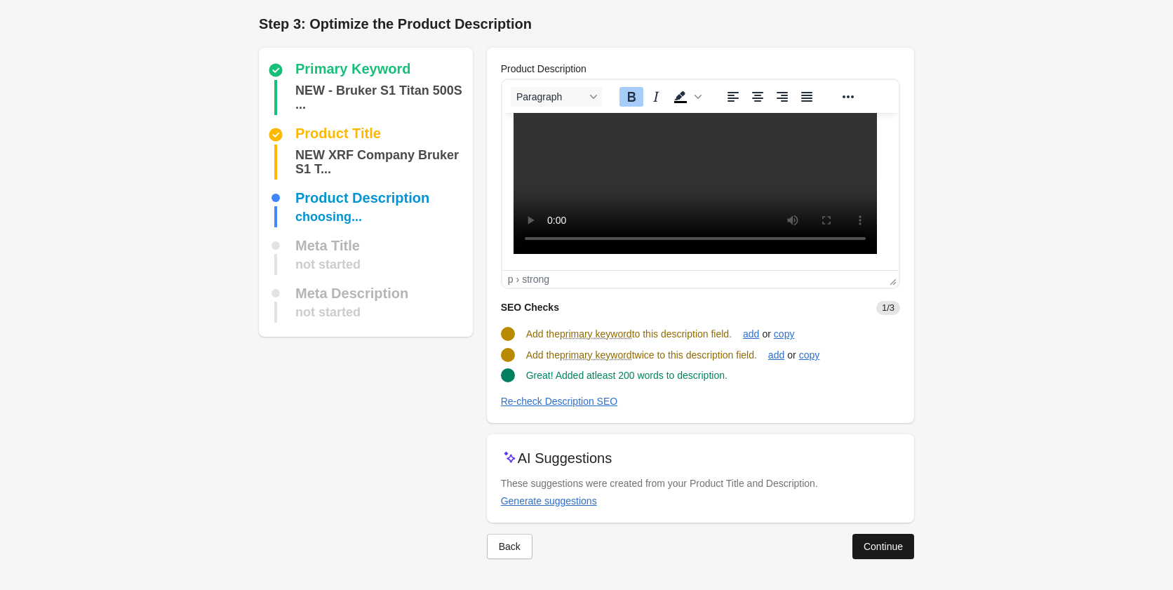
click at [878, 545] on div "Continue" at bounding box center [883, 546] width 39 height 11
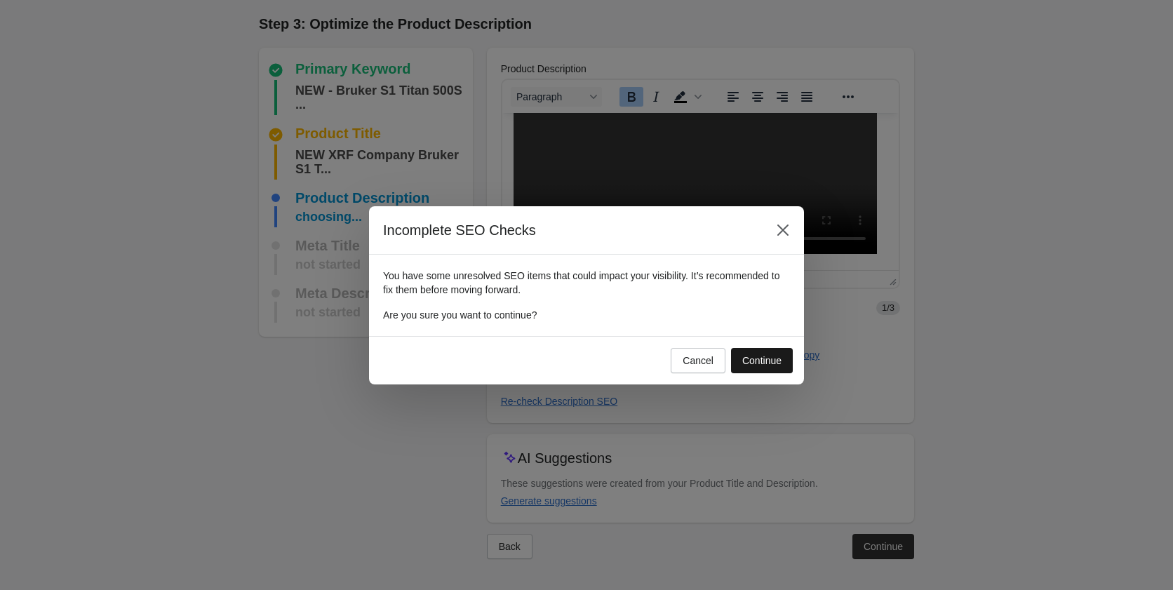
click at [745, 361] on div "Continue" at bounding box center [761, 360] width 39 height 11
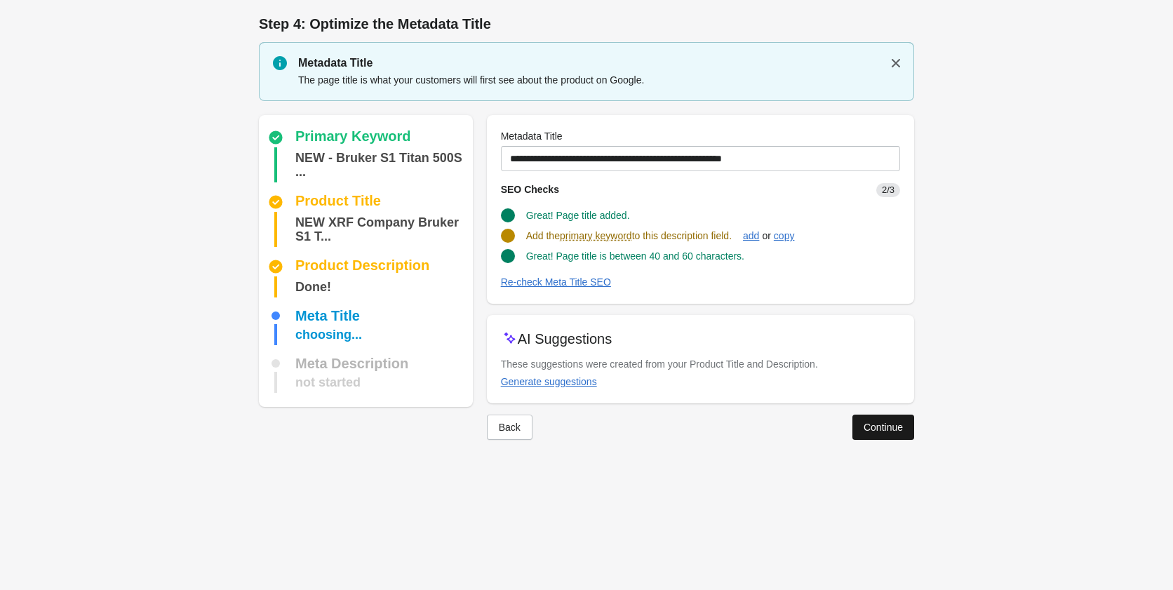
click at [879, 428] on div "Continue" at bounding box center [883, 427] width 39 height 11
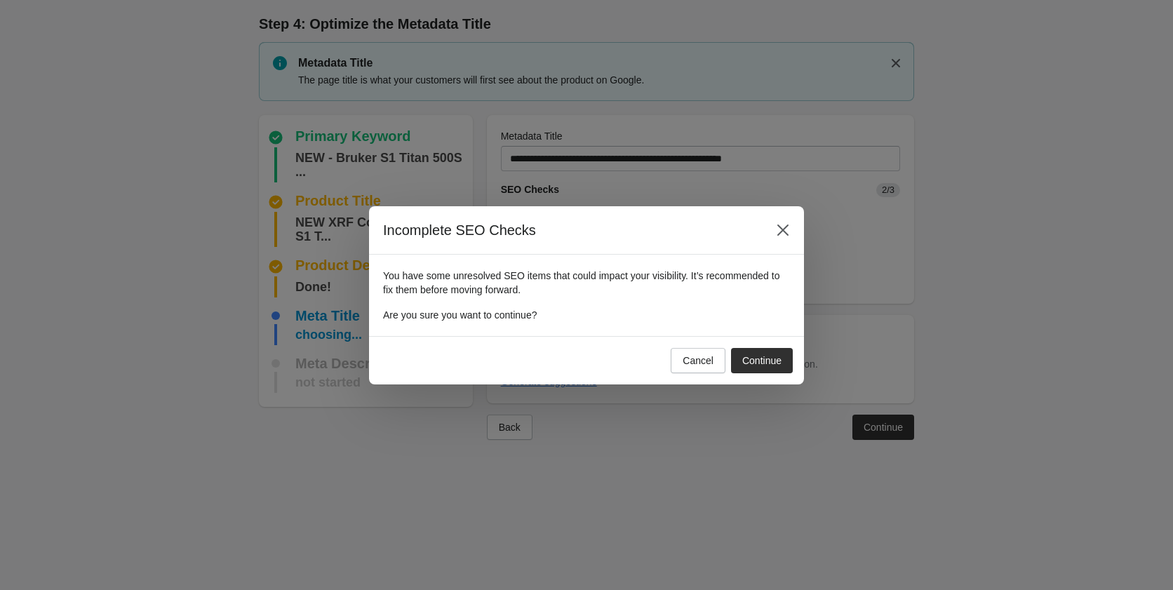
click at [806, 156] on div "Incomplete SEO Checks You have some unresolved SEO items that could impact your…" at bounding box center [586, 295] width 1173 height 590
click at [693, 350] on button "Cancel" at bounding box center [698, 360] width 55 height 25
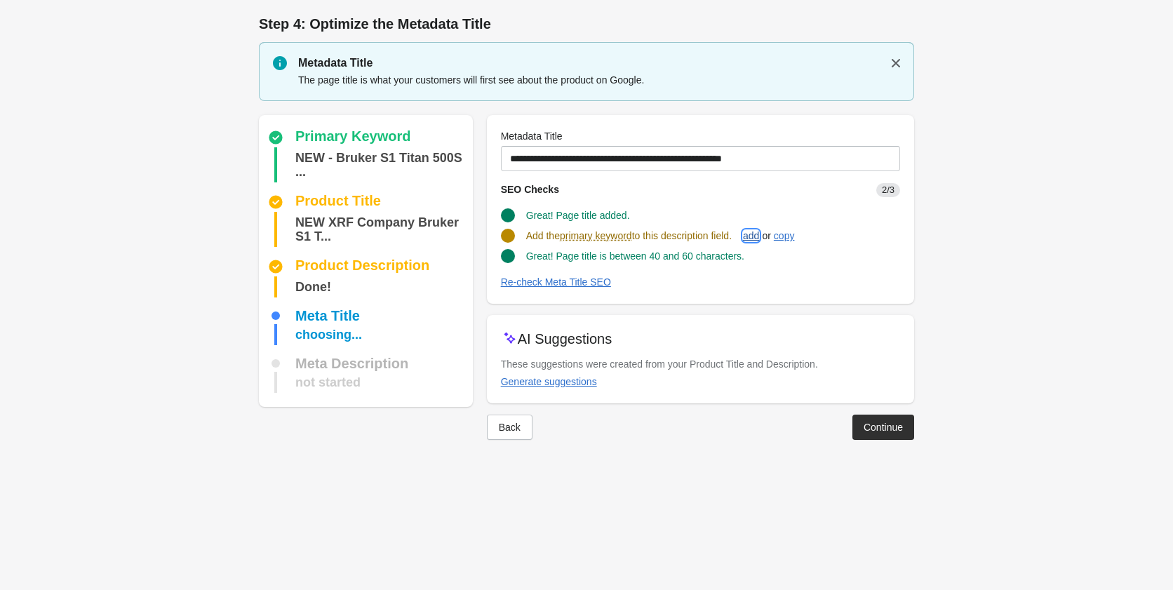
click at [754, 236] on div "add" at bounding box center [751, 235] width 16 height 11
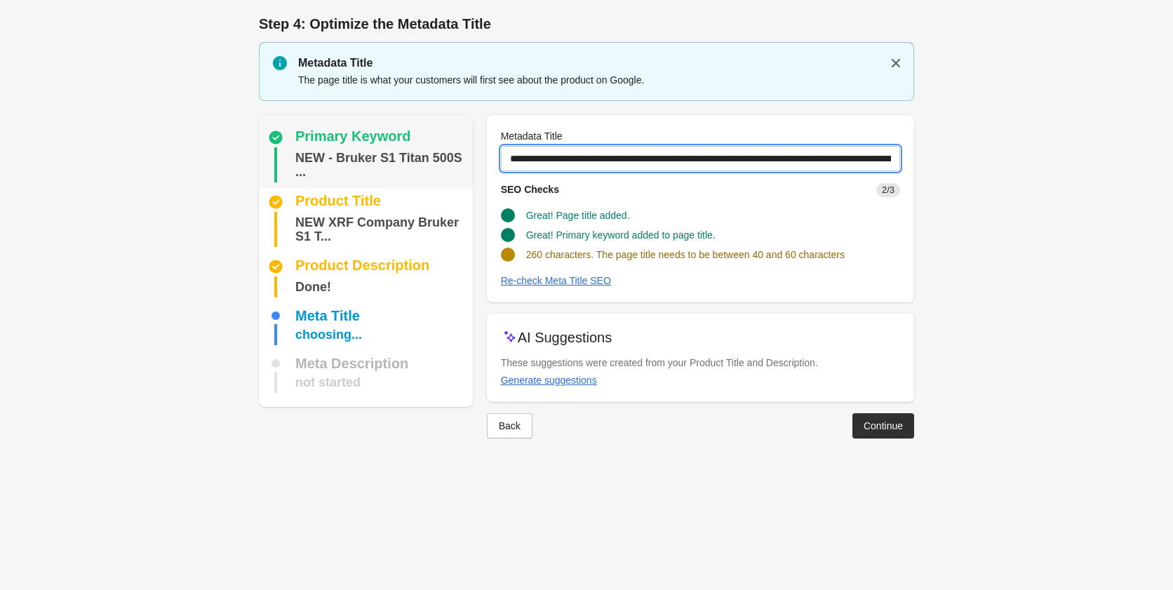
drag, startPoint x: 802, startPoint y: 159, endPoint x: 445, endPoint y: 175, distance: 357.5
click at [445, 175] on div "Primary Keyword NEW - Bruker S1 Titan 500S ... Product Title NEW XRF Company Br…" at bounding box center [579, 271] width 669 height 335
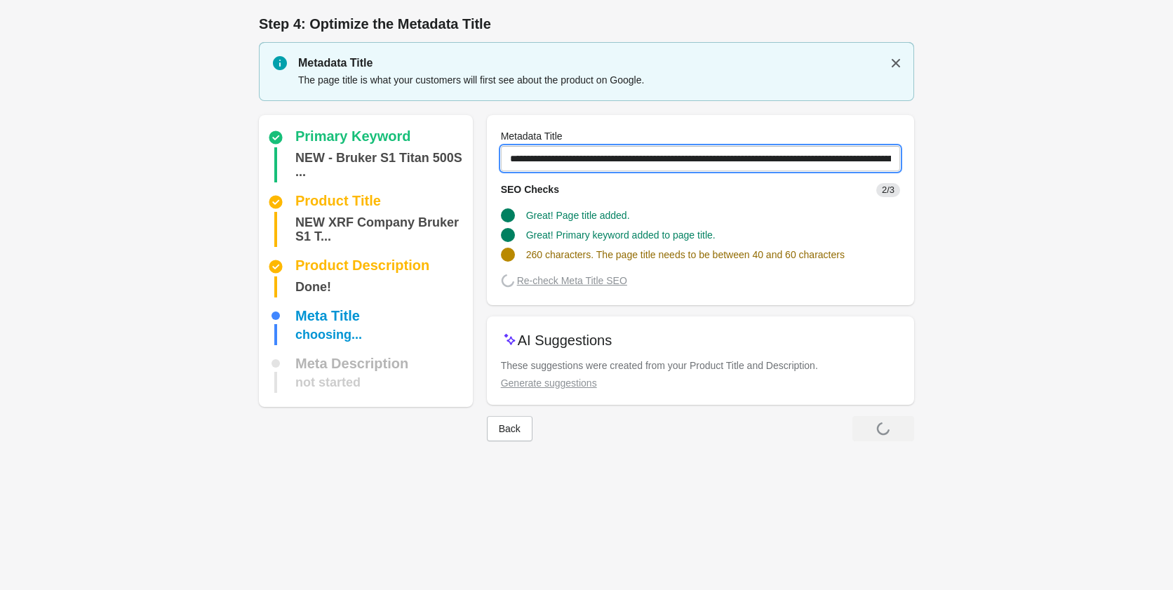
click at [512, 156] on input "**********" at bounding box center [700, 158] width 399 height 25
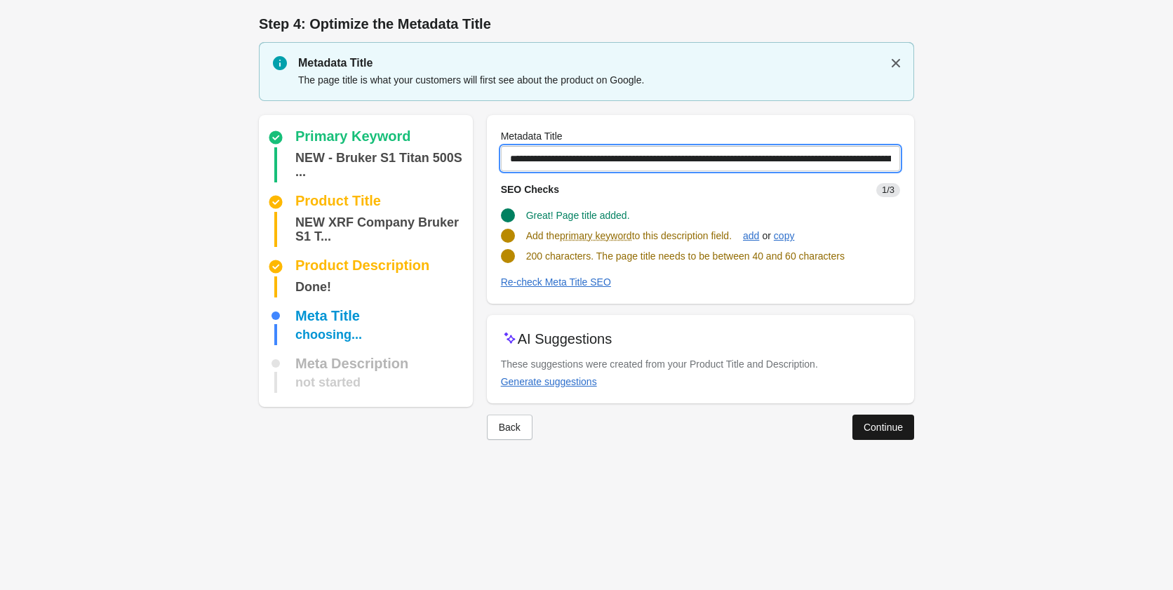
type input "**********"
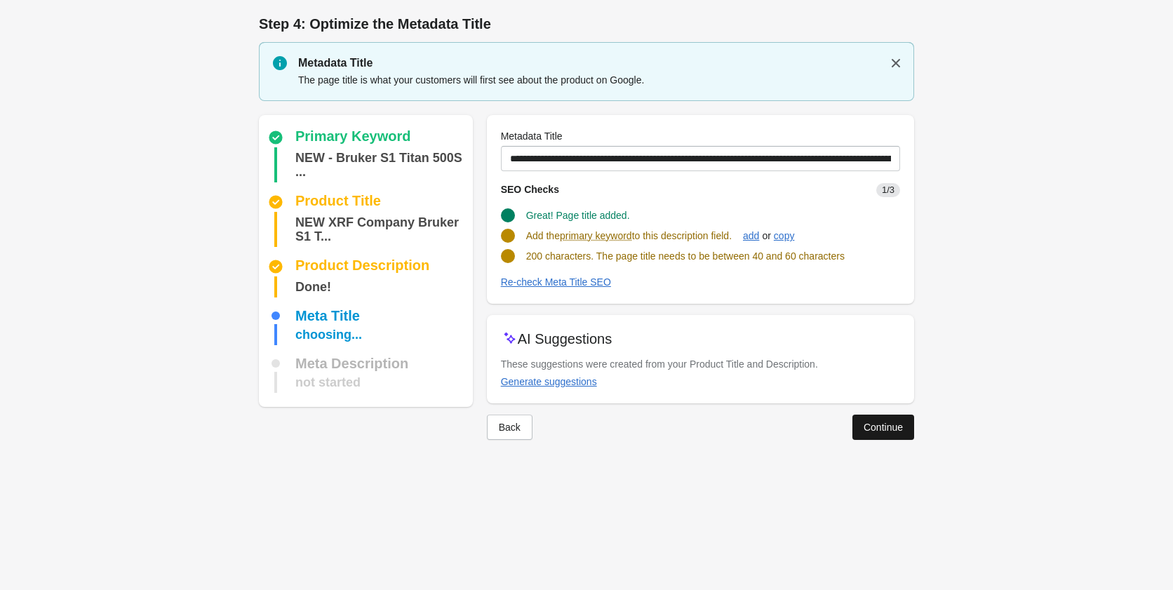
click at [906, 427] on button "Continue" at bounding box center [884, 427] width 62 height 25
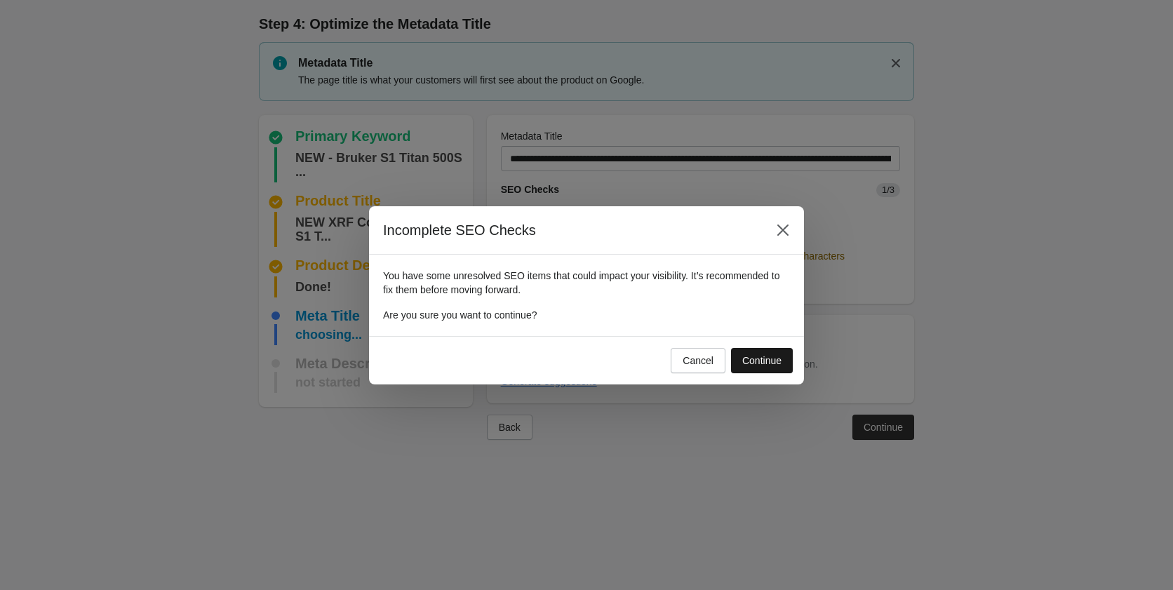
click at [768, 370] on button "Continue" at bounding box center [762, 360] width 62 height 25
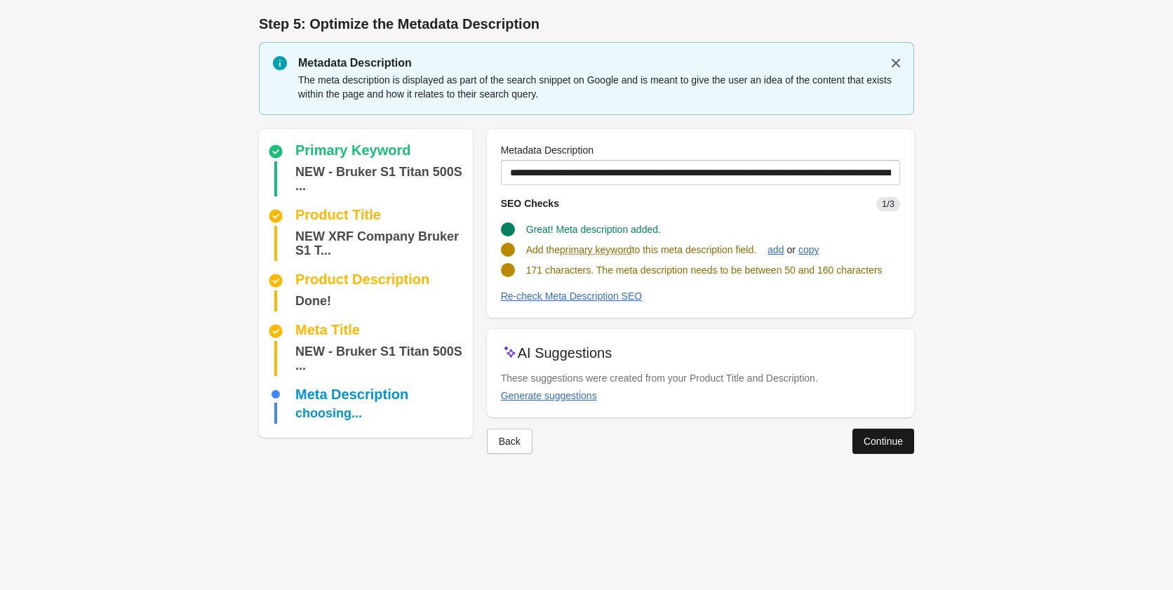
click at [867, 436] on div "Continue" at bounding box center [883, 441] width 39 height 11
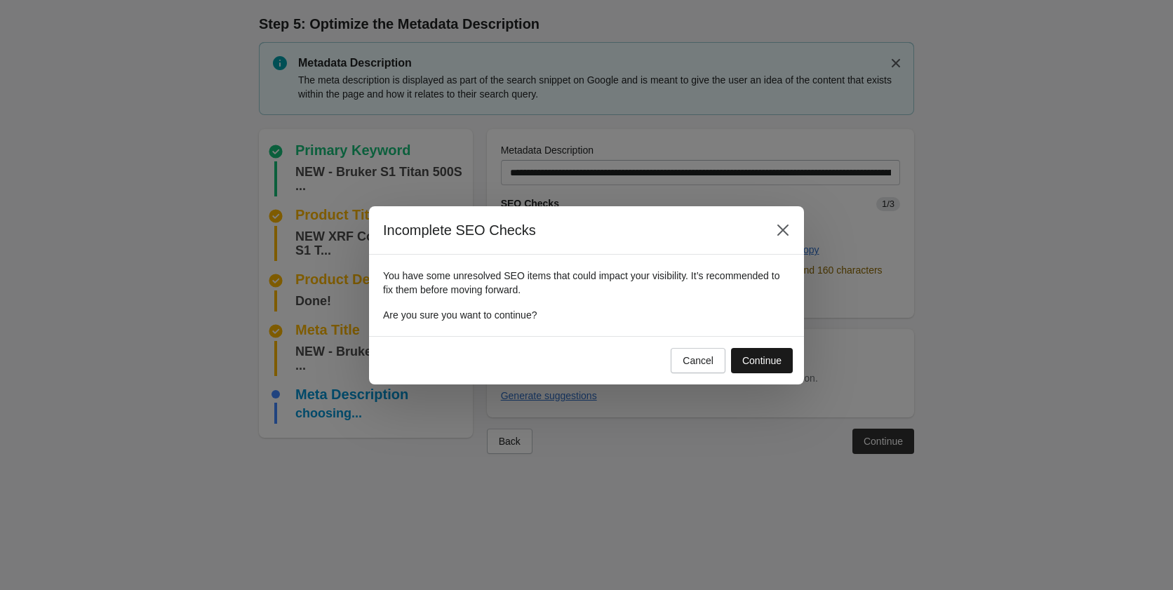
click at [775, 358] on div "Continue" at bounding box center [761, 360] width 39 height 11
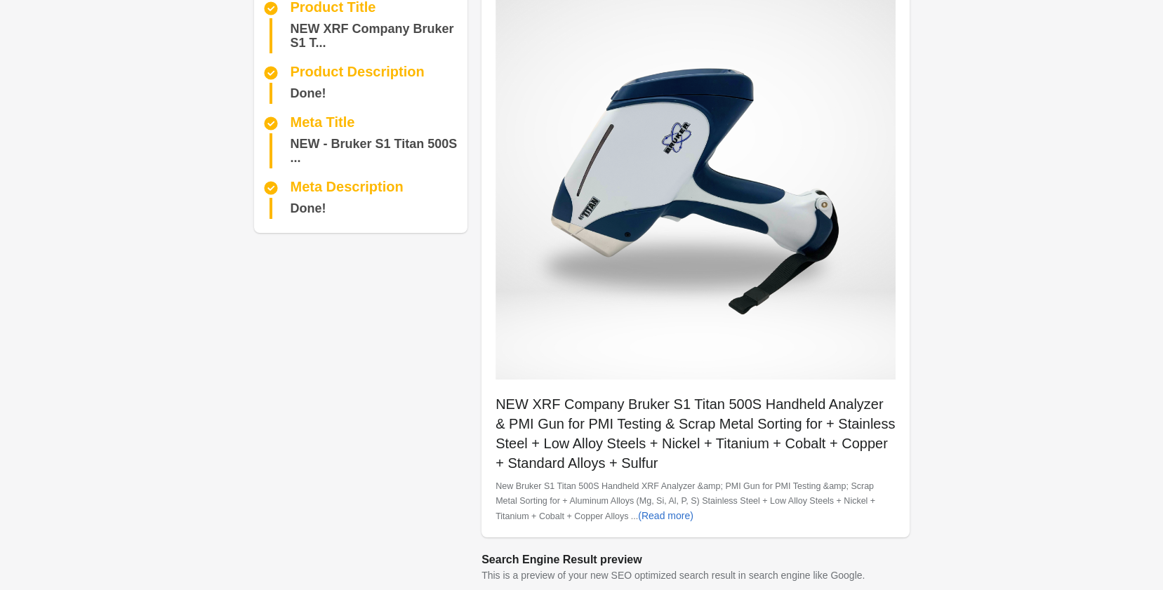
scroll to position [126, 0]
click at [319, 151] on div "NEW - Bruker S1 Titan 500S ..." at bounding box center [376, 151] width 172 height 35
